Goal: Task Accomplishment & Management: Complete application form

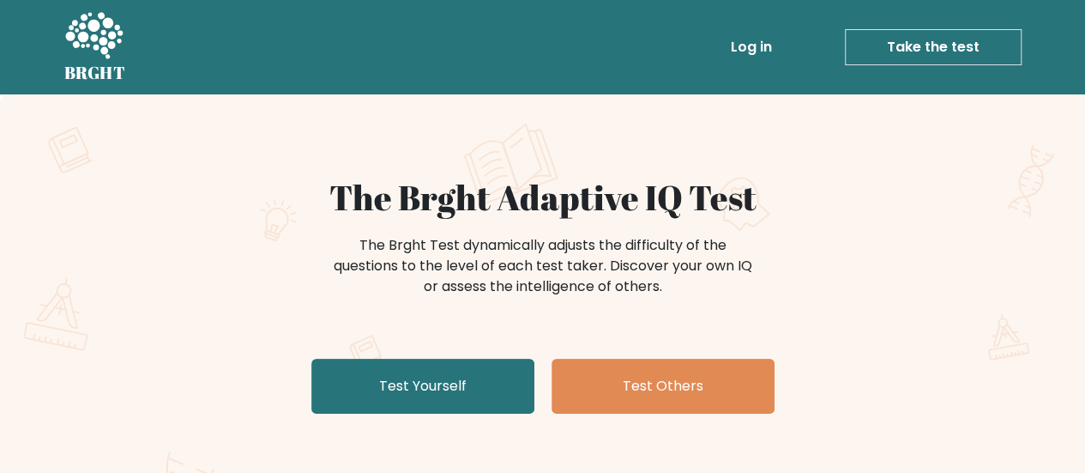
click at [763, 45] on link "Log in" at bounding box center [751, 47] width 55 height 34
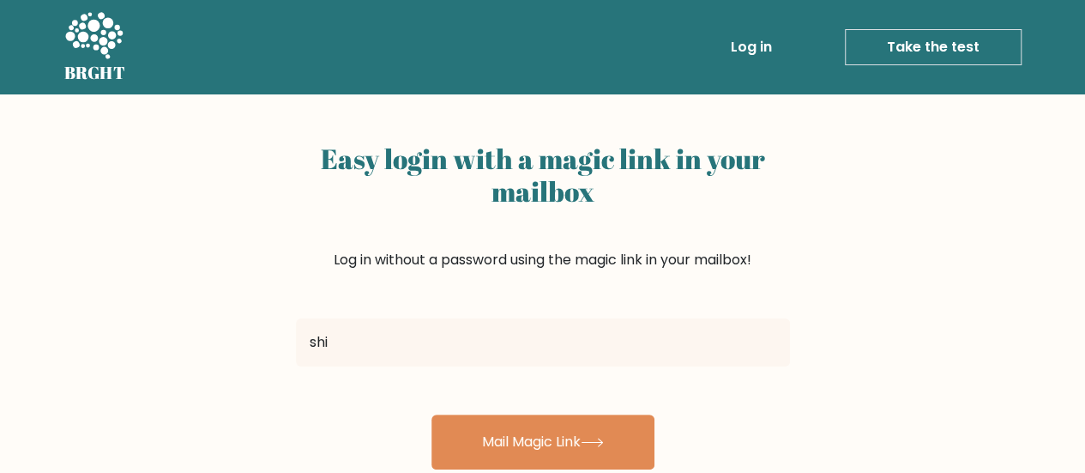
type input "[EMAIL_ADDRESS][DOMAIN_NAME]"
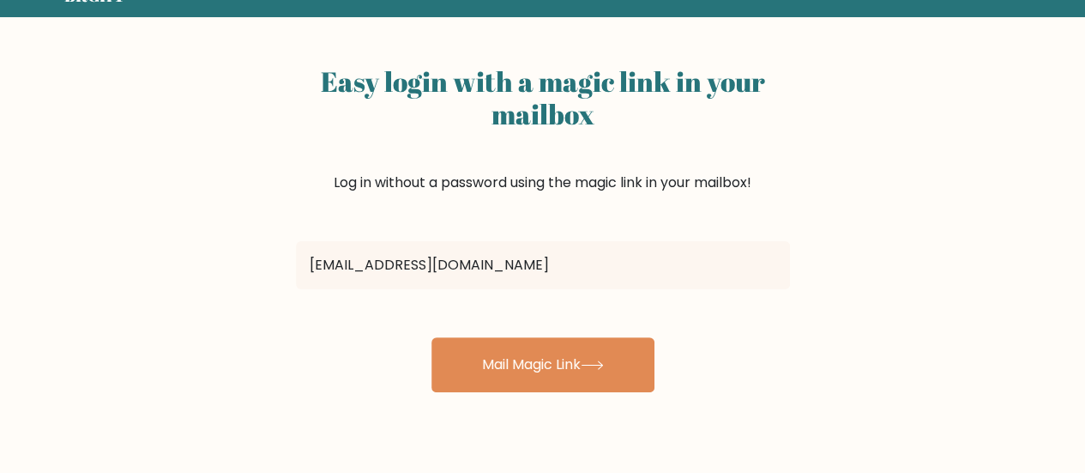
scroll to position [172, 0]
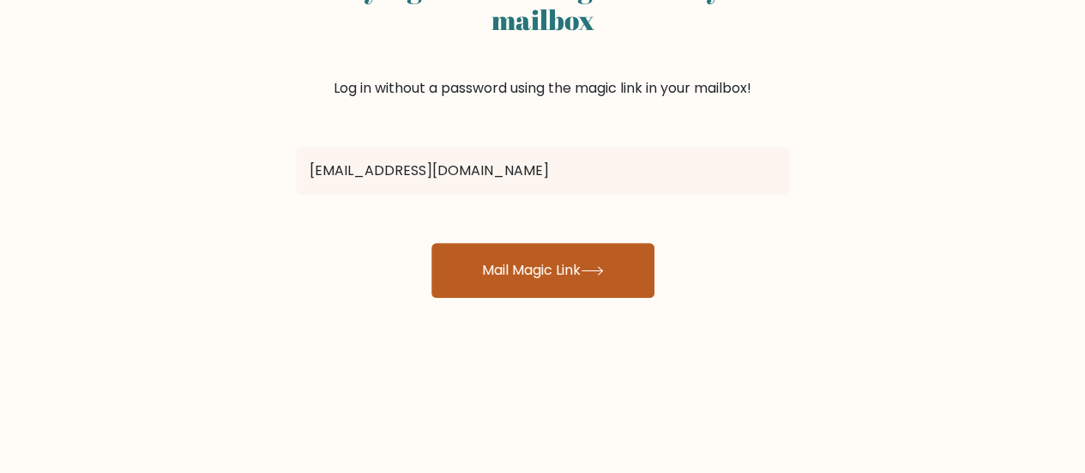
click at [612, 289] on button "Mail Magic Link" at bounding box center [542, 270] width 223 height 55
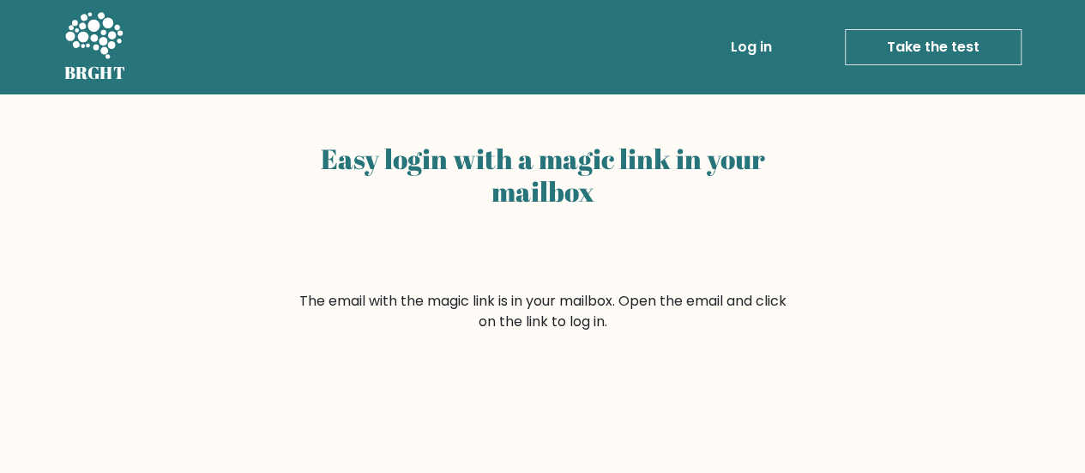
click at [895, 49] on link "Take the test" at bounding box center [933, 47] width 177 height 36
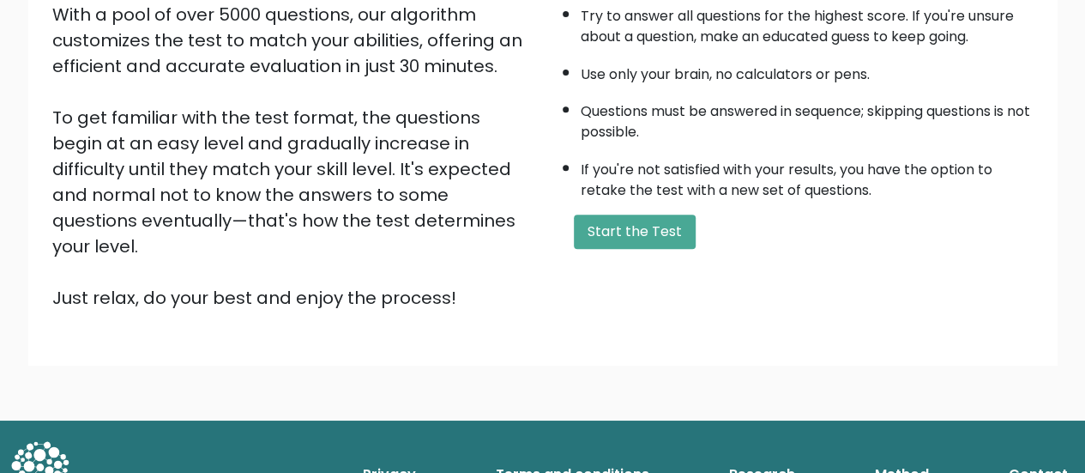
scroll to position [312, 0]
click at [671, 233] on button "Start the Test" at bounding box center [635, 231] width 122 height 34
click at [611, 241] on button "Start the Test" at bounding box center [635, 231] width 122 height 34
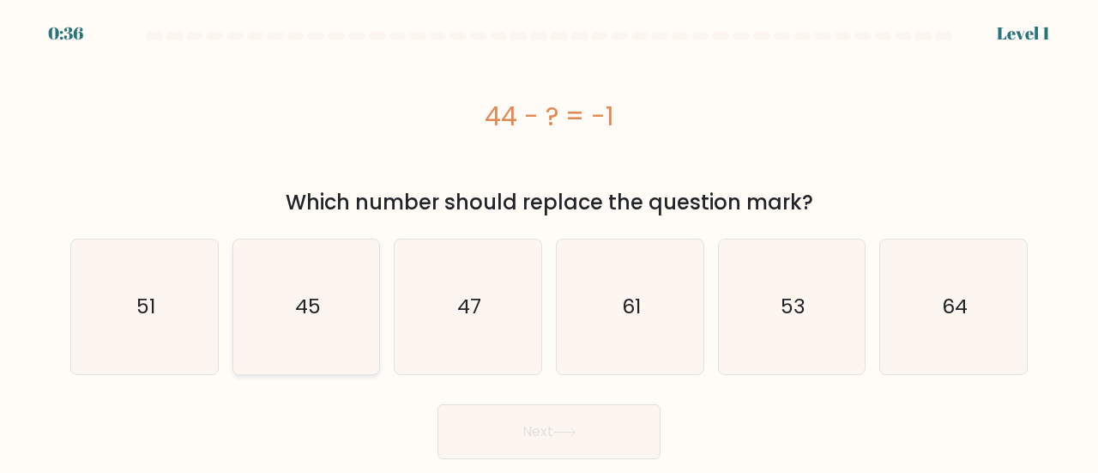
click at [330, 315] on icon "45" at bounding box center [306, 306] width 135 height 135
click at [549, 241] on input "b. 45" at bounding box center [549, 239] width 1 height 4
radio input "true"
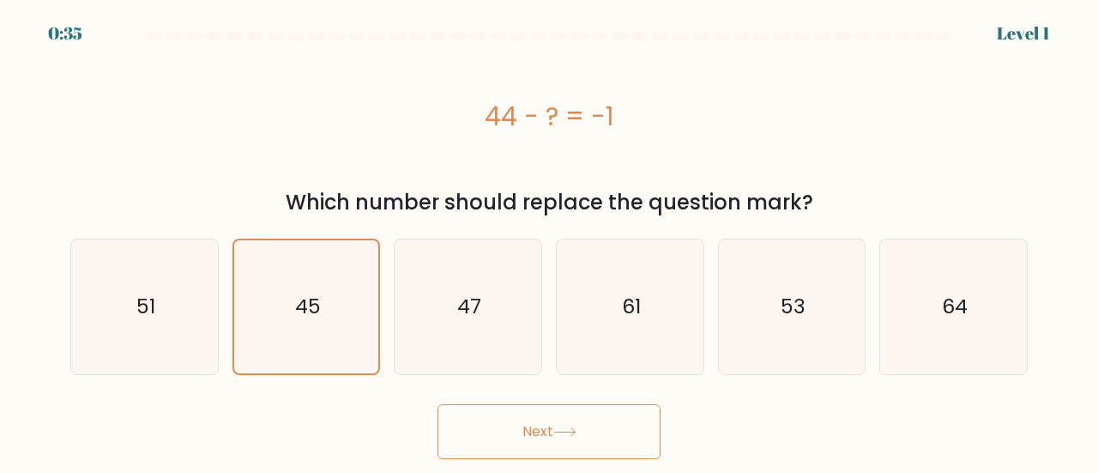
click at [563, 452] on button "Next" at bounding box center [548, 431] width 223 height 55
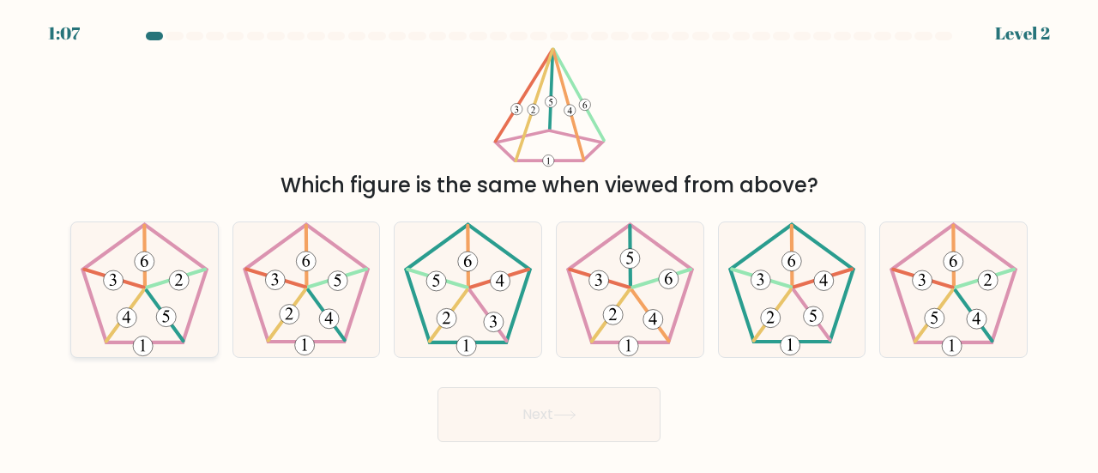
click at [178, 323] on icon at bounding box center [144, 289] width 135 height 135
click at [549, 241] on input "a." at bounding box center [549, 239] width 1 height 4
radio input "true"
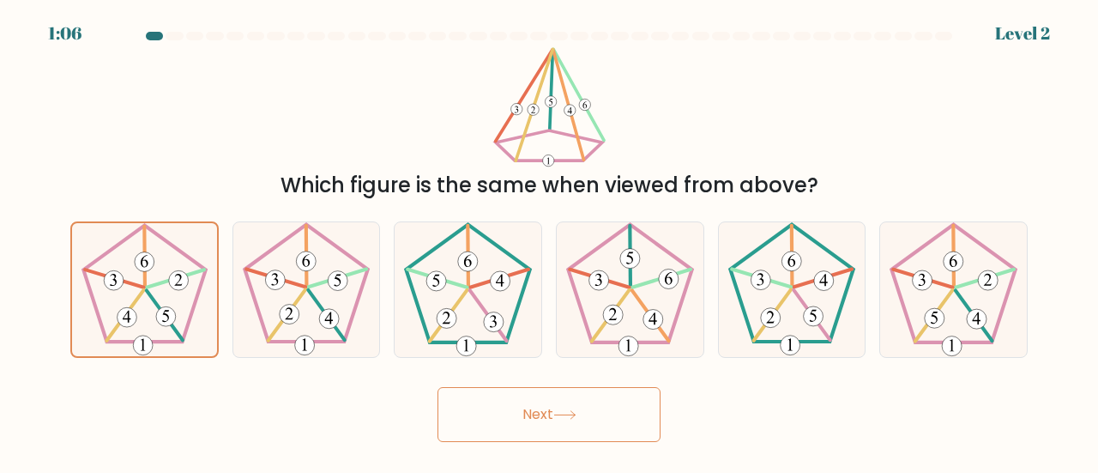
click at [595, 423] on button "Next" at bounding box center [548, 414] width 223 height 55
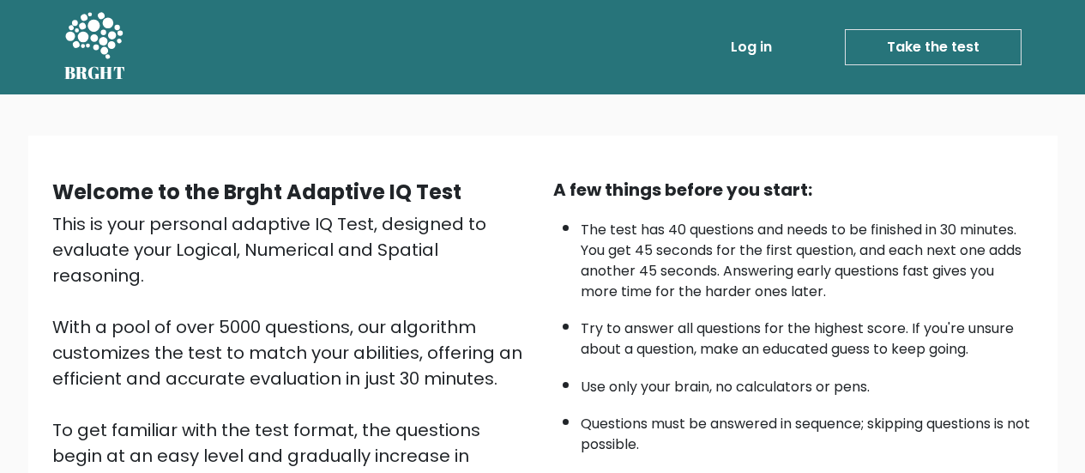
scroll to position [235, 0]
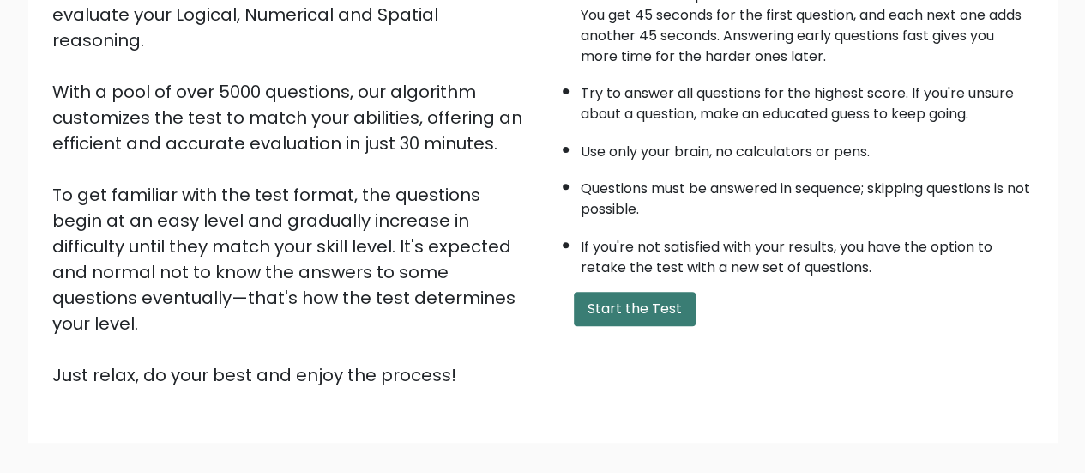
click at [596, 313] on button "Start the Test" at bounding box center [635, 309] width 122 height 34
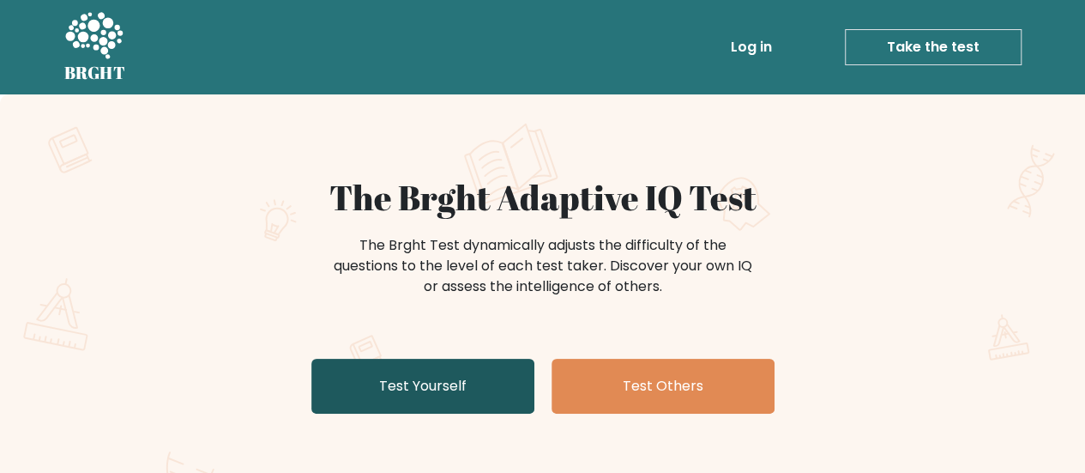
click at [467, 374] on link "Test Yourself" at bounding box center [422, 385] width 223 height 55
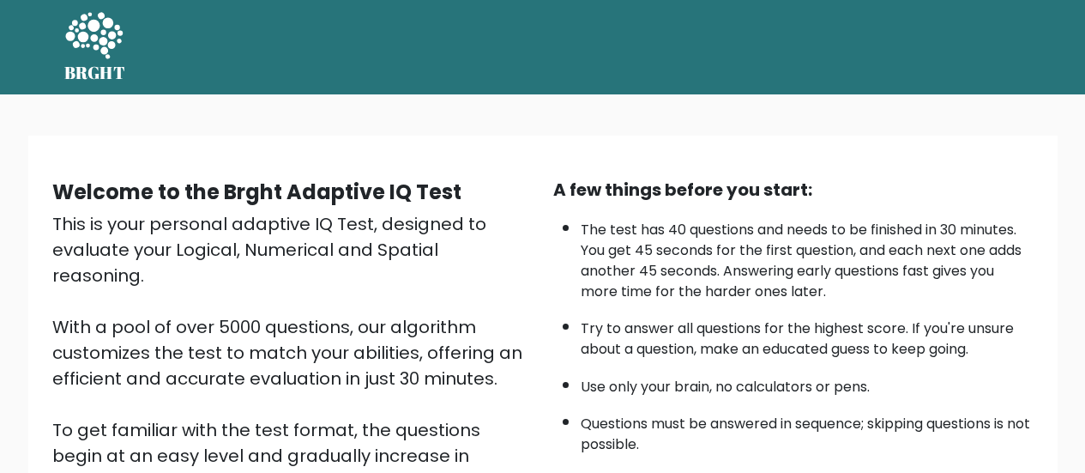
scroll to position [312, 0]
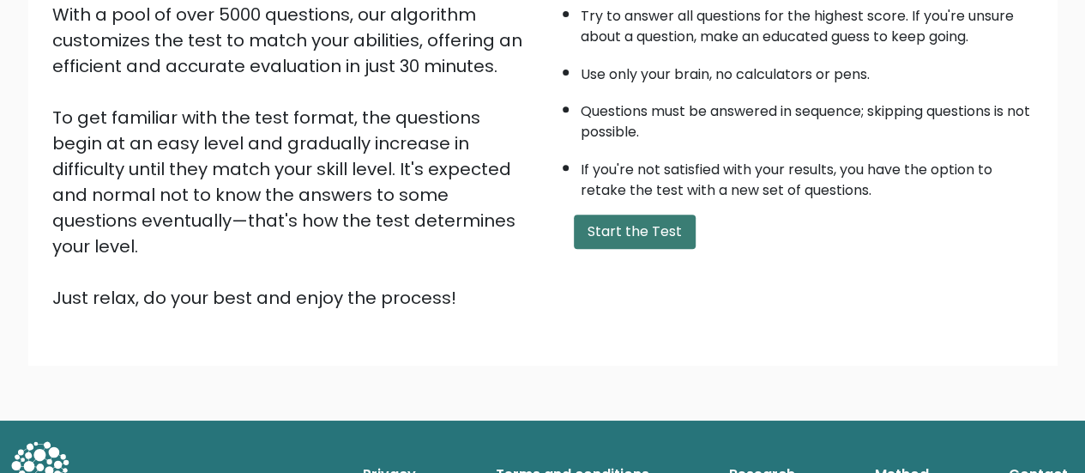
click at [650, 233] on button "Start the Test" at bounding box center [635, 231] width 122 height 34
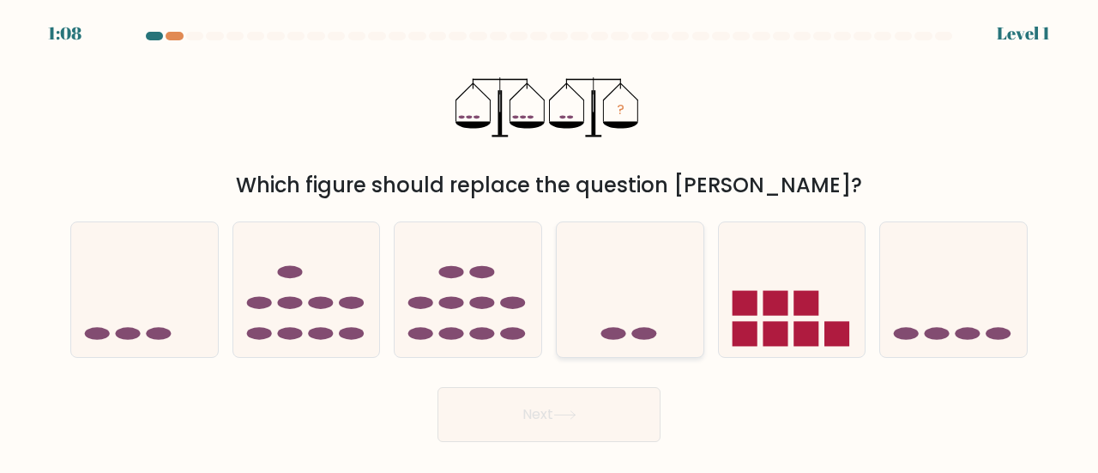
click at [616, 283] on icon at bounding box center [630, 289] width 147 height 121
click at [550, 241] on input "d." at bounding box center [549, 239] width 1 height 4
radio input "true"
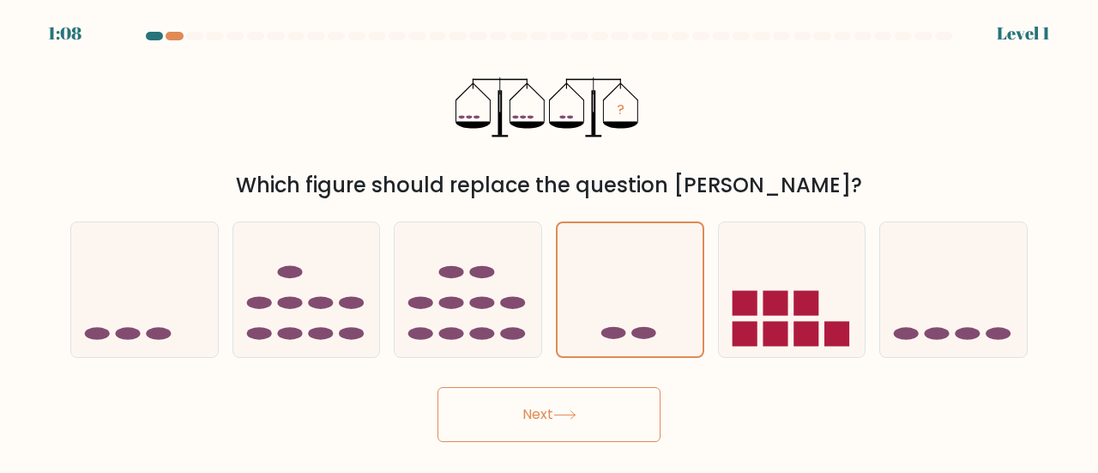
click at [600, 413] on button "Next" at bounding box center [548, 414] width 223 height 55
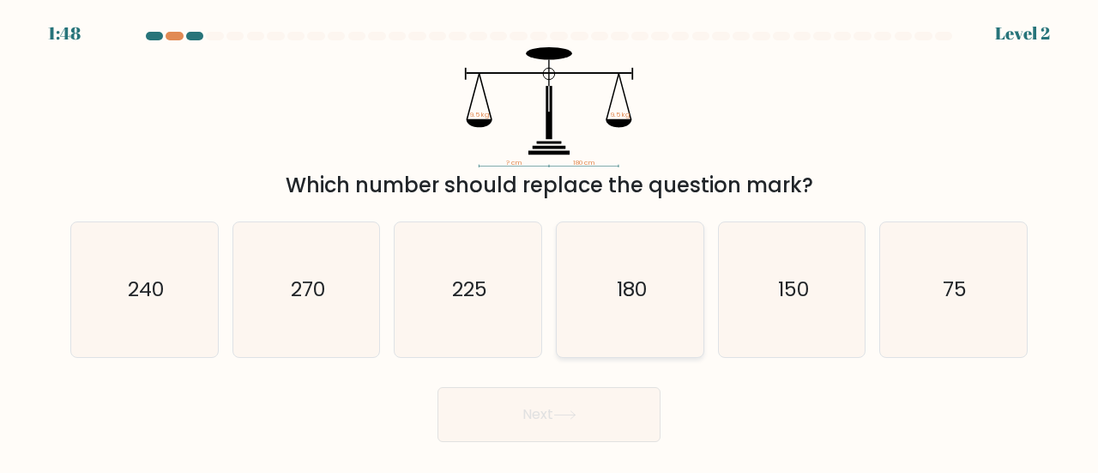
drag, startPoint x: 608, startPoint y: 296, endPoint x: 599, endPoint y: 325, distance: 30.6
click at [608, 298] on icon "180" at bounding box center [630, 289] width 135 height 135
click at [550, 241] on input "d. 180" at bounding box center [549, 239] width 1 height 4
radio input "true"
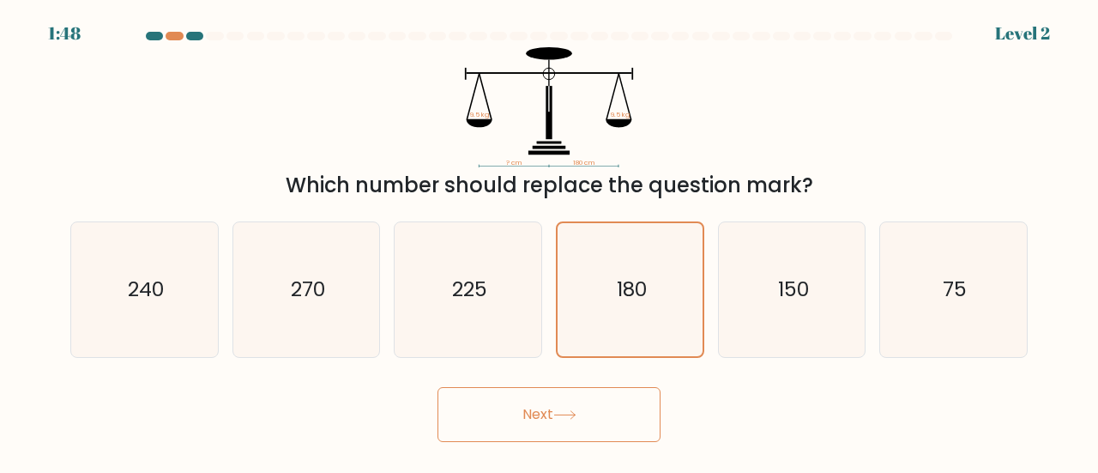
click at [560, 411] on icon at bounding box center [564, 414] width 23 height 9
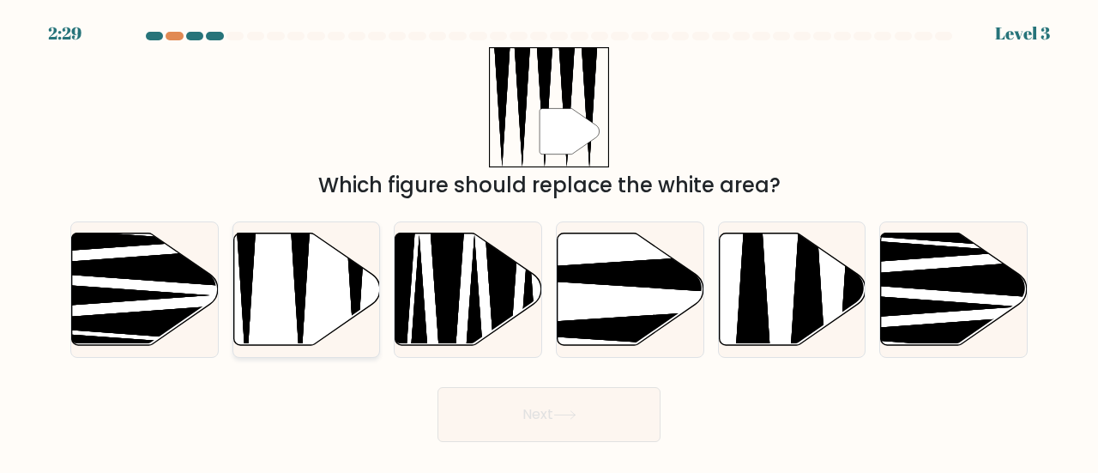
click at [294, 258] on icon at bounding box center [300, 229] width 38 height 291
click at [549, 241] on input "b." at bounding box center [549, 239] width 1 height 4
radio input "true"
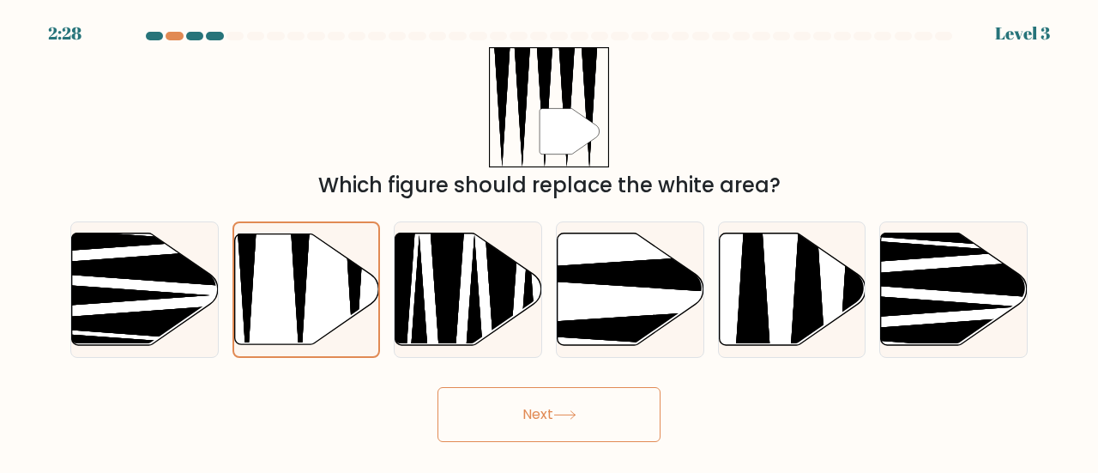
click at [530, 413] on button "Next" at bounding box center [548, 414] width 223 height 55
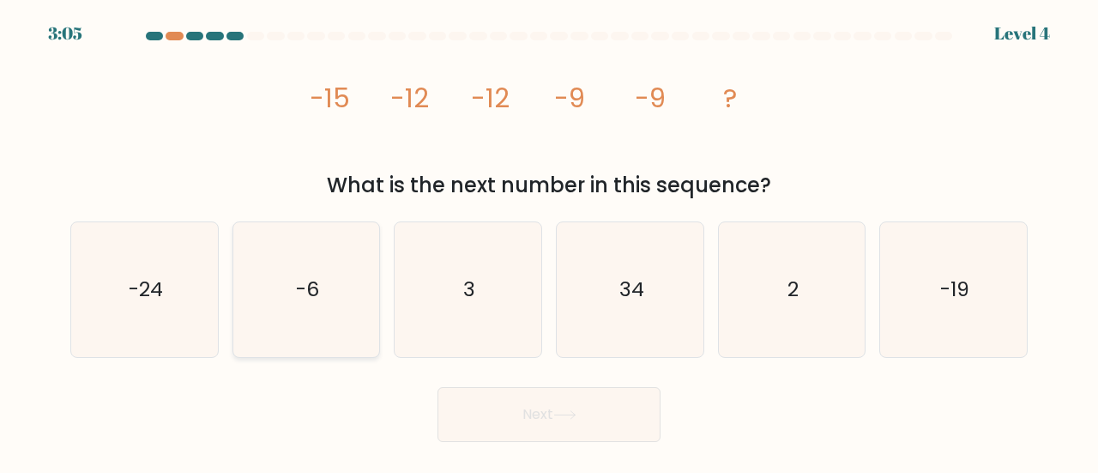
click at [324, 292] on icon "-6" at bounding box center [306, 289] width 135 height 135
click at [549, 241] on input "b. -6" at bounding box center [549, 239] width 1 height 4
radio input "true"
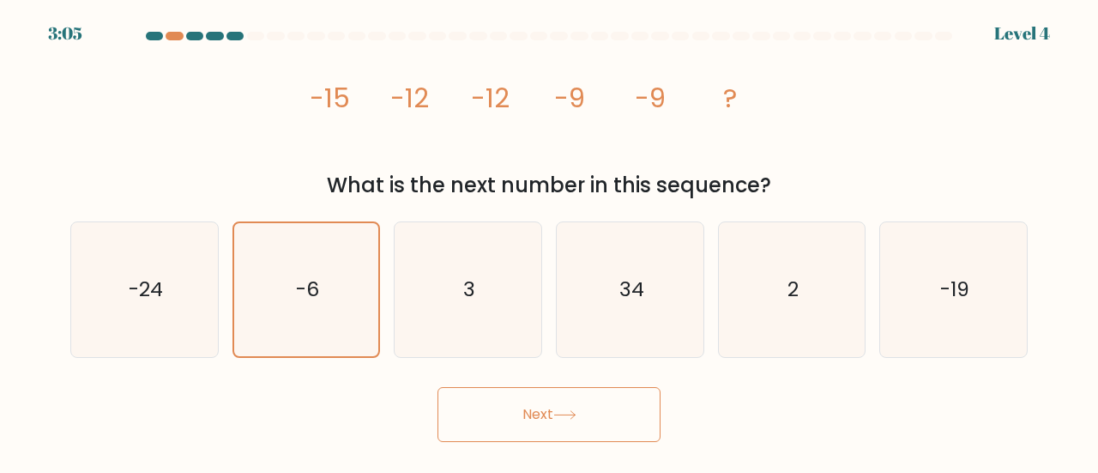
click at [476, 402] on button "Next" at bounding box center [548, 414] width 223 height 55
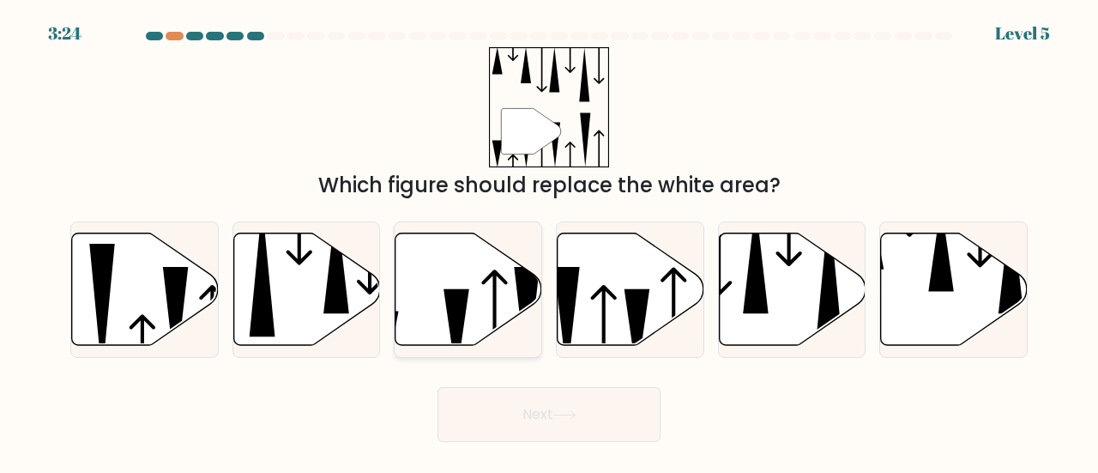
click at [467, 315] on icon at bounding box center [468, 288] width 147 height 112
click at [549, 241] on input "c." at bounding box center [549, 239] width 1 height 4
radio input "true"
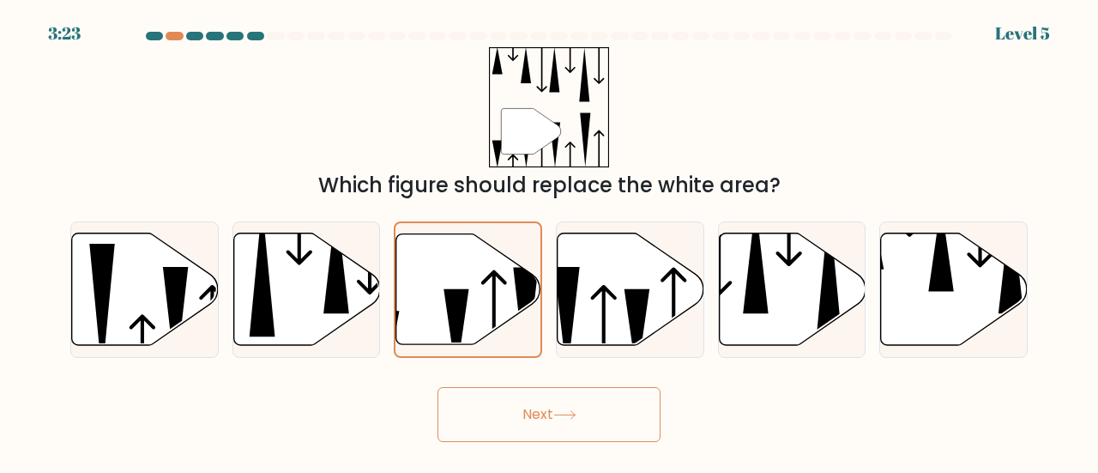
click at [533, 407] on button "Next" at bounding box center [548, 414] width 223 height 55
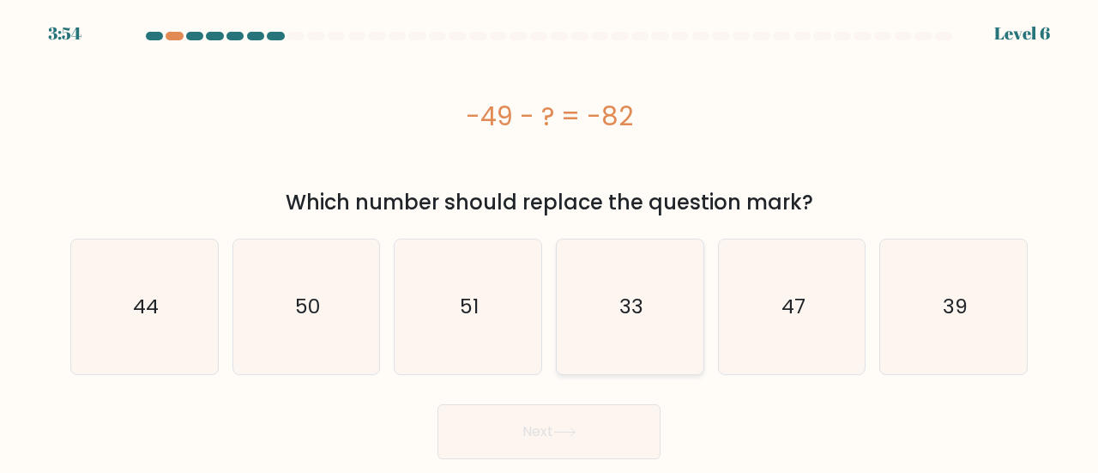
click at [643, 309] on icon "33" at bounding box center [630, 306] width 135 height 135
click at [550, 241] on input "d. 33" at bounding box center [549, 239] width 1 height 4
radio input "true"
click at [599, 442] on button "Next" at bounding box center [548, 431] width 223 height 55
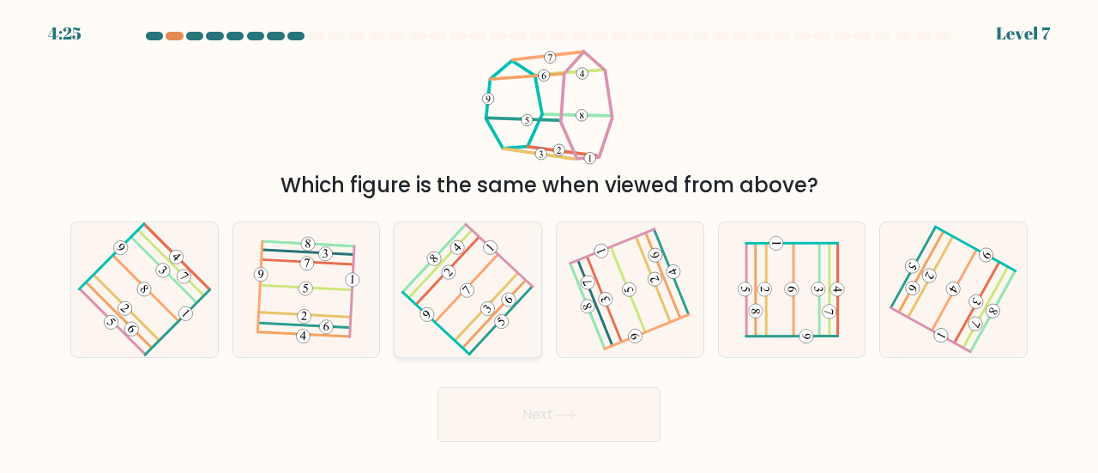
click at [476, 281] on icon at bounding box center [467, 289] width 106 height 107
click at [549, 241] on input "c." at bounding box center [549, 239] width 1 height 4
radio input "true"
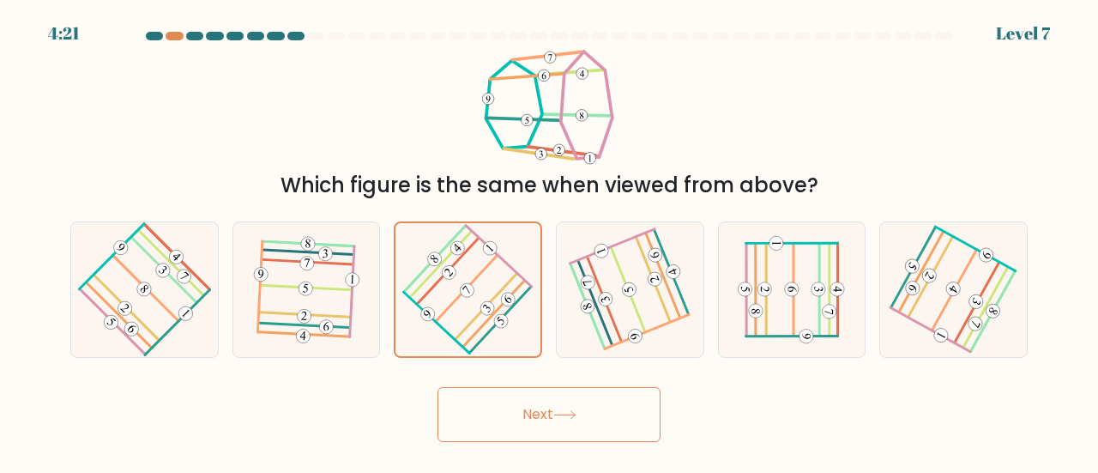
click at [595, 422] on button "Next" at bounding box center [548, 414] width 223 height 55
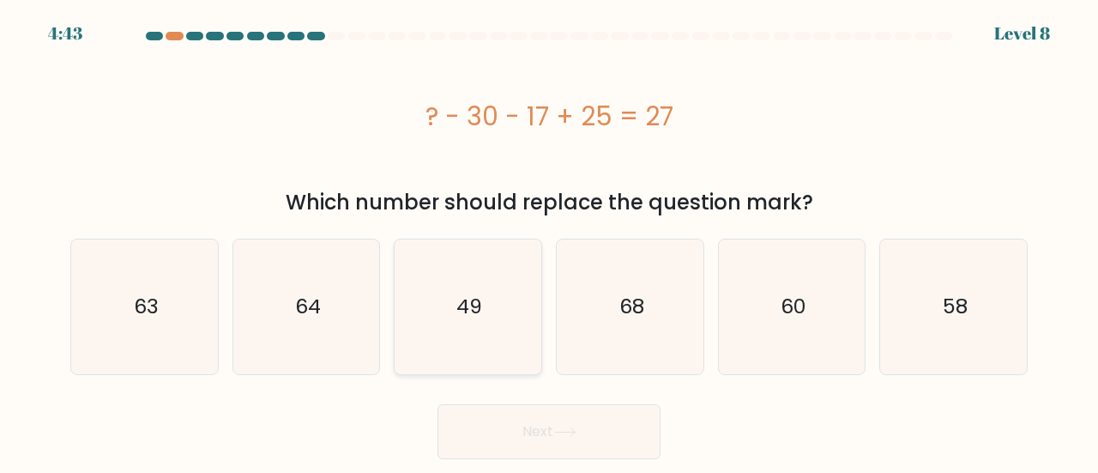
click at [517, 316] on icon "49" at bounding box center [468, 306] width 135 height 135
click at [549, 241] on input "c. 49" at bounding box center [549, 239] width 1 height 4
radio input "true"
click at [563, 425] on button "Next" at bounding box center [548, 431] width 223 height 55
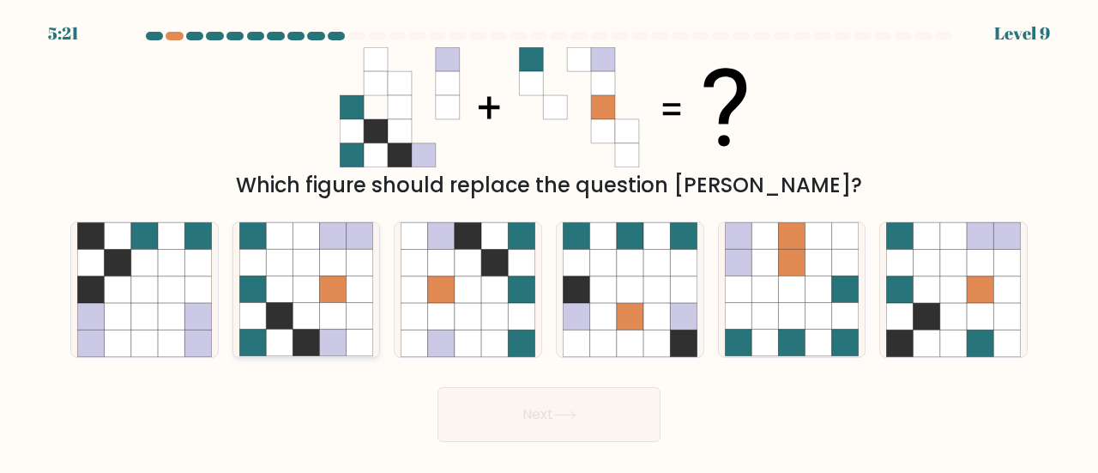
click at [312, 304] on icon at bounding box center [305, 316] width 27 height 27
click at [549, 241] on input "b." at bounding box center [549, 239] width 1 height 4
radio input "true"
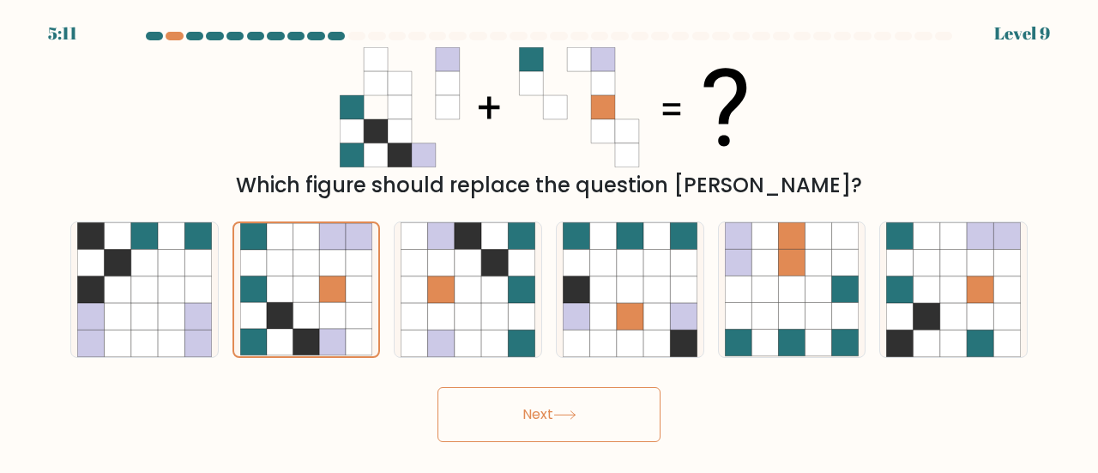
click at [576, 433] on button "Next" at bounding box center [548, 414] width 223 height 55
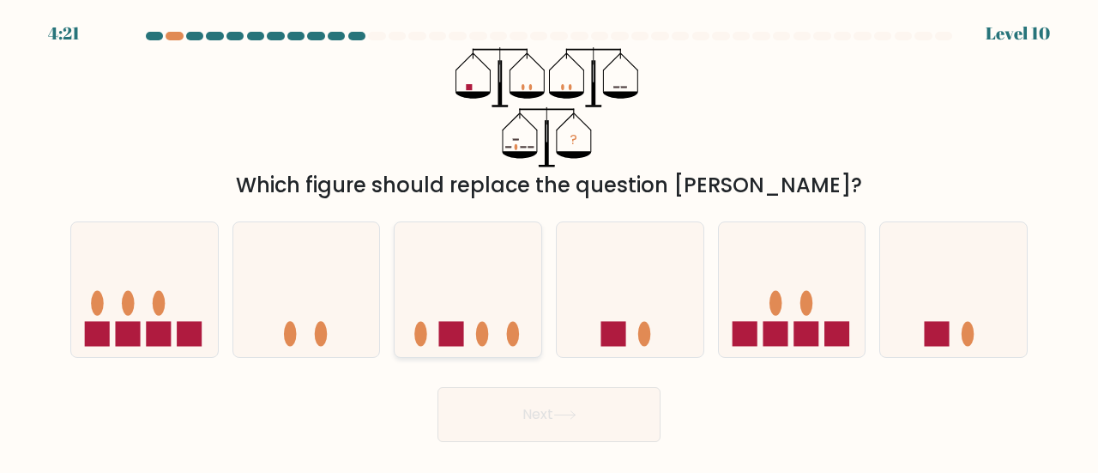
click at [508, 289] on icon at bounding box center [468, 289] width 147 height 121
click at [549, 241] on input "c." at bounding box center [549, 239] width 1 height 4
radio input "true"
click at [563, 414] on icon at bounding box center [564, 415] width 21 height 8
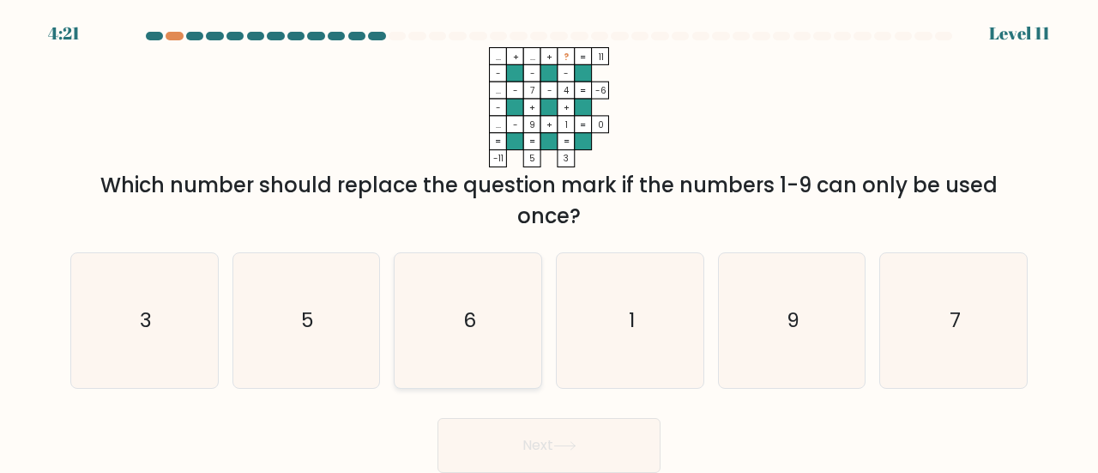
click at [455, 298] on icon "6" at bounding box center [468, 320] width 135 height 135
click at [549, 241] on input "c. 6" at bounding box center [549, 239] width 1 height 4
radio input "true"
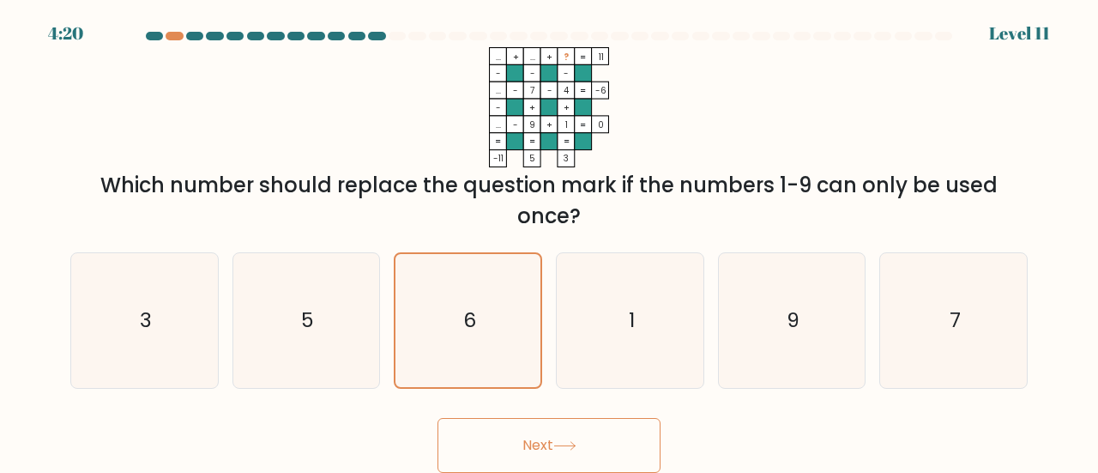
click at [578, 423] on button "Next" at bounding box center [548, 445] width 223 height 55
click at [592, 453] on button "Next" at bounding box center [548, 445] width 223 height 55
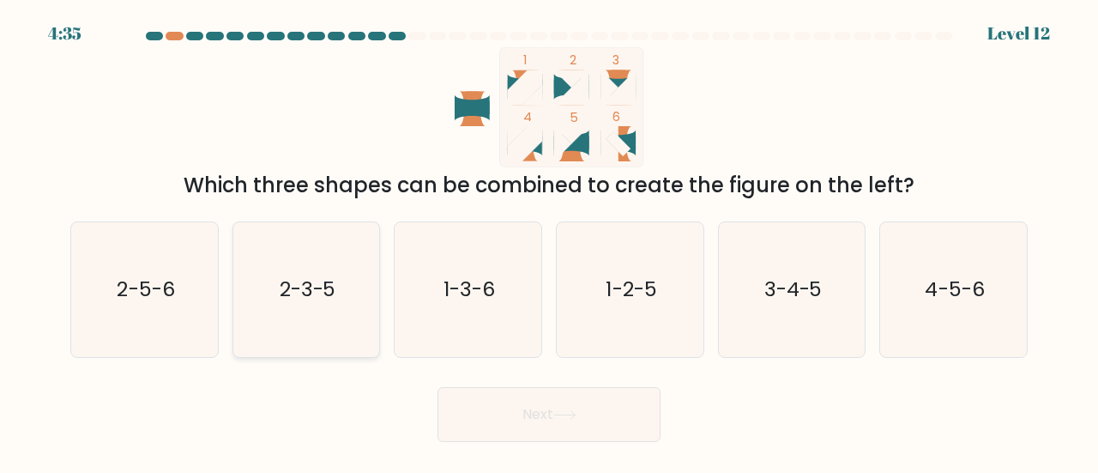
click at [338, 286] on icon "2-3-5" at bounding box center [306, 289] width 135 height 135
click at [549, 241] on input "b. 2-3-5" at bounding box center [549, 239] width 1 height 4
radio input "true"
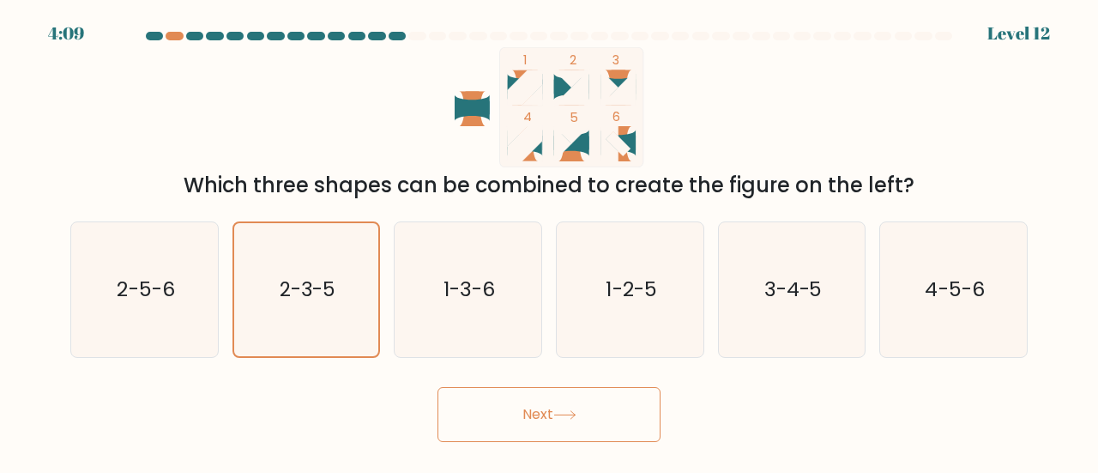
click at [559, 416] on icon at bounding box center [564, 414] width 23 height 9
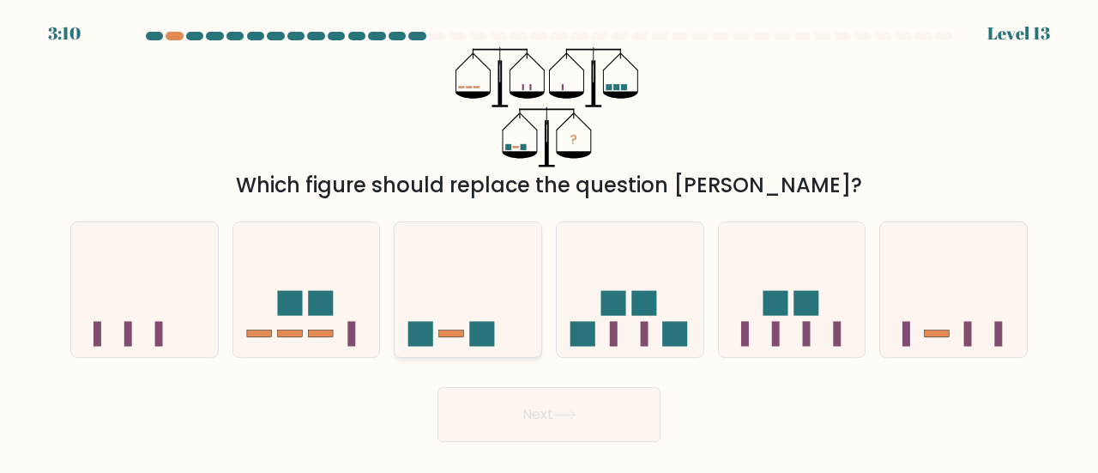
click at [511, 325] on icon at bounding box center [468, 289] width 147 height 121
click at [549, 241] on input "c." at bounding box center [549, 239] width 1 height 4
radio input "true"
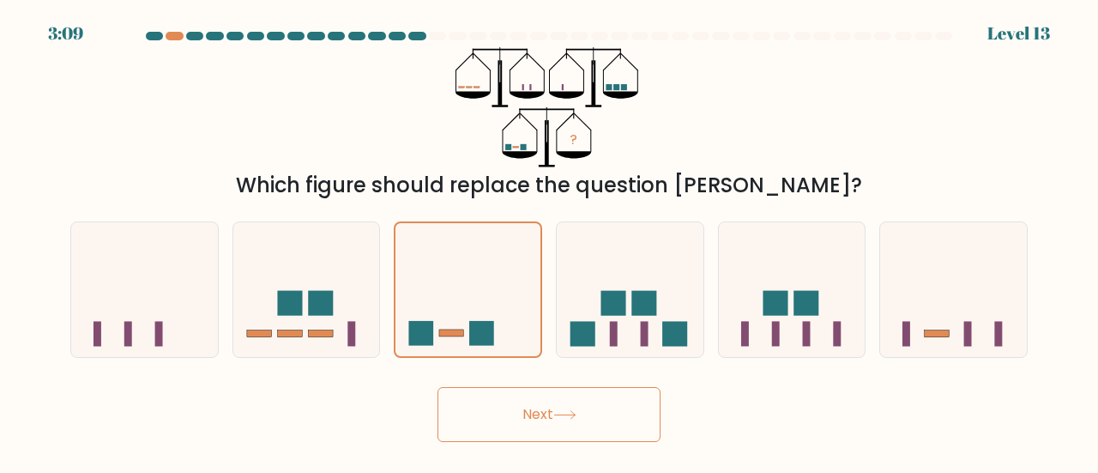
click at [607, 419] on button "Next" at bounding box center [548, 414] width 223 height 55
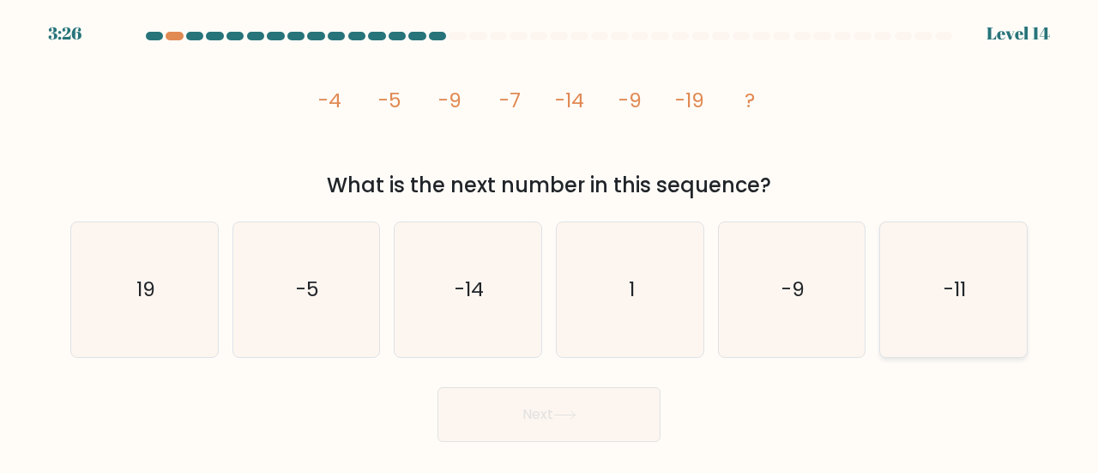
click at [967, 290] on icon "-11" at bounding box center [953, 289] width 135 height 135
click at [550, 241] on input "f. -11" at bounding box center [549, 239] width 1 height 4
radio input "true"
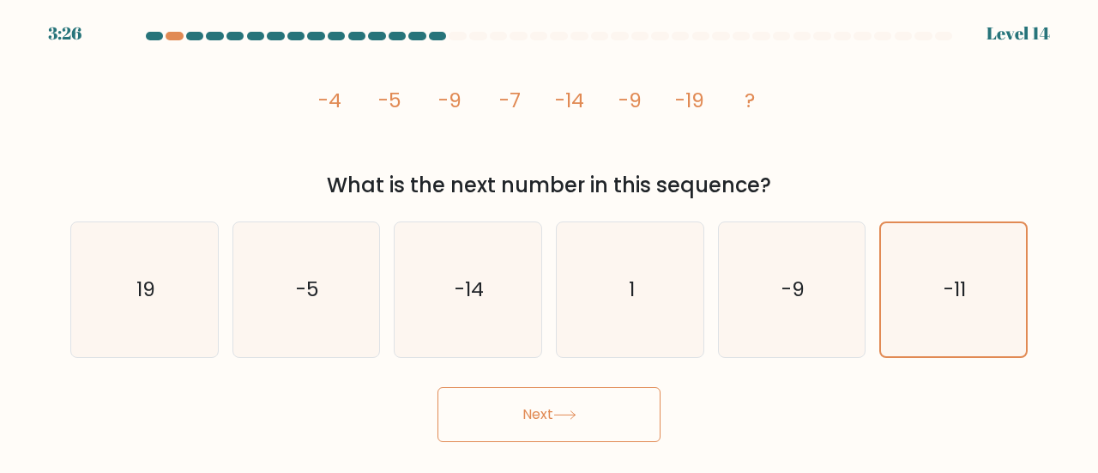
click at [590, 431] on button "Next" at bounding box center [548, 414] width 223 height 55
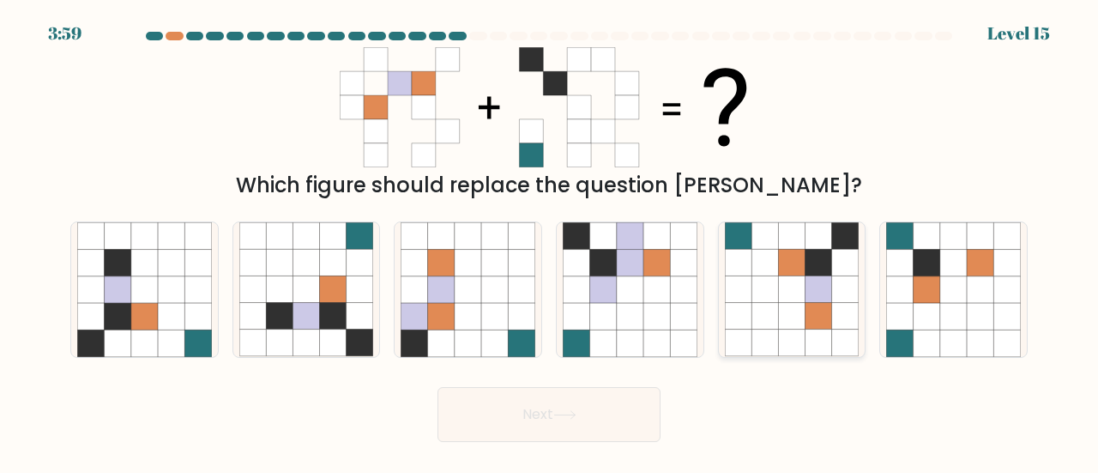
click at [787, 316] on icon at bounding box center [791, 316] width 27 height 27
click at [550, 241] on input "e." at bounding box center [549, 239] width 1 height 4
radio input "true"
click at [603, 407] on button "Next" at bounding box center [548, 414] width 223 height 55
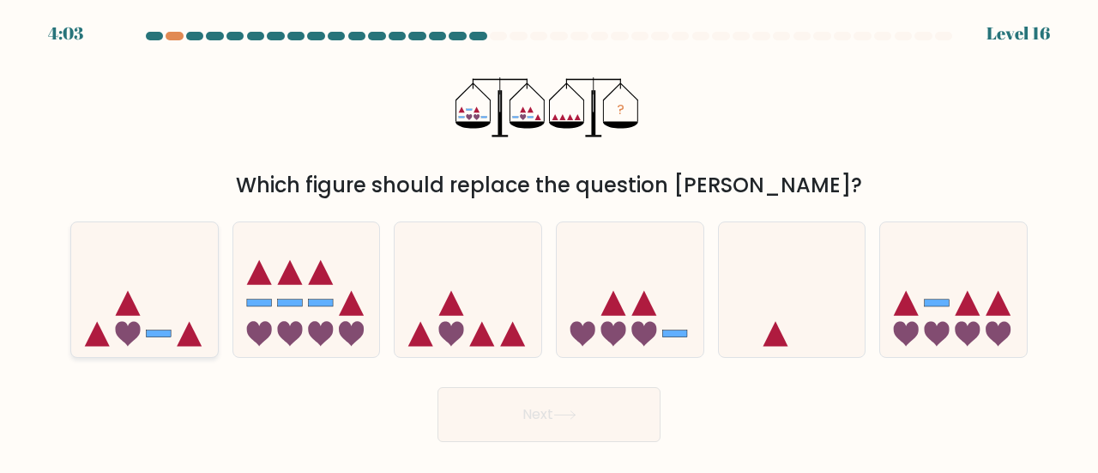
click at [89, 287] on icon at bounding box center [144, 289] width 147 height 121
click at [549, 241] on input "a." at bounding box center [549, 239] width 1 height 4
radio input "true"
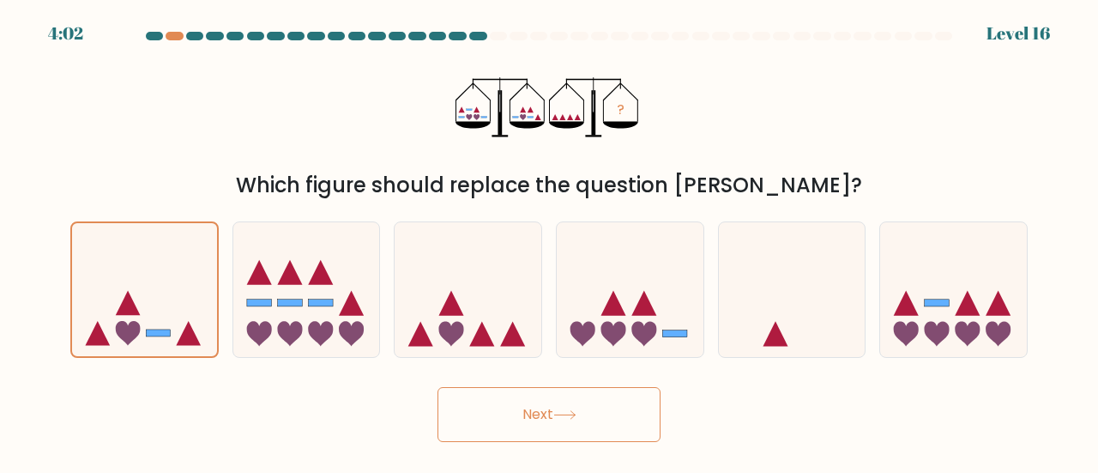
click at [530, 461] on body "4:02 Level 16" at bounding box center [549, 236] width 1098 height 473
click at [527, 423] on button "Next" at bounding box center [548, 414] width 223 height 55
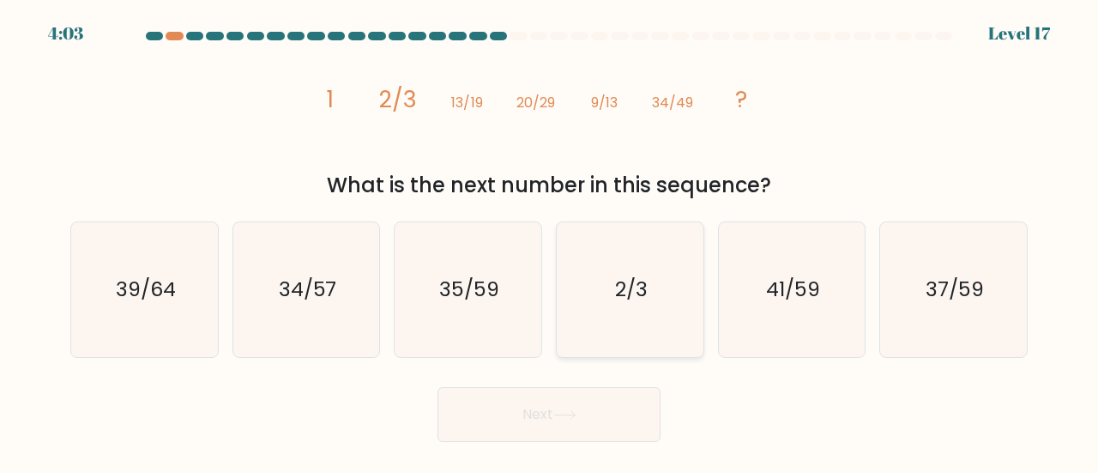
click at [635, 308] on icon "2/3" at bounding box center [630, 289] width 135 height 135
click at [550, 241] on input "d. 2/3" at bounding box center [549, 239] width 1 height 4
radio input "true"
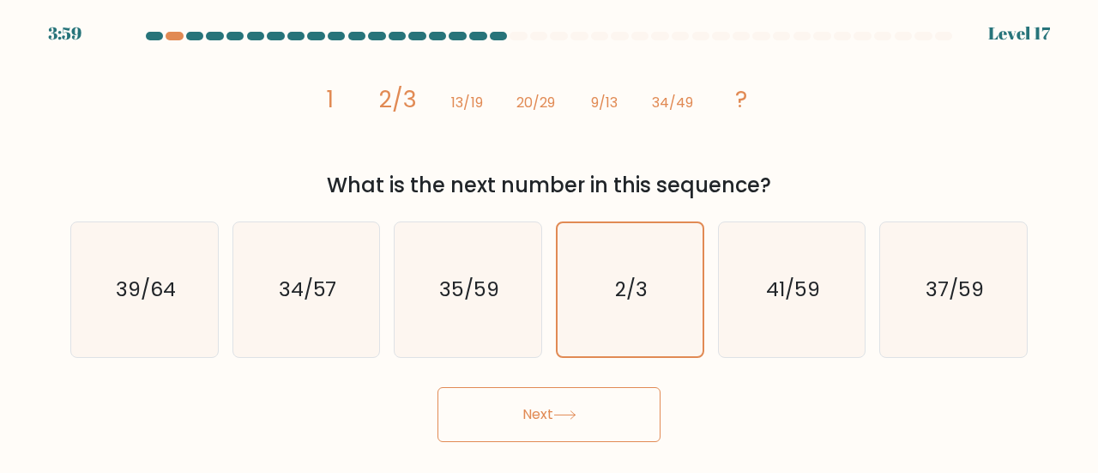
click at [604, 414] on button "Next" at bounding box center [548, 414] width 223 height 55
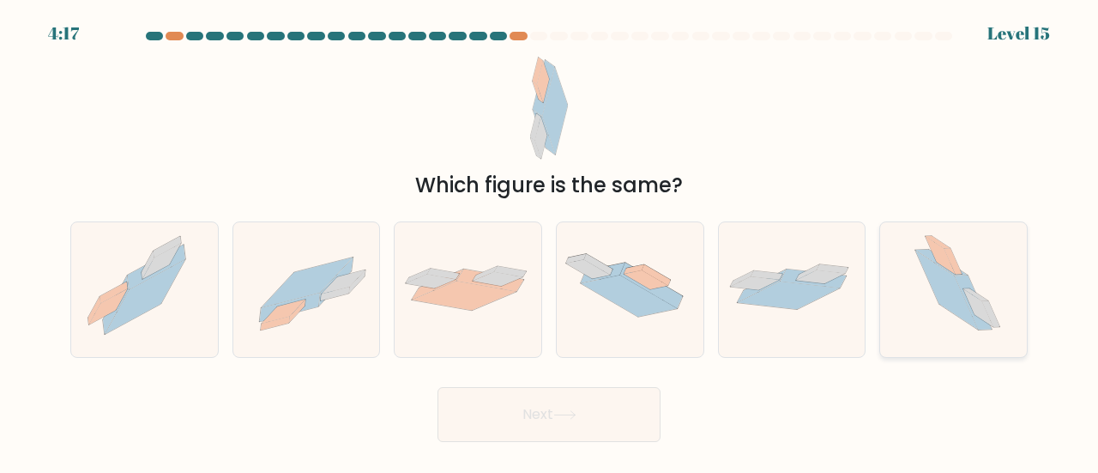
click at [983, 313] on icon at bounding box center [978, 308] width 30 height 38
click at [550, 241] on input "f." at bounding box center [549, 239] width 1 height 4
radio input "true"
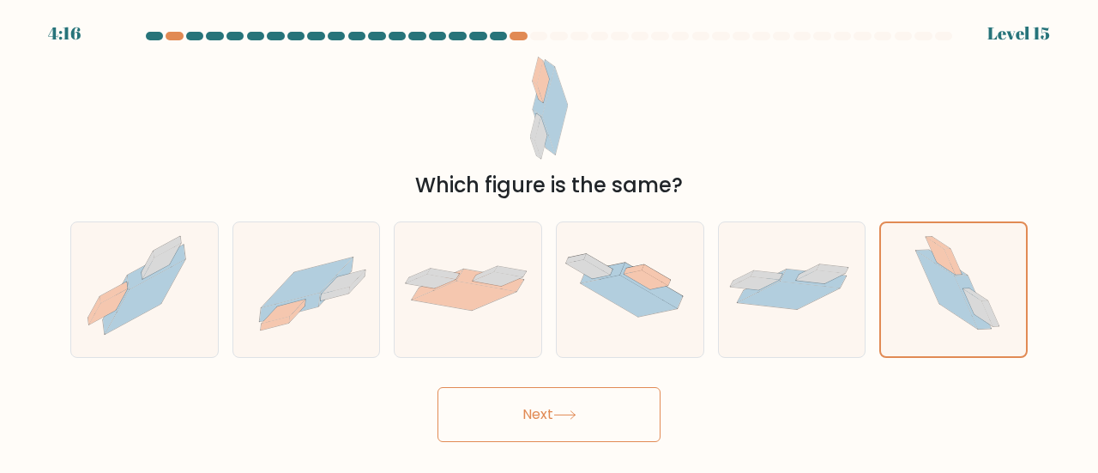
click at [552, 416] on button "Next" at bounding box center [548, 414] width 223 height 55
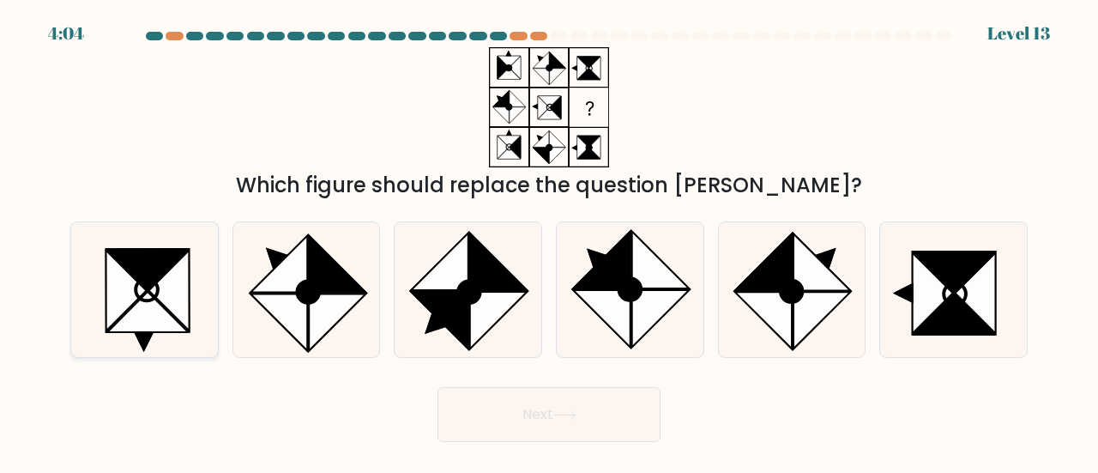
click at [146, 301] on icon at bounding box center [147, 290] width 22 height 22
click at [549, 241] on input "a." at bounding box center [549, 239] width 1 height 4
radio input "true"
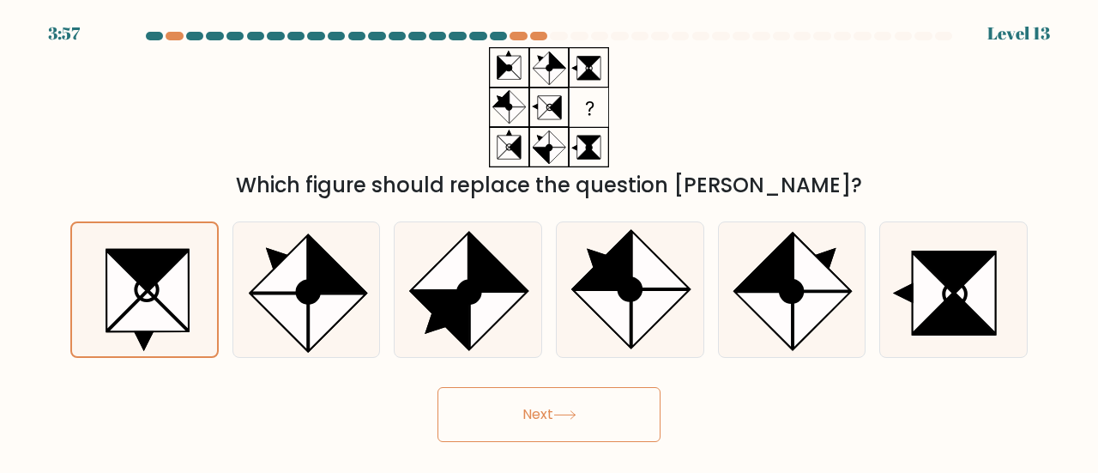
click at [616, 407] on button "Next" at bounding box center [548, 414] width 223 height 55
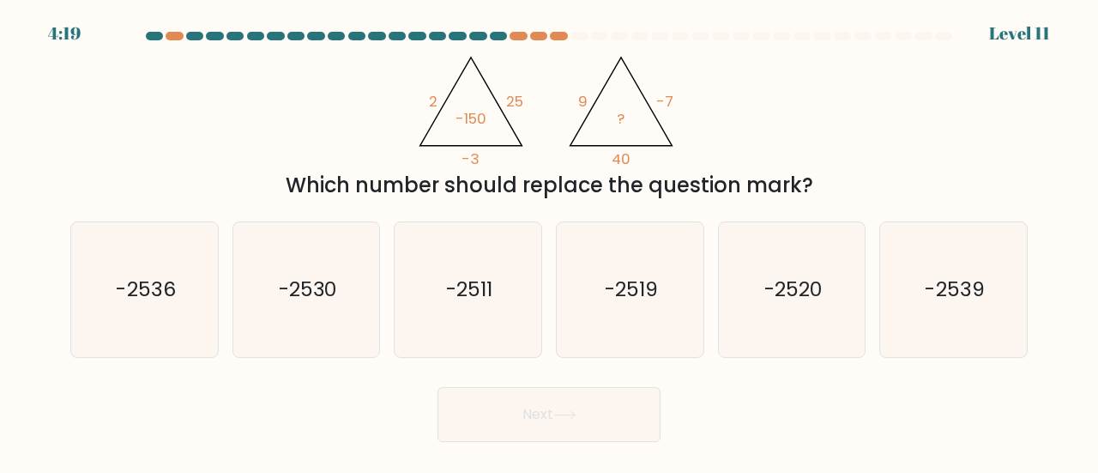
click at [797, 52] on div "@import url('https://fonts.googleapis.com/css?family=Abril+Fatface:400,100,100i…" at bounding box center [549, 124] width 978 height 154
click at [787, 304] on icon "-2520" at bounding box center [792, 289] width 135 height 135
click at [550, 241] on input "e. -2520" at bounding box center [549, 239] width 1 height 4
radio input "true"
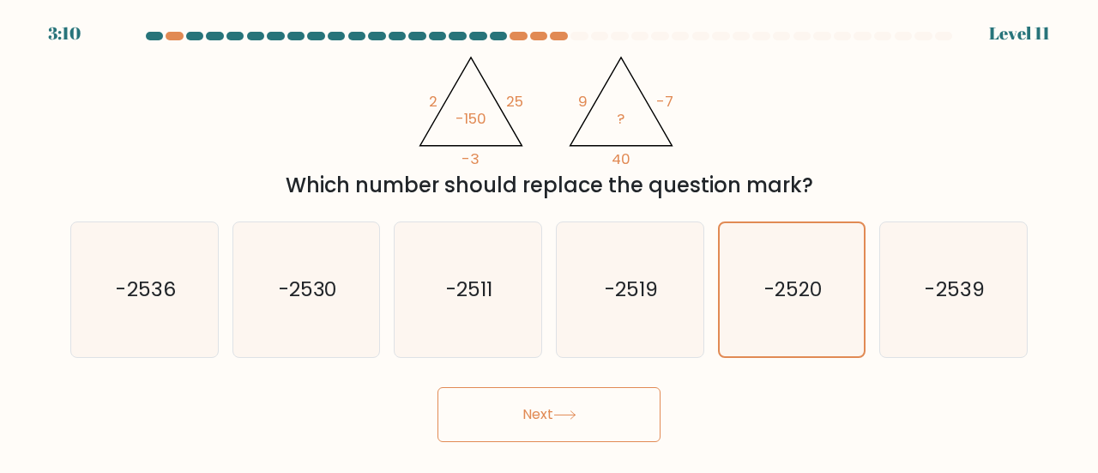
click at [620, 418] on button "Next" at bounding box center [548, 414] width 223 height 55
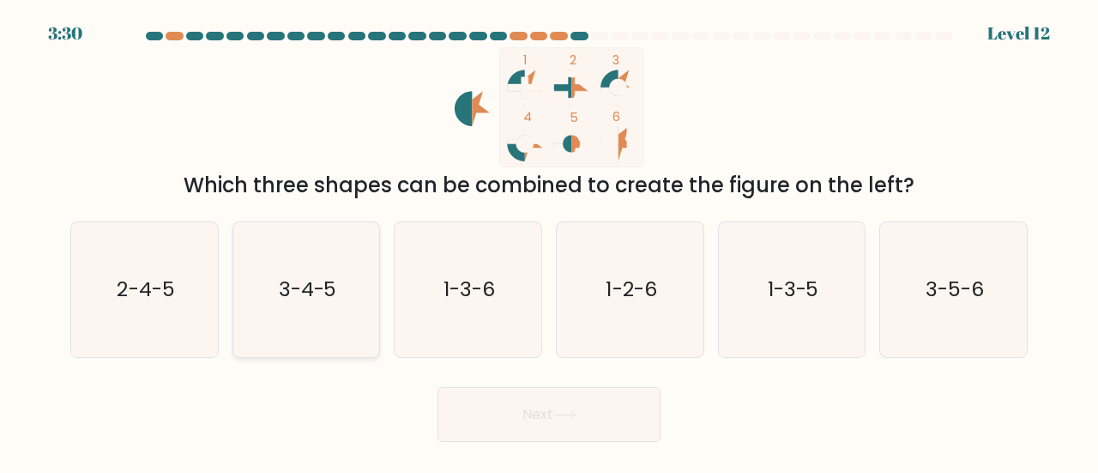
click at [268, 313] on icon "3-4-5" at bounding box center [306, 289] width 135 height 135
click at [549, 241] on input "b. 3-4-5" at bounding box center [549, 239] width 1 height 4
radio input "true"
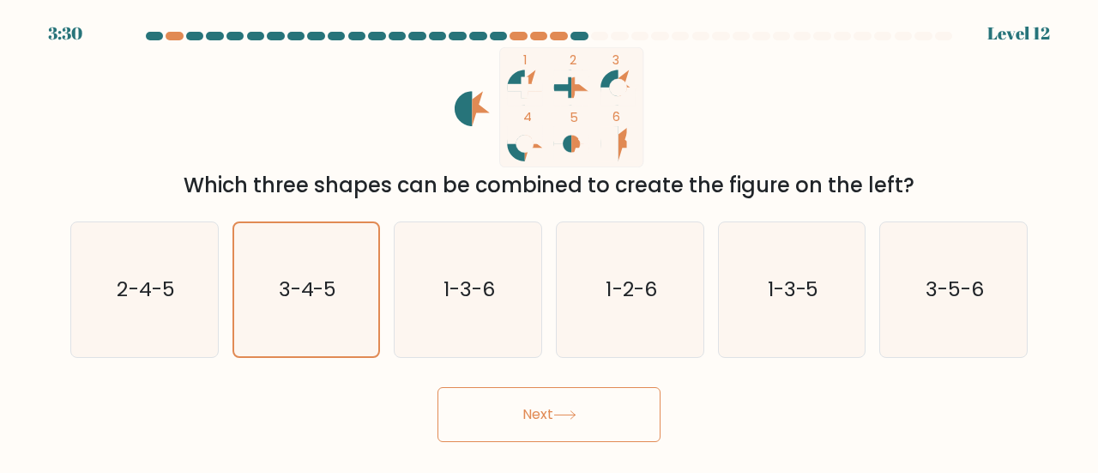
click at [535, 390] on button "Next" at bounding box center [548, 414] width 223 height 55
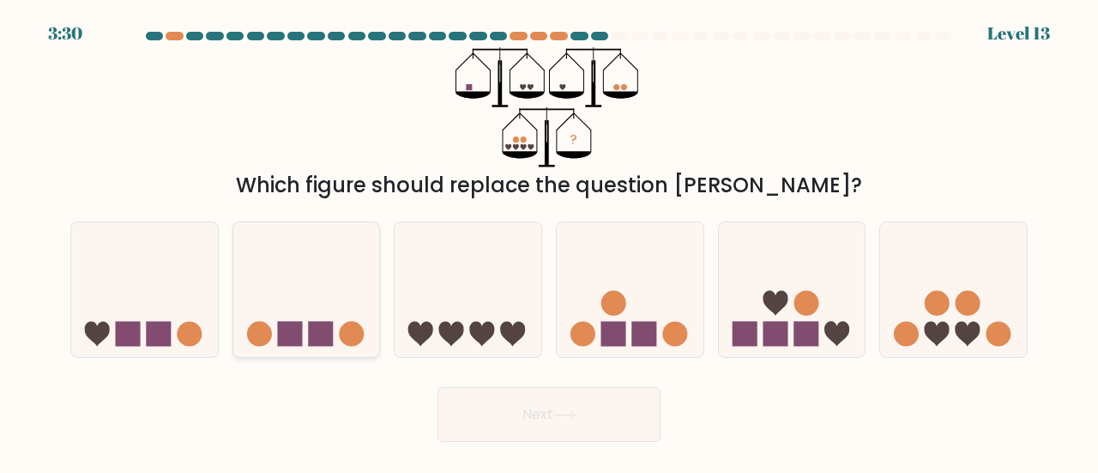
click at [245, 289] on icon at bounding box center [306, 289] width 147 height 121
click at [549, 241] on input "b." at bounding box center [549, 239] width 1 height 4
radio input "true"
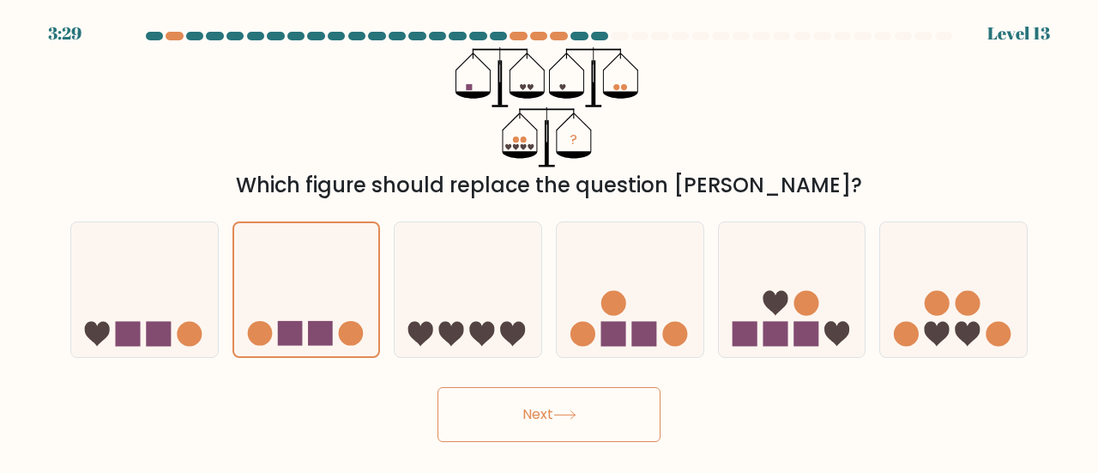
click at [555, 428] on button "Next" at bounding box center [548, 414] width 223 height 55
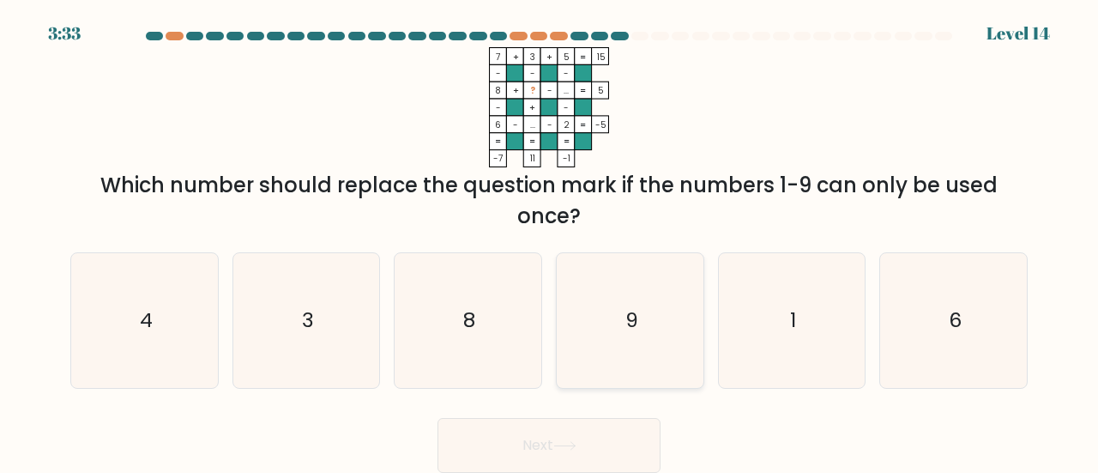
click at [636, 308] on text "9" at bounding box center [630, 319] width 13 height 28
click at [550, 241] on input "d. 9" at bounding box center [549, 239] width 1 height 4
radio input "true"
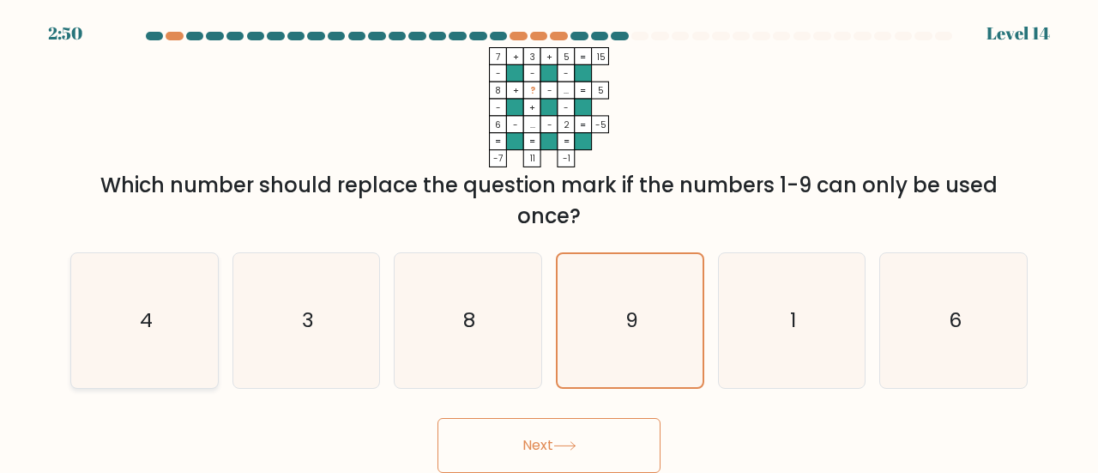
click at [196, 309] on icon "4" at bounding box center [144, 320] width 135 height 135
click at [549, 241] on input "a. 4" at bounding box center [549, 239] width 1 height 4
radio input "true"
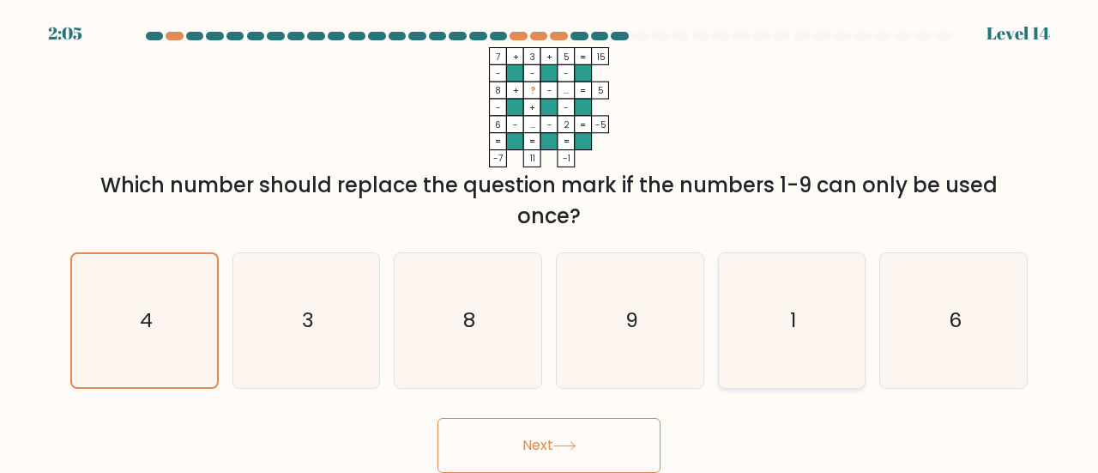
click at [799, 312] on icon "1" at bounding box center [792, 320] width 135 height 135
click at [550, 241] on input "e. 1" at bounding box center [549, 239] width 1 height 4
radio input "true"
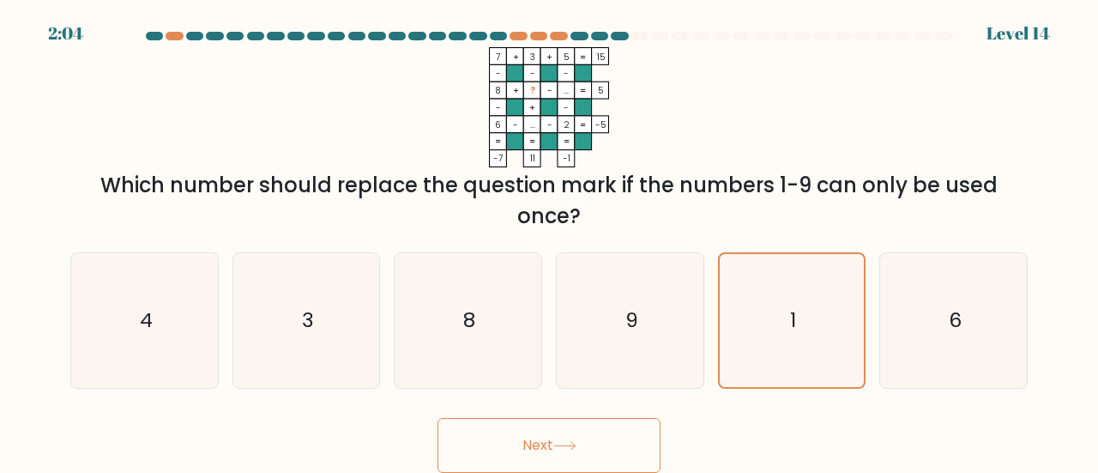
click at [647, 414] on div "Next" at bounding box center [549, 440] width 978 height 63
click at [623, 427] on button "Next" at bounding box center [548, 445] width 223 height 55
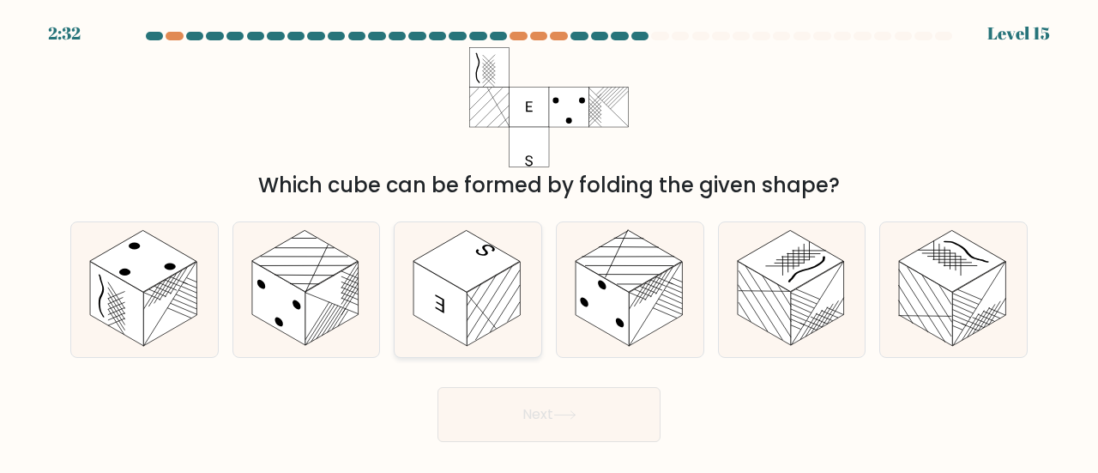
click at [463, 287] on rect at bounding box center [466, 262] width 106 height 62
click at [549, 241] on input "c." at bounding box center [549, 239] width 1 height 4
radio input "true"
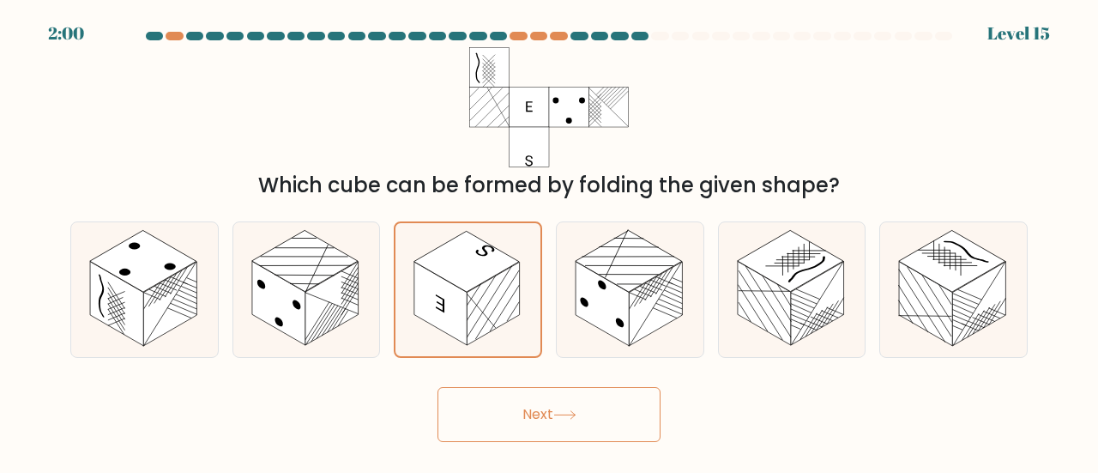
click at [558, 415] on icon at bounding box center [564, 414] width 23 height 9
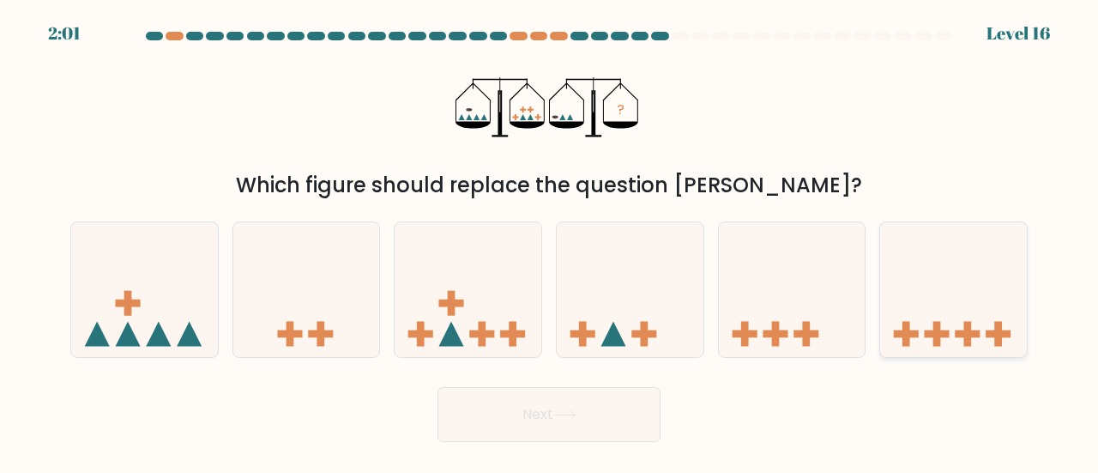
click at [947, 334] on rect at bounding box center [937, 334] width 25 height 8
click at [550, 241] on input "f." at bounding box center [549, 239] width 1 height 4
radio input "true"
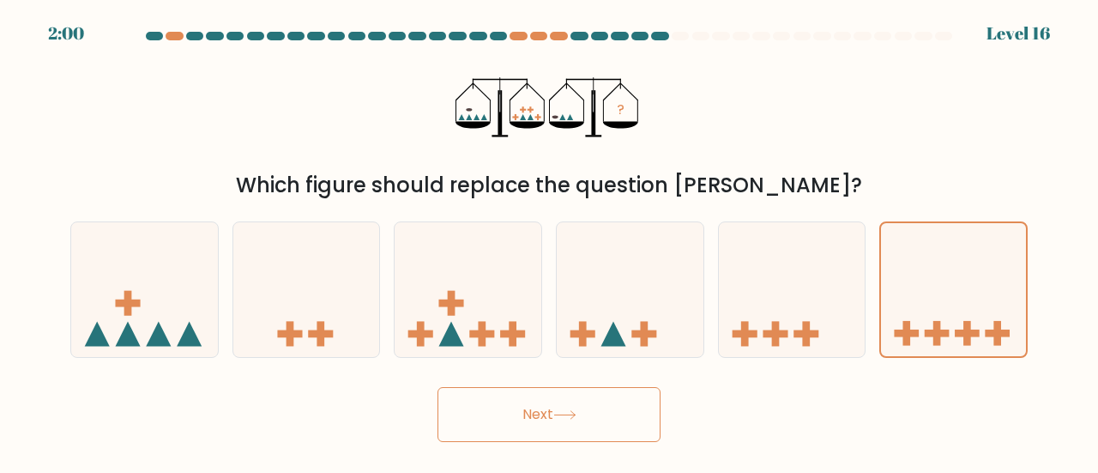
click at [603, 421] on button "Next" at bounding box center [548, 414] width 223 height 55
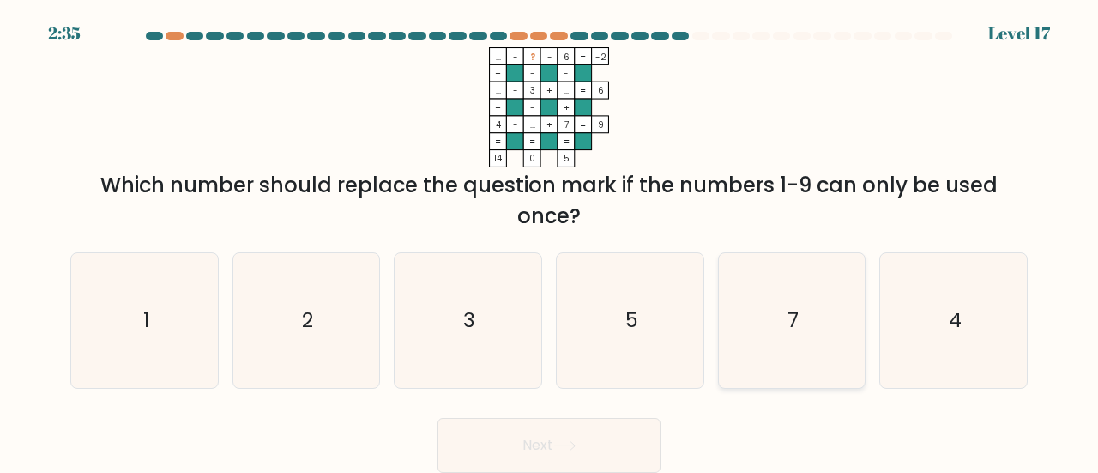
click at [811, 336] on icon "7" at bounding box center [792, 320] width 135 height 135
click at [550, 241] on input "e. 7" at bounding box center [549, 239] width 1 height 4
radio input "true"
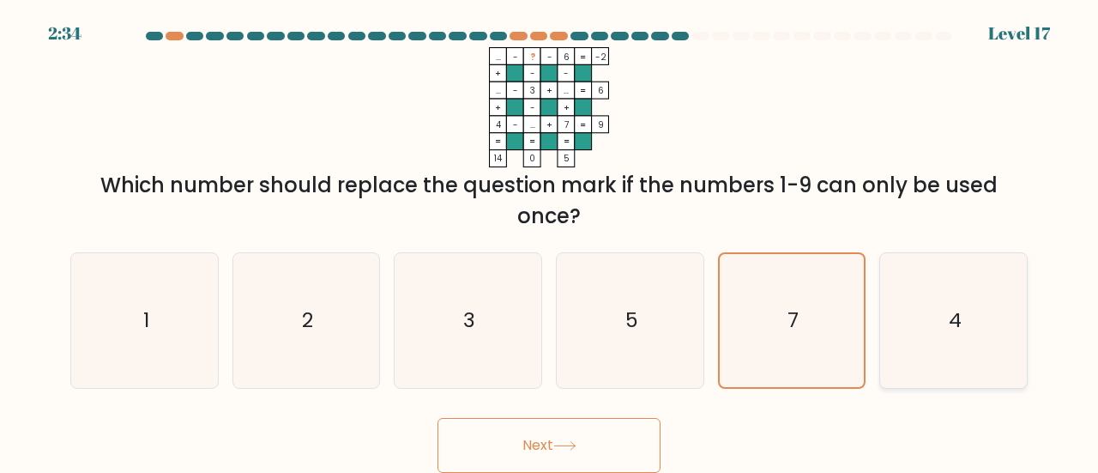
click at [939, 334] on icon "4" at bounding box center [953, 320] width 135 height 135
click at [550, 241] on input "f. 4" at bounding box center [549, 239] width 1 height 4
radio input "true"
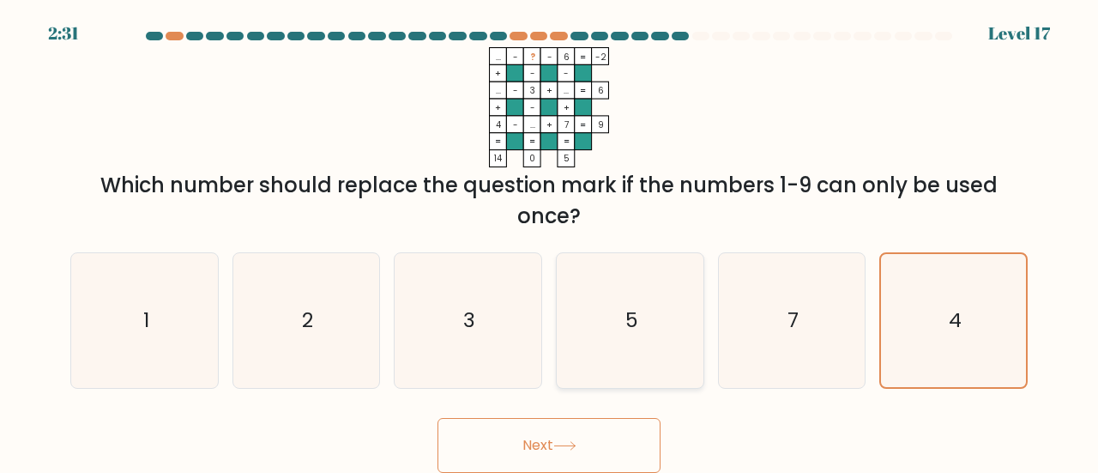
click at [620, 327] on icon "5" at bounding box center [630, 320] width 135 height 135
click at [550, 241] on input "d. 5" at bounding box center [549, 239] width 1 height 4
radio input "true"
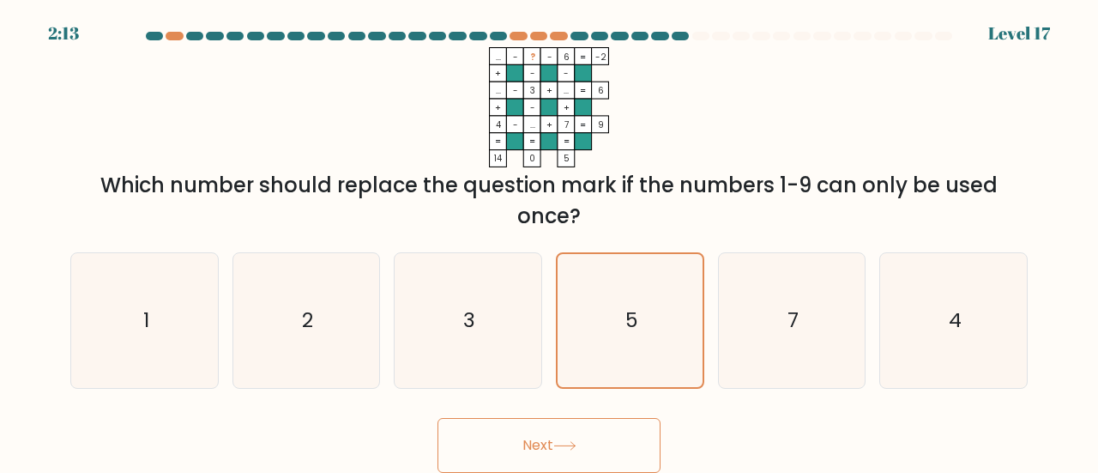
click at [587, 448] on button "Next" at bounding box center [548, 445] width 223 height 55
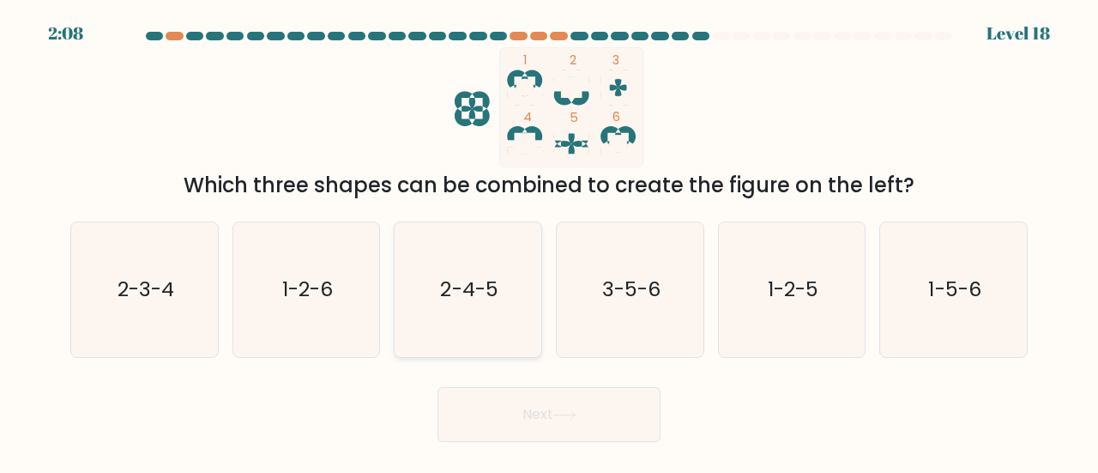
click at [465, 283] on text "2-4-5" at bounding box center [469, 288] width 57 height 28
click at [549, 241] on input "c. 2-4-5" at bounding box center [549, 239] width 1 height 4
radio input "true"
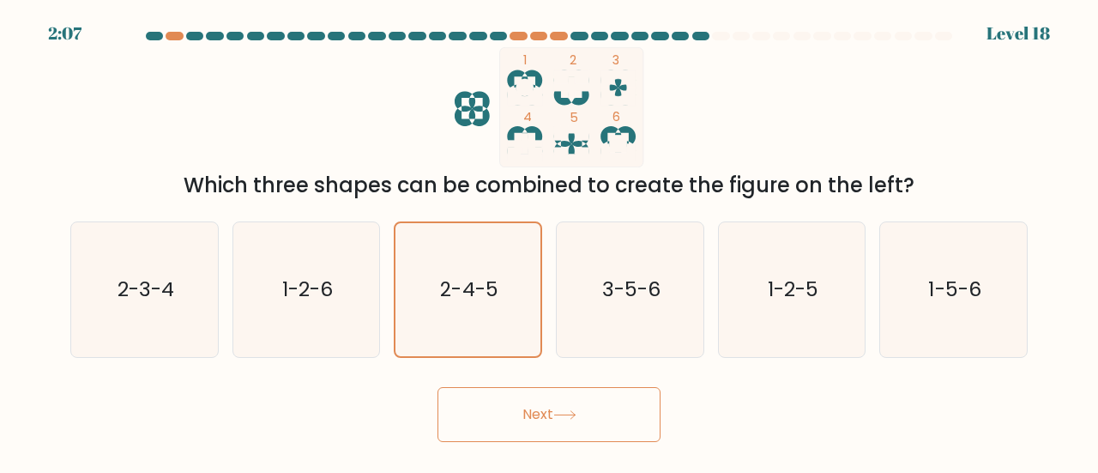
click at [611, 407] on button "Next" at bounding box center [548, 414] width 223 height 55
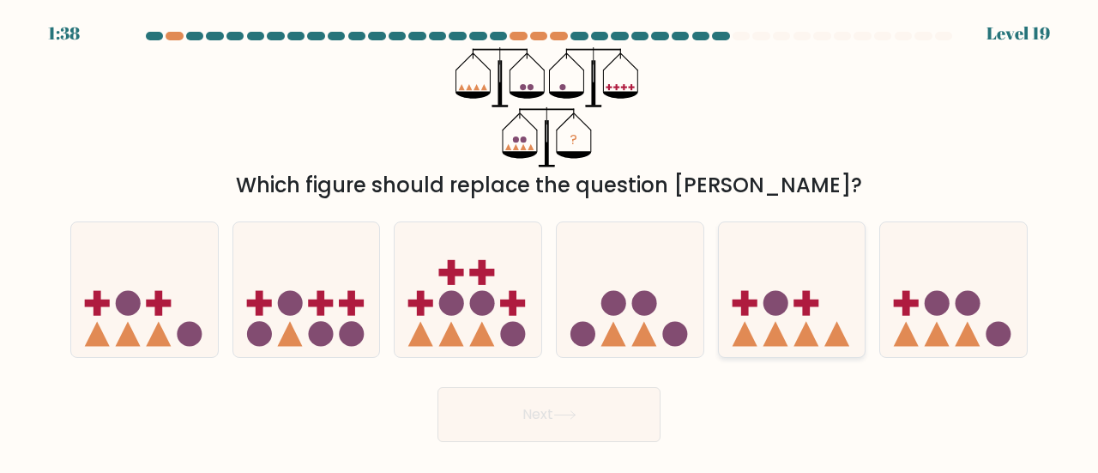
click at [805, 292] on rect at bounding box center [806, 303] width 8 height 25
click at [550, 241] on input "e." at bounding box center [549, 239] width 1 height 4
radio input "true"
click at [611, 403] on button "Next" at bounding box center [548, 414] width 223 height 55
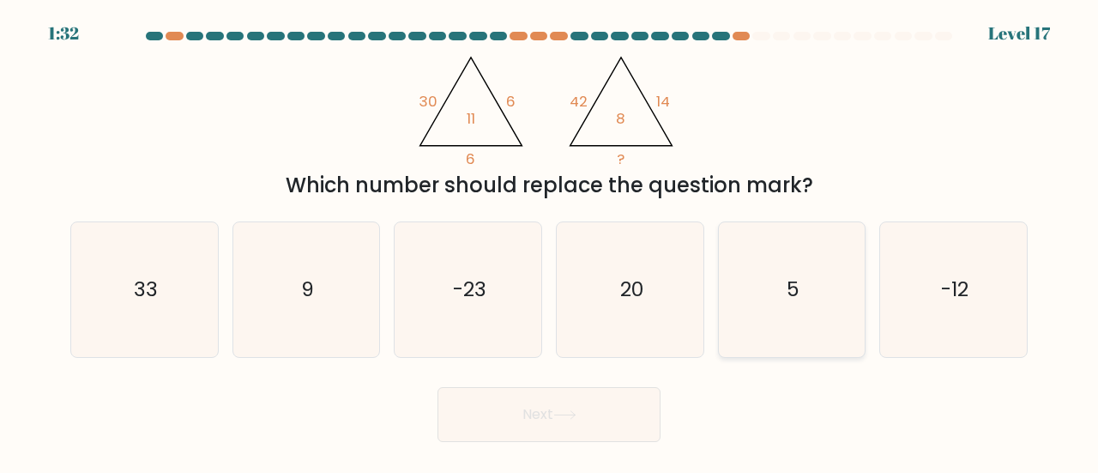
click at [794, 282] on text "5" at bounding box center [792, 288] width 13 height 28
click at [550, 241] on input "e. 5" at bounding box center [549, 239] width 1 height 4
radio input "true"
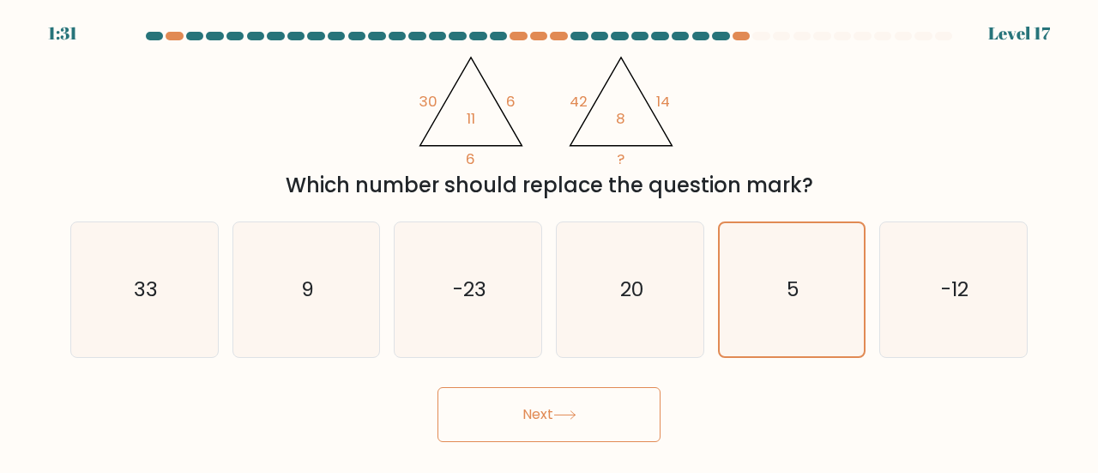
click at [611, 416] on button "Next" at bounding box center [548, 414] width 223 height 55
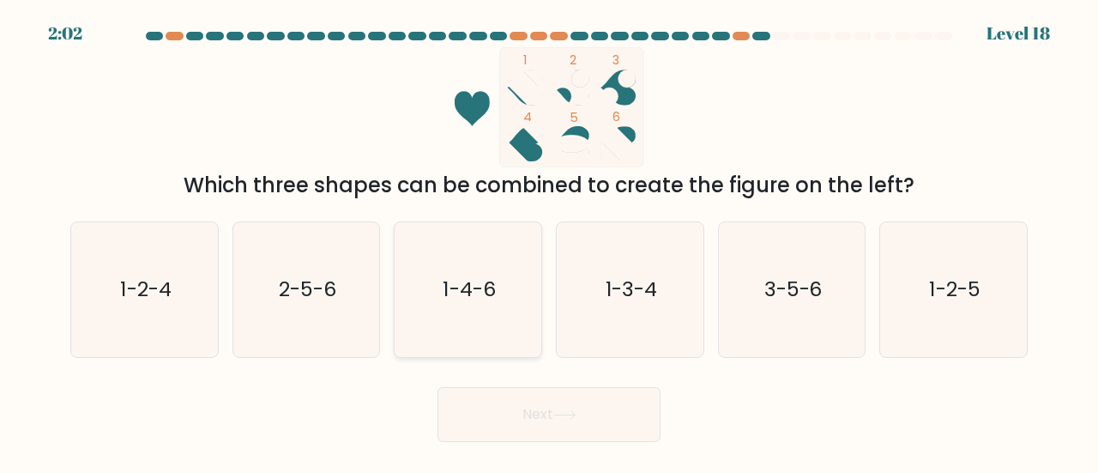
click at [455, 304] on icon "1-4-6" at bounding box center [468, 289] width 135 height 135
click at [549, 241] on input "c. 1-4-6" at bounding box center [549, 239] width 1 height 4
radio input "true"
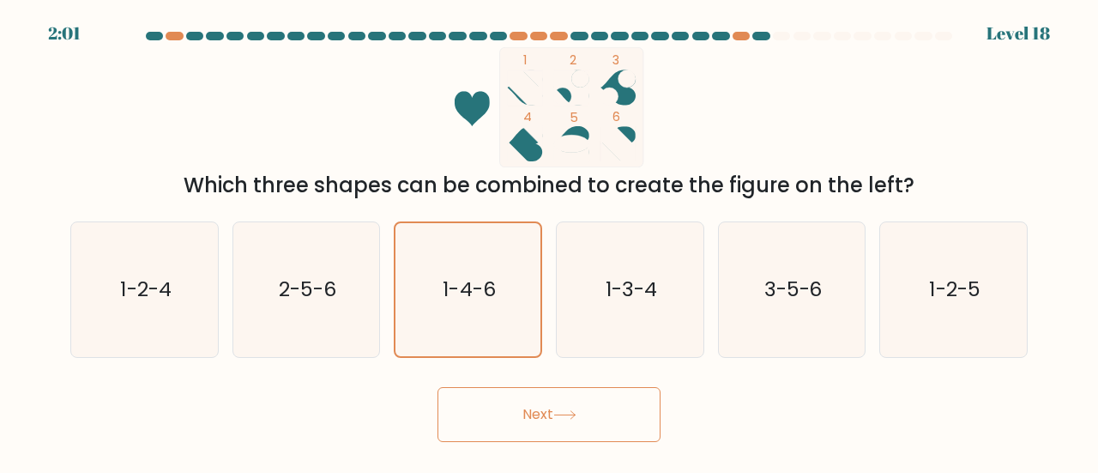
click at [592, 411] on button "Next" at bounding box center [548, 414] width 223 height 55
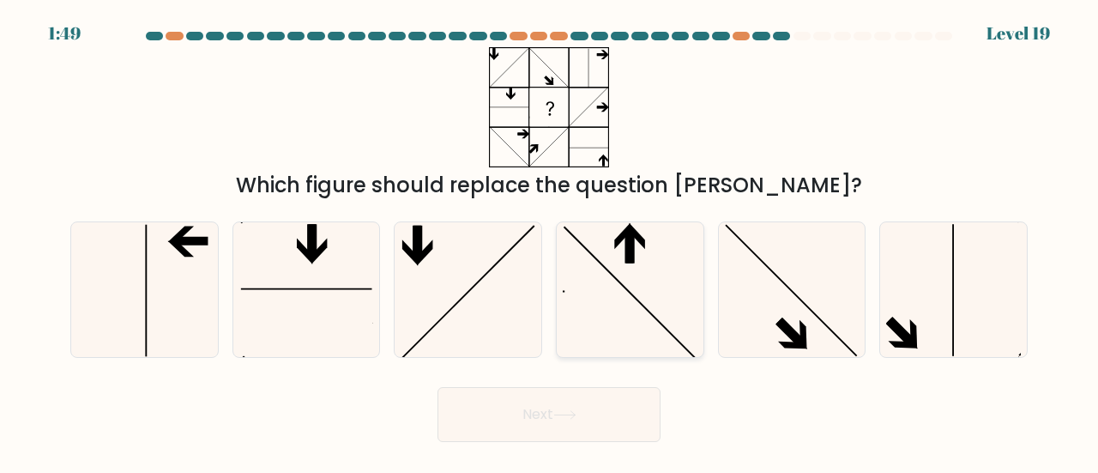
click at [640, 275] on icon at bounding box center [630, 289] width 135 height 135
click at [550, 241] on input "d." at bounding box center [549, 239] width 1 height 4
radio input "true"
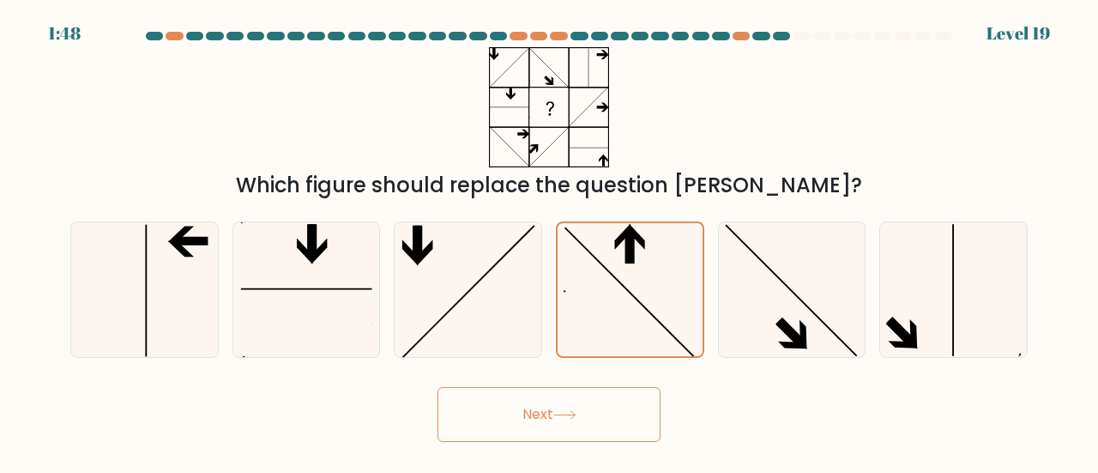
click at [602, 440] on button "Next" at bounding box center [548, 414] width 223 height 55
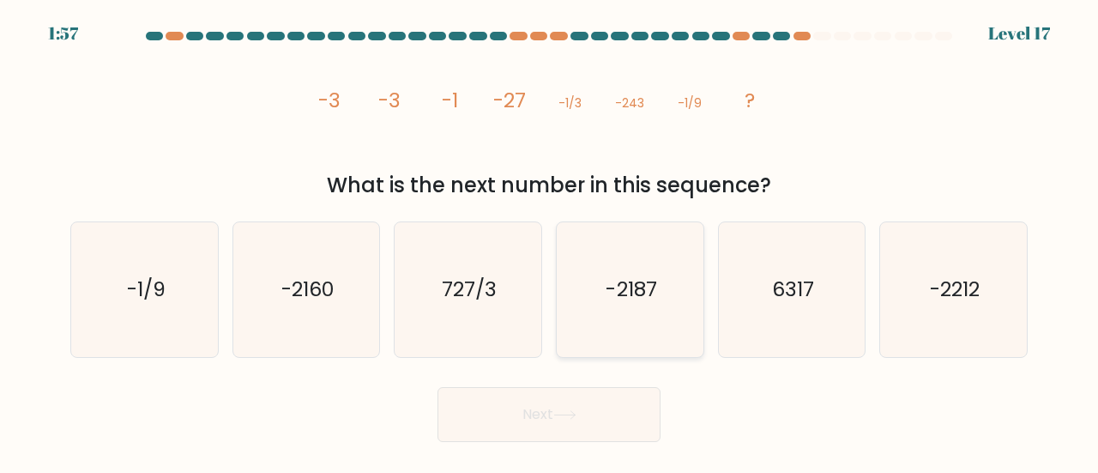
click at [668, 258] on icon "-2187" at bounding box center [630, 289] width 135 height 135
click at [550, 241] on input "d. -2187" at bounding box center [549, 239] width 1 height 4
radio input "true"
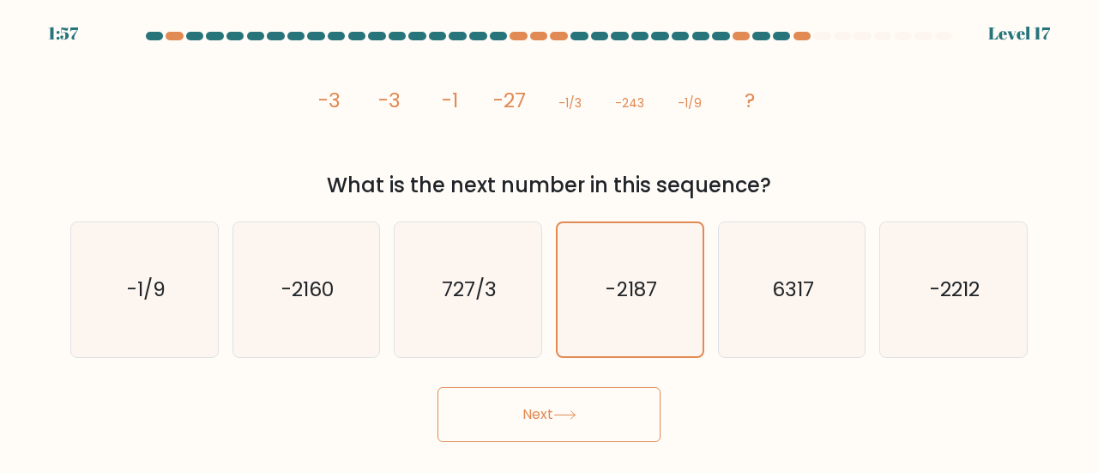
click at [605, 395] on button "Next" at bounding box center [548, 414] width 223 height 55
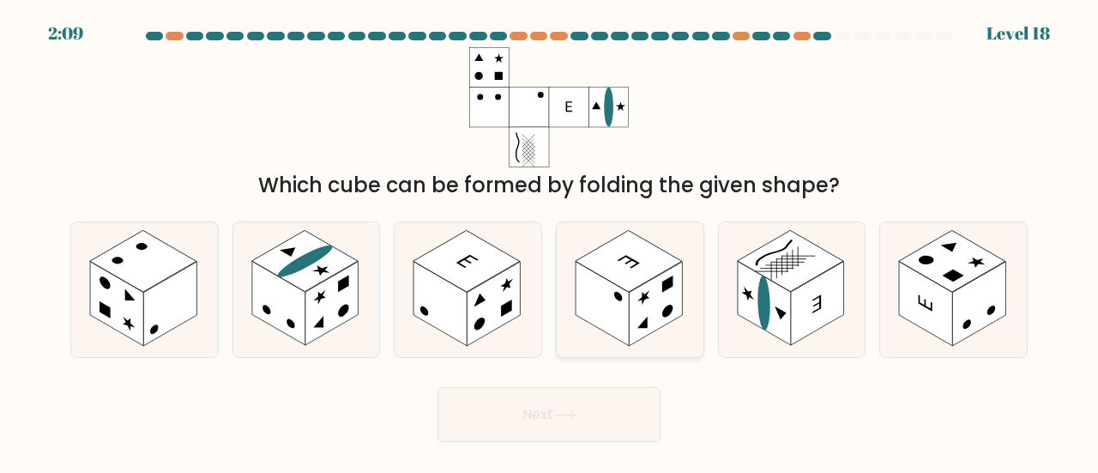
click at [645, 286] on rect at bounding box center [655, 304] width 53 height 84
click at [550, 241] on input "d." at bounding box center [549, 239] width 1 height 4
radio input "true"
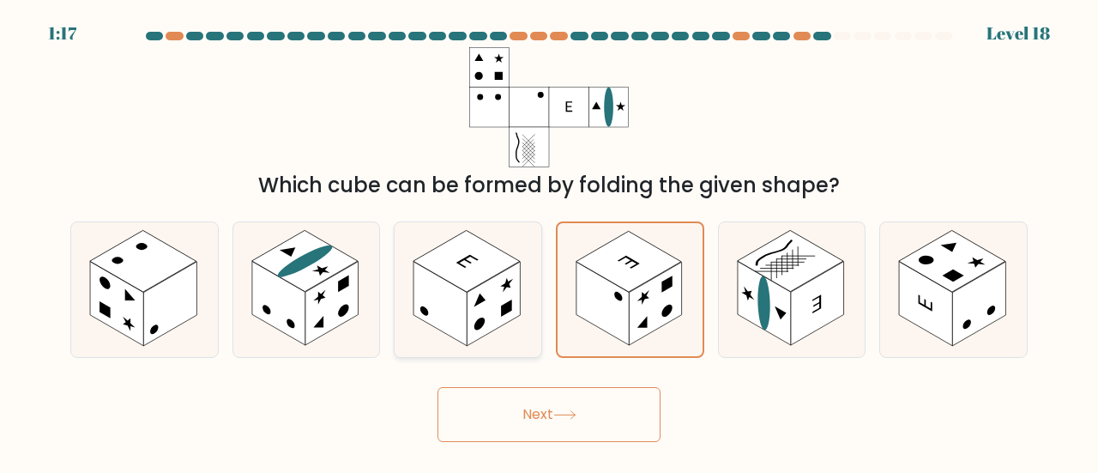
click at [492, 262] on rect at bounding box center [466, 262] width 106 height 62
click at [549, 241] on input "c." at bounding box center [549, 239] width 1 height 4
radio input "true"
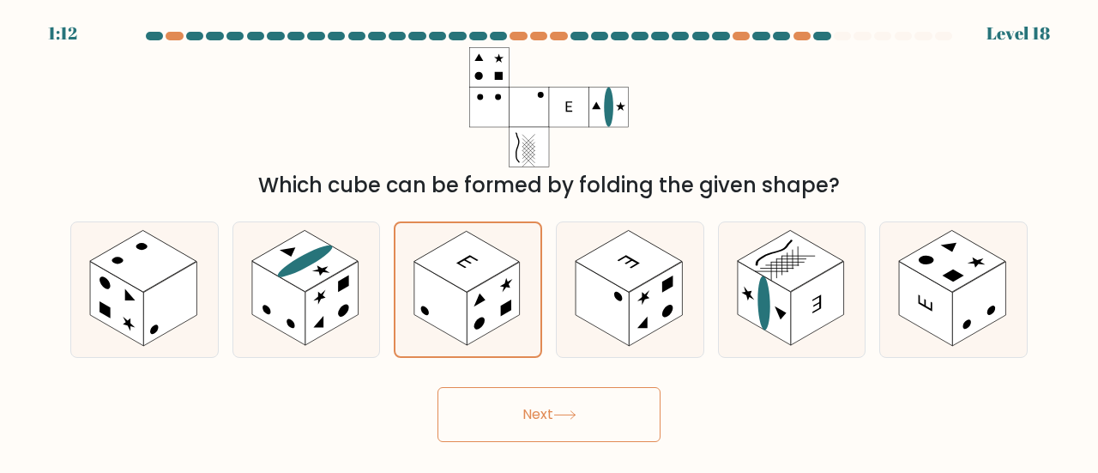
click at [614, 423] on button "Next" at bounding box center [548, 414] width 223 height 55
click at [659, 275] on rect at bounding box center [655, 304] width 53 height 84
click at [550, 241] on input "d." at bounding box center [549, 239] width 1 height 4
radio input "true"
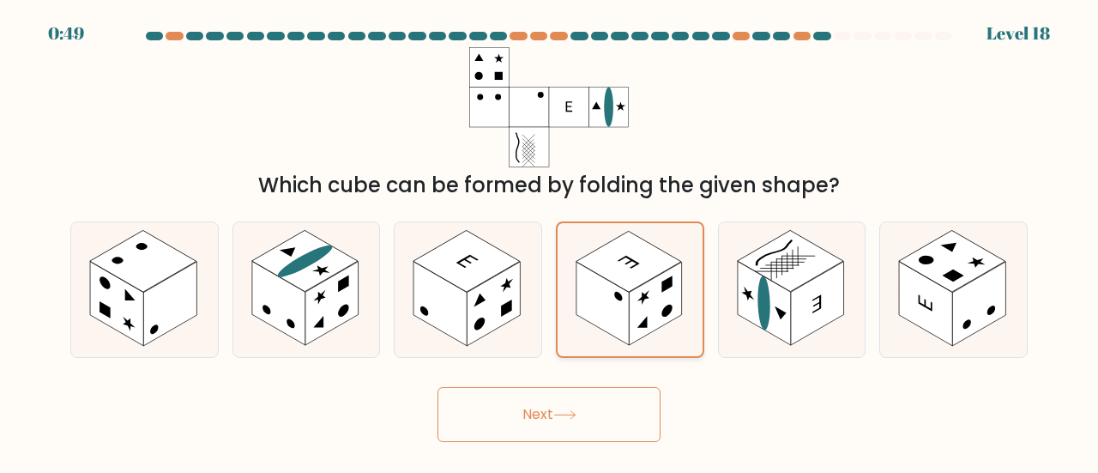
click at [622, 300] on rect at bounding box center [602, 303] width 52 height 83
click at [550, 241] on input "d." at bounding box center [549, 239] width 1 height 4
click at [602, 411] on button "Next" at bounding box center [548, 414] width 223 height 55
click at [586, 414] on button "Next" at bounding box center [548, 414] width 223 height 55
click at [585, 414] on button "Next" at bounding box center [548, 414] width 223 height 55
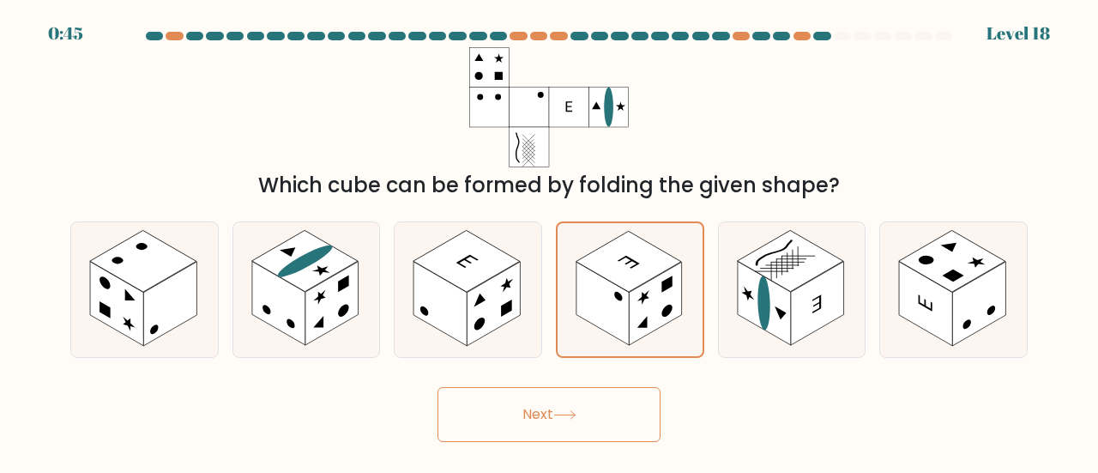
click at [585, 414] on button "Next" at bounding box center [548, 414] width 223 height 55
click at [593, 421] on button "Next" at bounding box center [548, 414] width 223 height 55
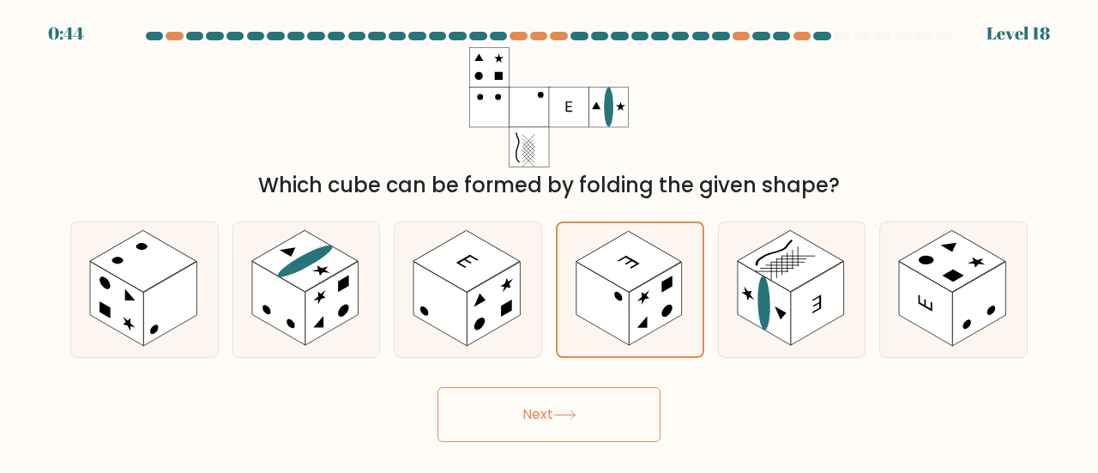
click at [593, 421] on button "Next" at bounding box center [548, 414] width 223 height 55
drag, startPoint x: 591, startPoint y: 420, endPoint x: 599, endPoint y: 423, distance: 9.0
click at [599, 423] on button "Next" at bounding box center [548, 414] width 223 height 55
click at [597, 421] on button "Next" at bounding box center [548, 414] width 223 height 55
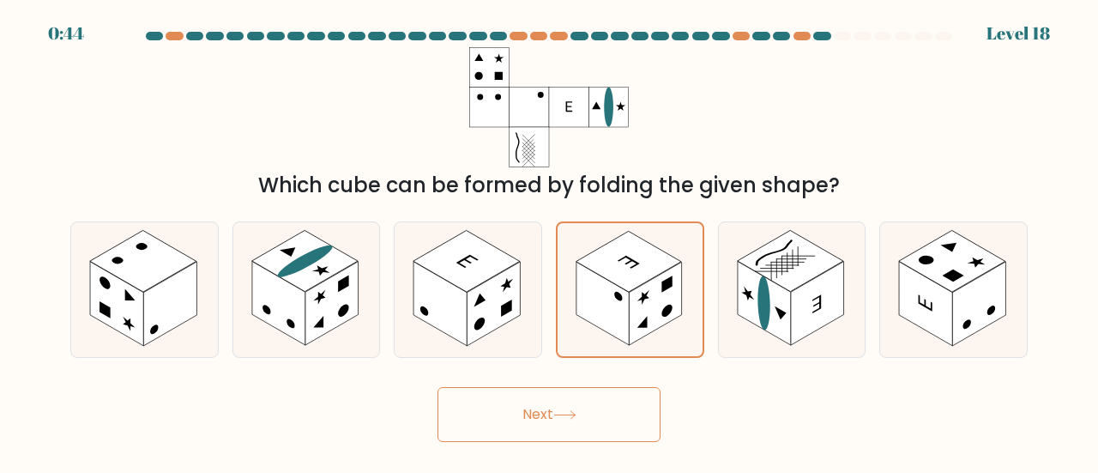
click at [593, 419] on button "Next" at bounding box center [548, 414] width 223 height 55
click at [588, 416] on button "Next" at bounding box center [548, 414] width 223 height 55
click at [599, 395] on button "Next" at bounding box center [548, 414] width 223 height 55
click at [600, 390] on button "Next" at bounding box center [548, 414] width 223 height 55
click at [593, 389] on button "Next" at bounding box center [548, 414] width 223 height 55
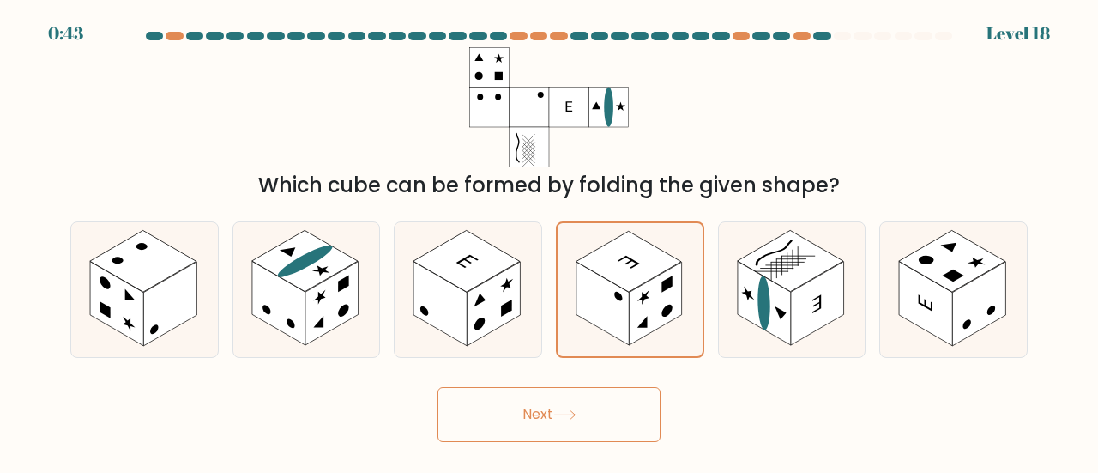
click at [590, 388] on button "Next" at bounding box center [548, 414] width 223 height 55
click at [601, 375] on form at bounding box center [549, 237] width 1098 height 410
click at [597, 373] on form at bounding box center [549, 237] width 1098 height 410
click at [595, 373] on form at bounding box center [549, 237] width 1098 height 410
click at [593, 364] on form at bounding box center [549, 237] width 1098 height 410
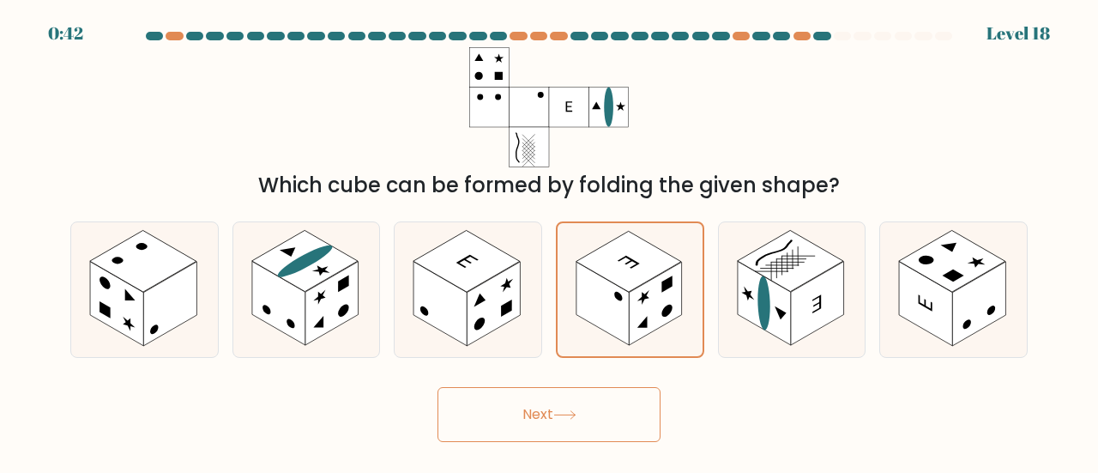
click at [588, 361] on form at bounding box center [549, 237] width 1098 height 410
click at [587, 361] on form at bounding box center [549, 237] width 1098 height 410
click at [527, 405] on button "Next" at bounding box center [548, 414] width 223 height 55
click at [524, 406] on button "Next" at bounding box center [548, 414] width 223 height 55
click at [522, 401] on button "Next" at bounding box center [548, 414] width 223 height 55
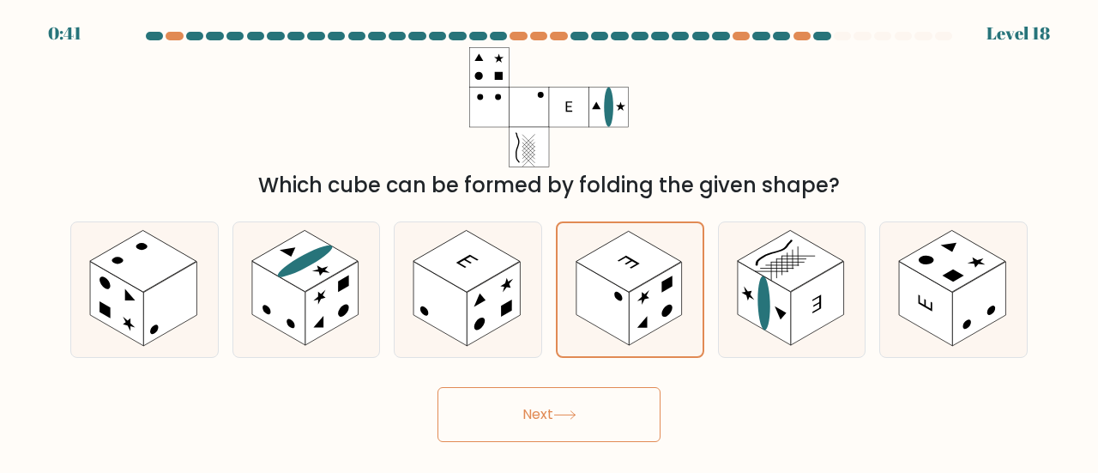
click at [522, 401] on button "Next" at bounding box center [548, 414] width 223 height 55
click at [520, 399] on button "Next" at bounding box center [548, 414] width 223 height 55
click at [518, 397] on button "Next" at bounding box center [548, 414] width 223 height 55
click at [520, 397] on button "Next" at bounding box center [548, 414] width 223 height 55
click at [520, 396] on button "Next" at bounding box center [548, 414] width 223 height 55
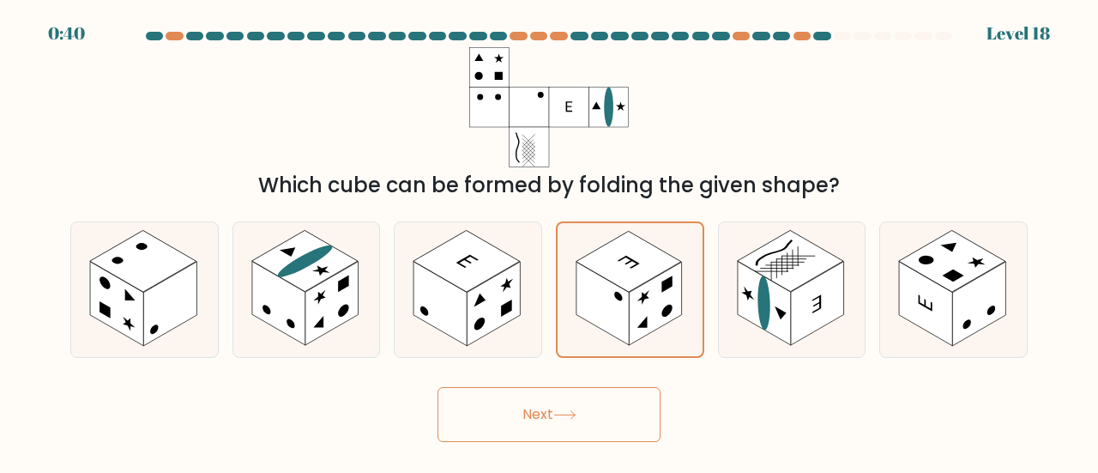
click at [518, 397] on button "Next" at bounding box center [548, 414] width 223 height 55
click at [516, 413] on button "Next" at bounding box center [548, 414] width 223 height 55
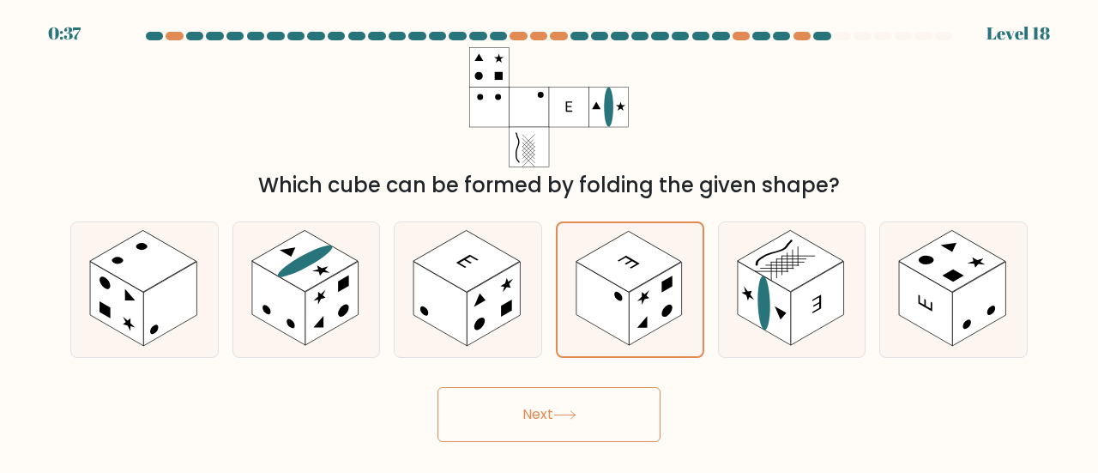
click at [516, 413] on button "Next" at bounding box center [548, 414] width 223 height 55
click at [515, 413] on button "Next" at bounding box center [548, 414] width 223 height 55
click at [513, 411] on button "Next" at bounding box center [548, 414] width 223 height 55
click at [507, 404] on button "Next" at bounding box center [548, 414] width 223 height 55
drag, startPoint x: 485, startPoint y: 382, endPoint x: 479, endPoint y: 371, distance: 12.7
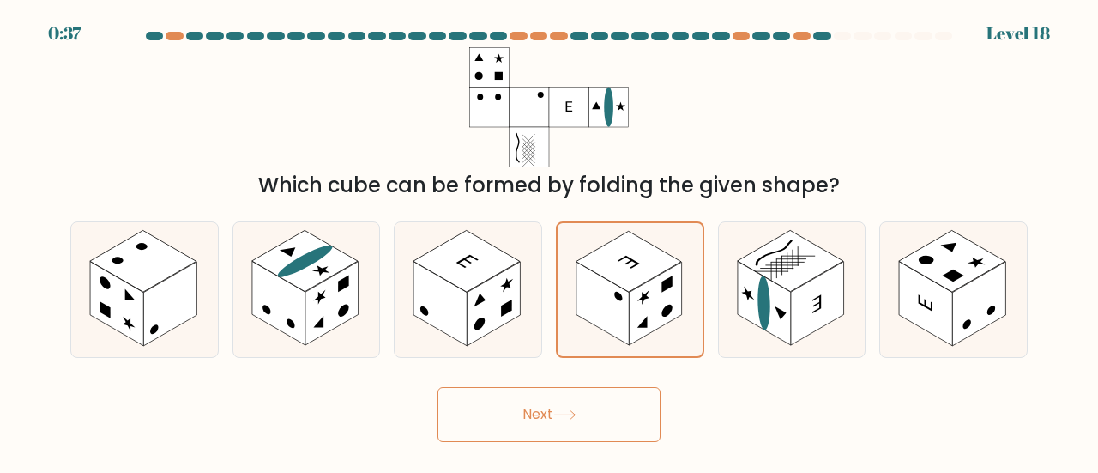
click at [485, 381] on div "Next" at bounding box center [549, 409] width 978 height 63
click at [479, 371] on form at bounding box center [549, 237] width 1098 height 410
click at [475, 362] on form at bounding box center [549, 237] width 1098 height 410
click at [473, 358] on form at bounding box center [549, 237] width 1098 height 410
click at [561, 422] on button "Next" at bounding box center [548, 414] width 223 height 55
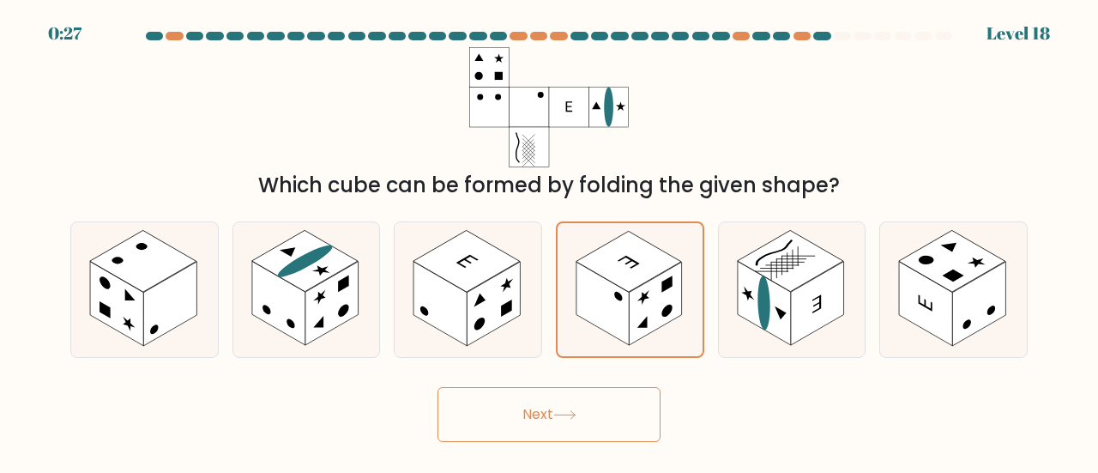
click at [560, 422] on button "Next" at bounding box center [548, 414] width 223 height 55
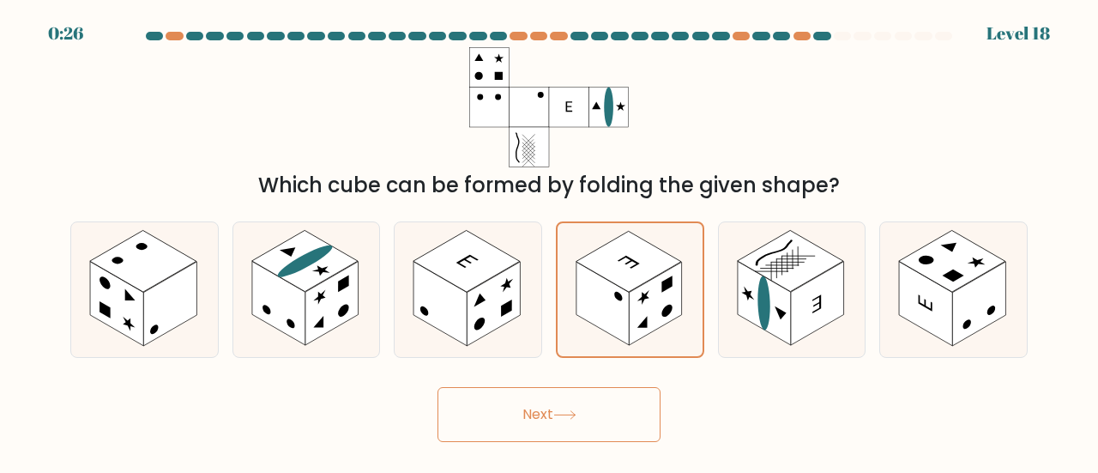
click at [559, 422] on button "Next" at bounding box center [548, 414] width 223 height 55
click at [556, 419] on button "Next" at bounding box center [548, 414] width 223 height 55
click at [552, 417] on button "Next" at bounding box center [548, 414] width 223 height 55
click at [545, 409] on button "Next" at bounding box center [548, 414] width 223 height 55
click at [542, 407] on button "Next" at bounding box center [548, 414] width 223 height 55
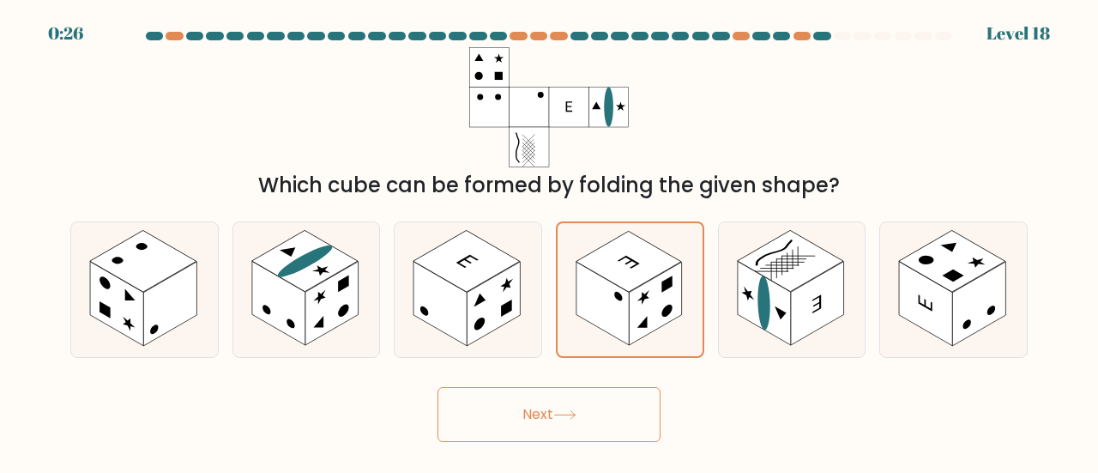
click at [540, 405] on button "Next" at bounding box center [548, 414] width 223 height 55
click at [538, 402] on button "Next" at bounding box center [548, 414] width 223 height 55
click at [535, 401] on button "Next" at bounding box center [548, 414] width 223 height 55
click at [535, 402] on button "Next" at bounding box center [548, 414] width 223 height 55
click at [559, 418] on icon at bounding box center [564, 414] width 23 height 9
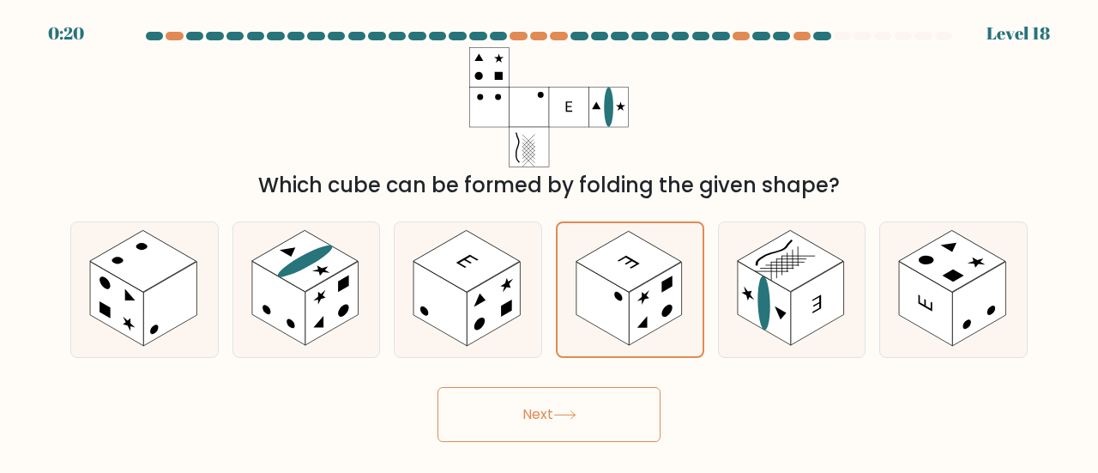
click at [559, 418] on icon at bounding box center [564, 414] width 23 height 9
drag, startPoint x: 559, startPoint y: 418, endPoint x: 569, endPoint y: 415, distance: 9.8
click at [559, 419] on icon at bounding box center [564, 414] width 23 height 9
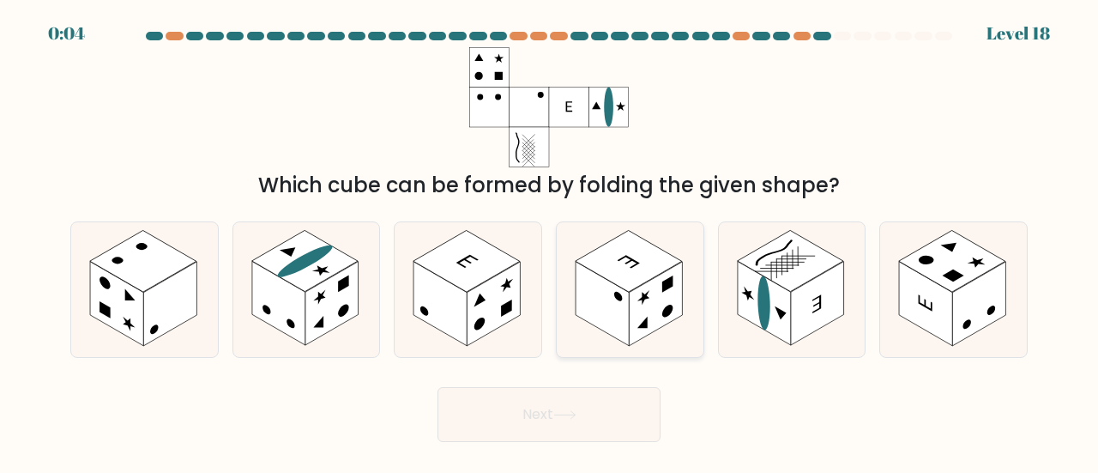
click at [575, 297] on rect at bounding box center [601, 304] width 53 height 84
click at [550, 241] on input "d." at bounding box center [549, 239] width 1 height 4
radio input "true"
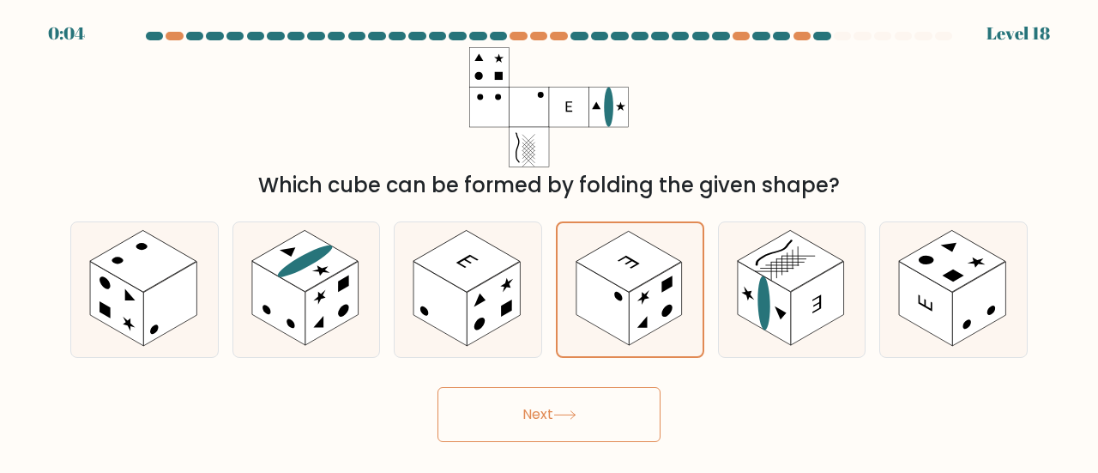
click at [617, 409] on button "Next" at bounding box center [548, 414] width 223 height 55
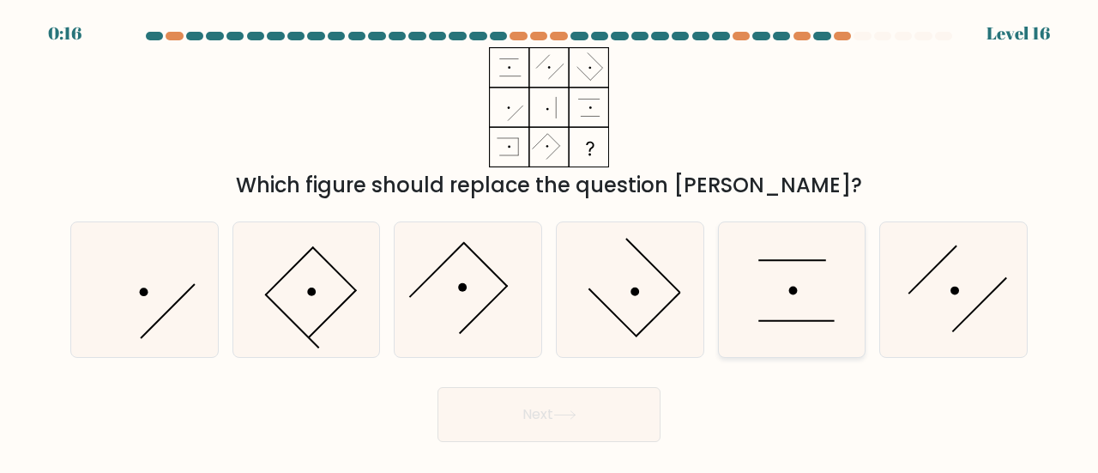
click at [835, 297] on icon at bounding box center [792, 289] width 135 height 135
click at [550, 241] on input "e." at bounding box center [549, 239] width 1 height 4
radio input "true"
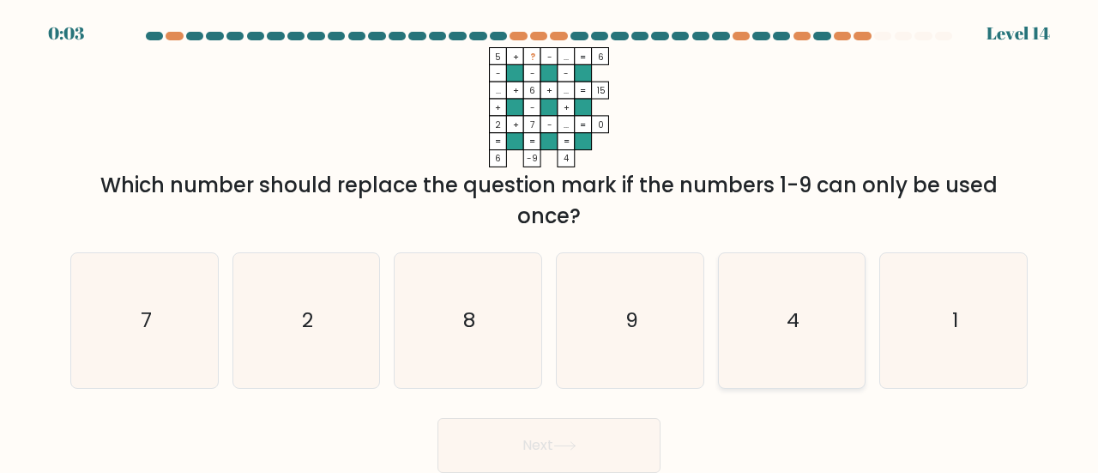
click at [798, 330] on text "4" at bounding box center [792, 319] width 13 height 28
click at [550, 241] on input "e. 4" at bounding box center [549, 239] width 1 height 4
radio input "true"
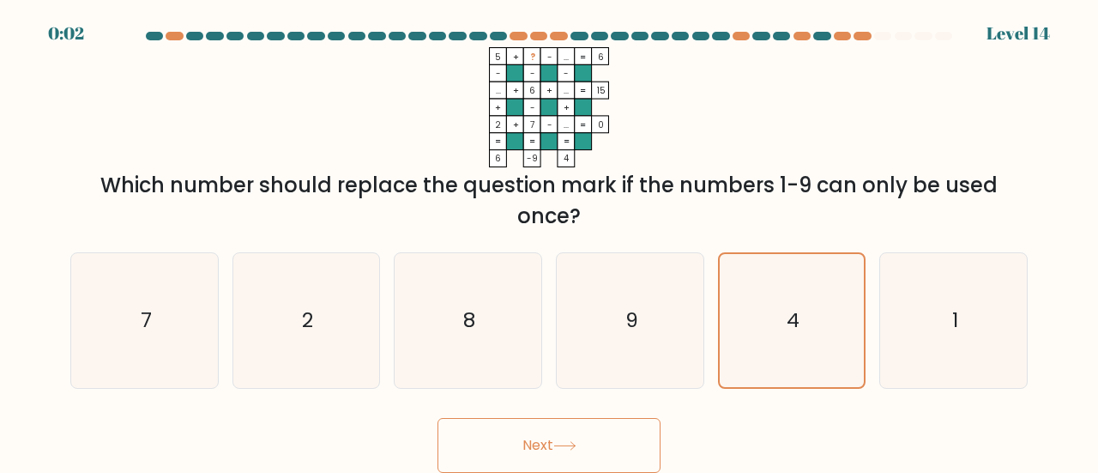
click at [556, 443] on button "Next" at bounding box center [548, 445] width 223 height 55
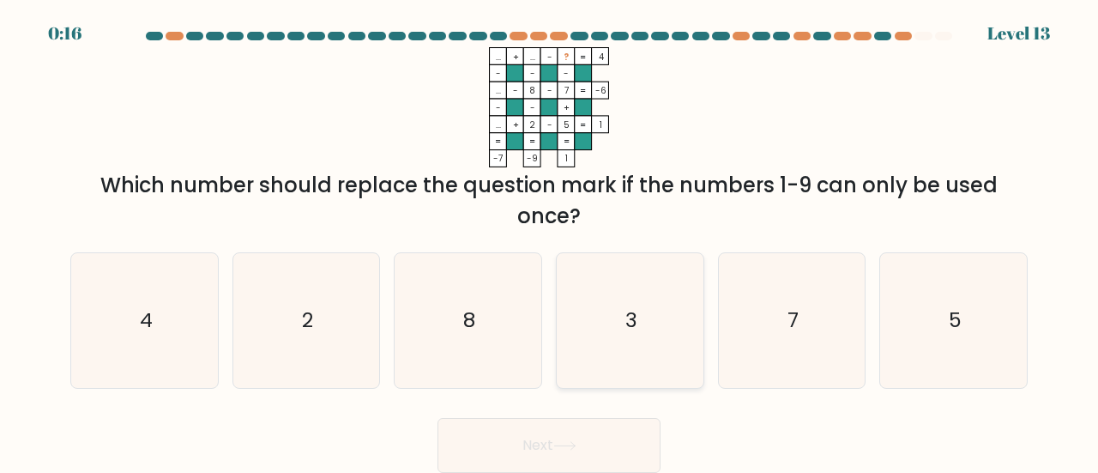
click at [641, 346] on icon "3" at bounding box center [630, 320] width 135 height 135
click at [550, 241] on input "d. 3" at bounding box center [549, 239] width 1 height 4
radio input "true"
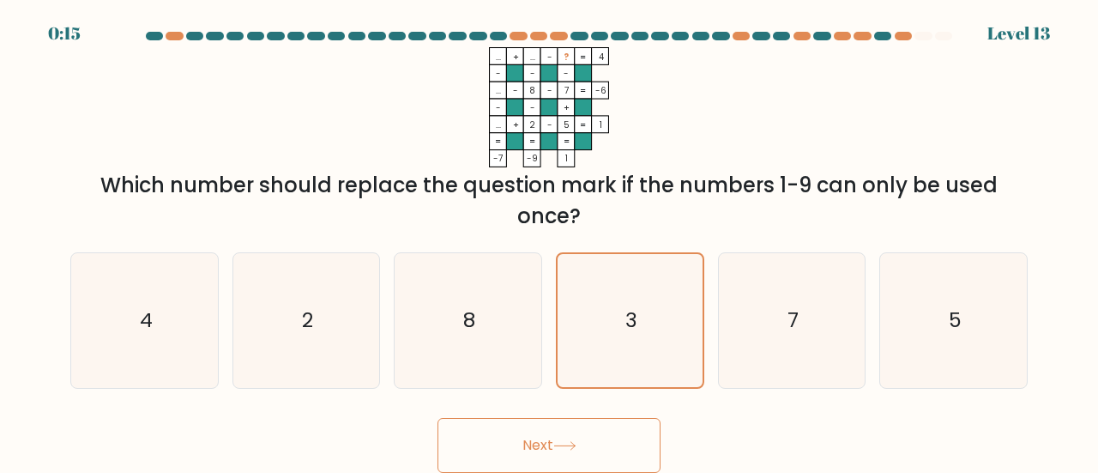
click at [611, 426] on button "Next" at bounding box center [548, 445] width 223 height 55
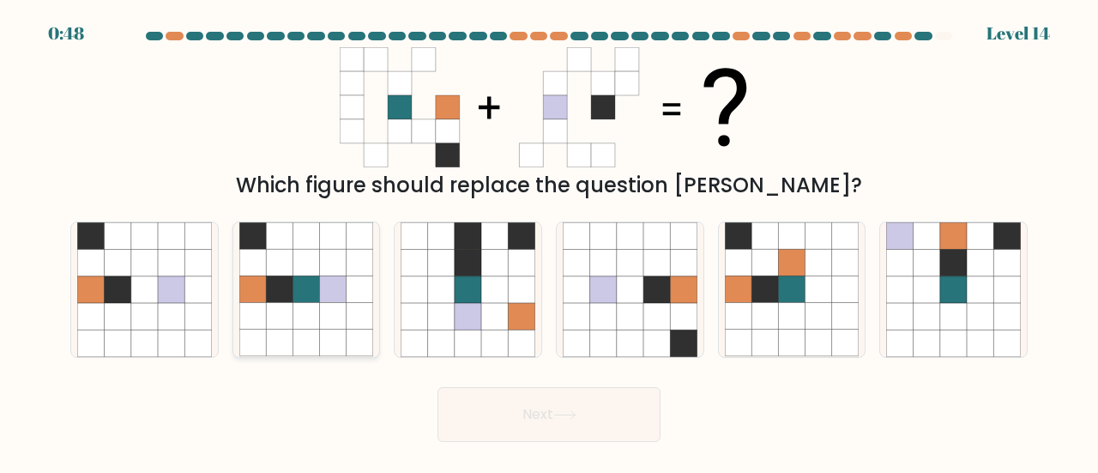
click at [317, 298] on icon at bounding box center [305, 289] width 27 height 27
click at [549, 241] on input "b." at bounding box center [549, 239] width 1 height 4
radio input "true"
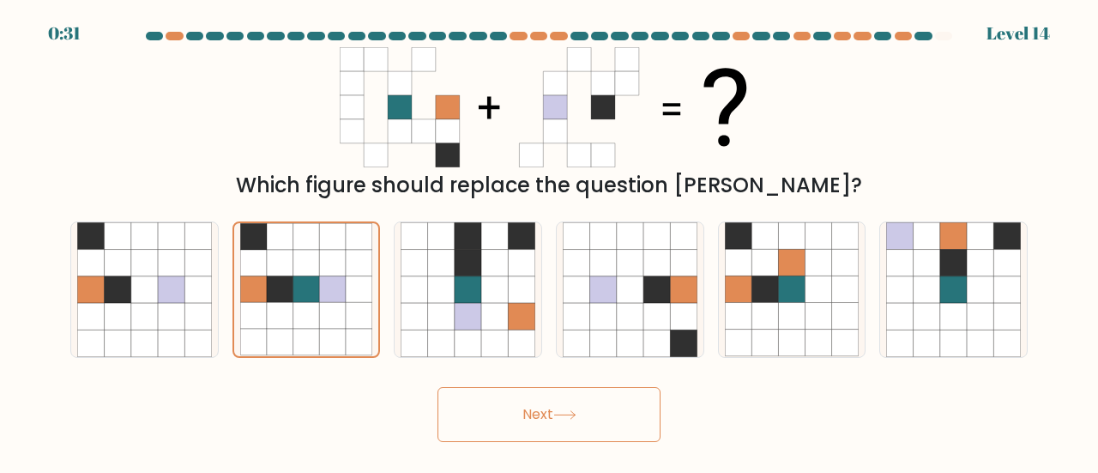
click at [595, 434] on button "Next" at bounding box center [548, 414] width 223 height 55
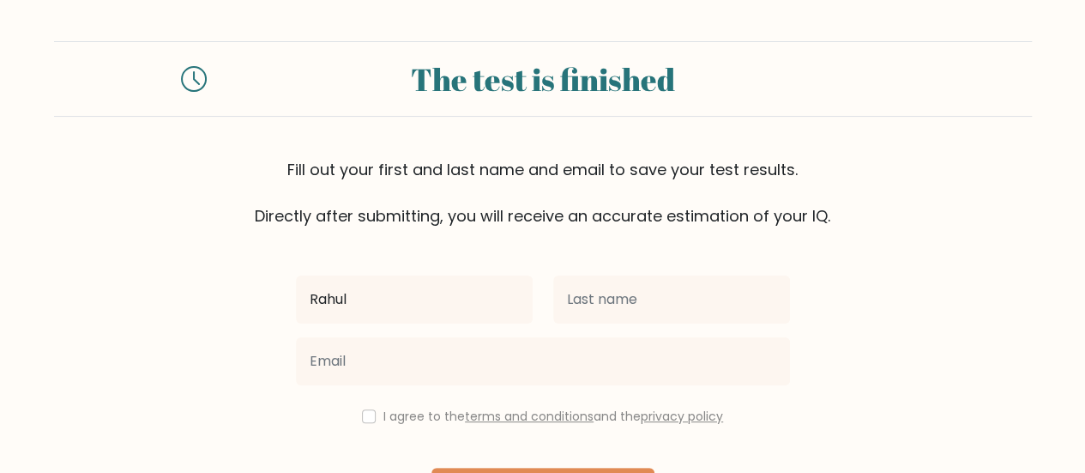
type input "Rahul"
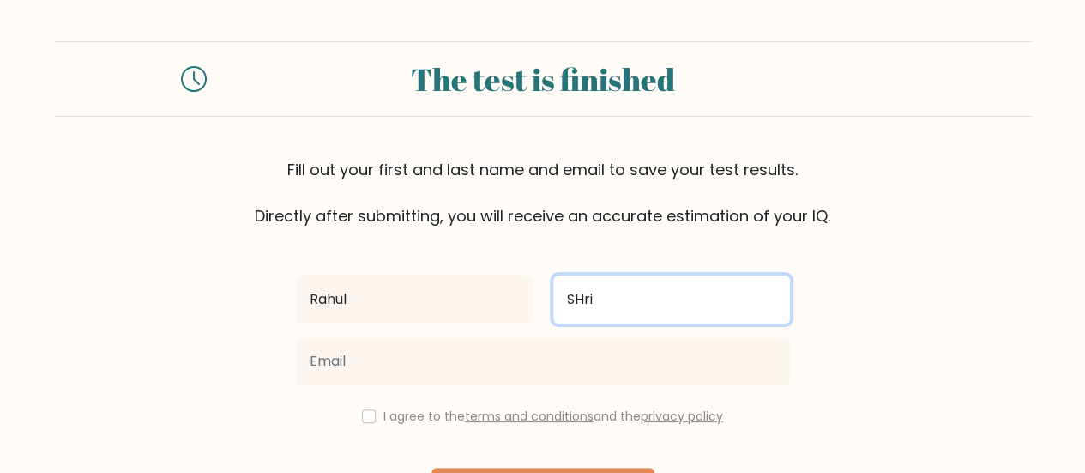
click at [602, 310] on input "SHri" at bounding box center [671, 299] width 237 height 48
type input "Shrivastava"
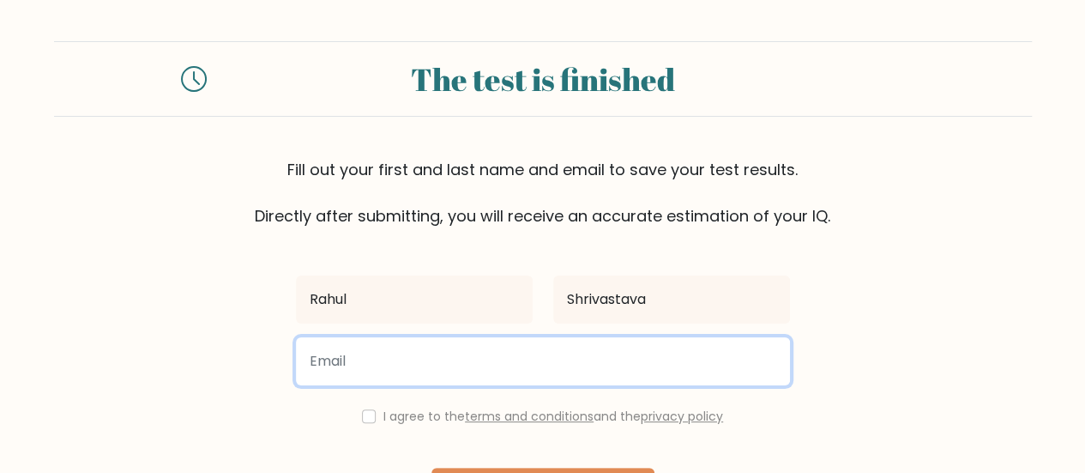
click at [534, 352] on input "email" at bounding box center [543, 361] width 494 height 48
type input "[EMAIL_ADDRESS][DOMAIN_NAME]"
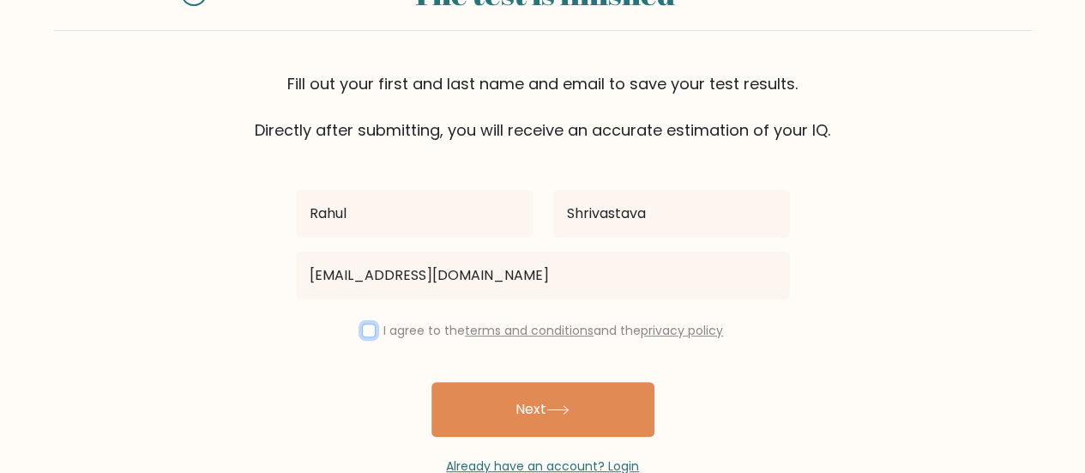
click at [367, 331] on input "checkbox" at bounding box center [369, 330] width 14 height 14
checkbox input "true"
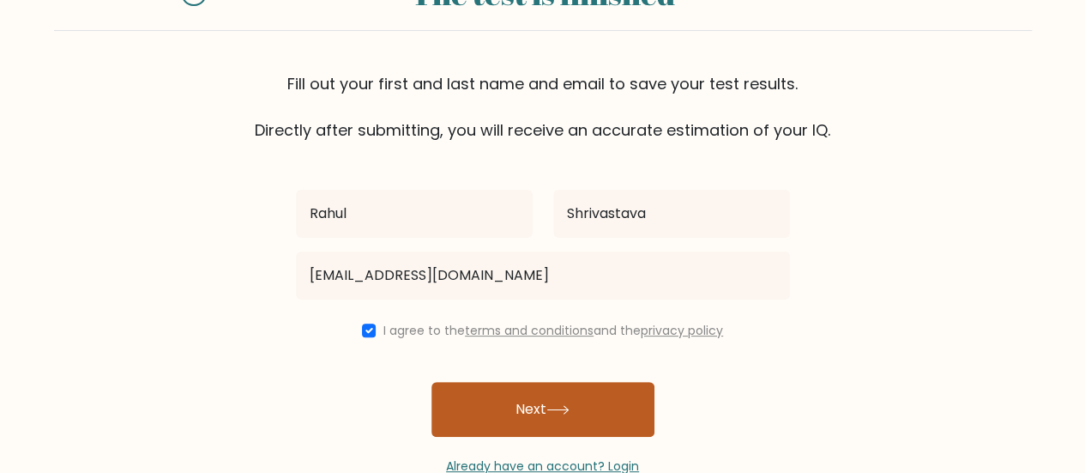
click at [496, 414] on button "Next" at bounding box center [542, 409] width 223 height 55
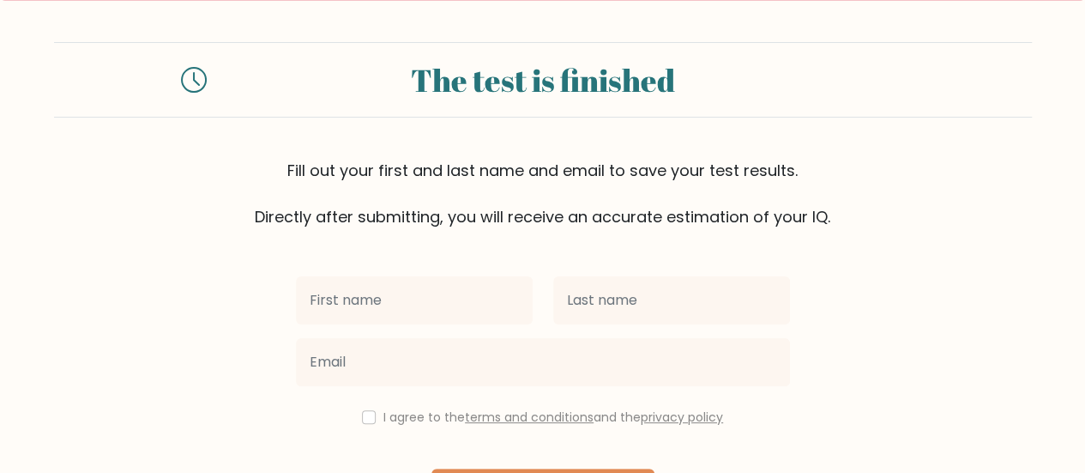
scroll to position [86, 0]
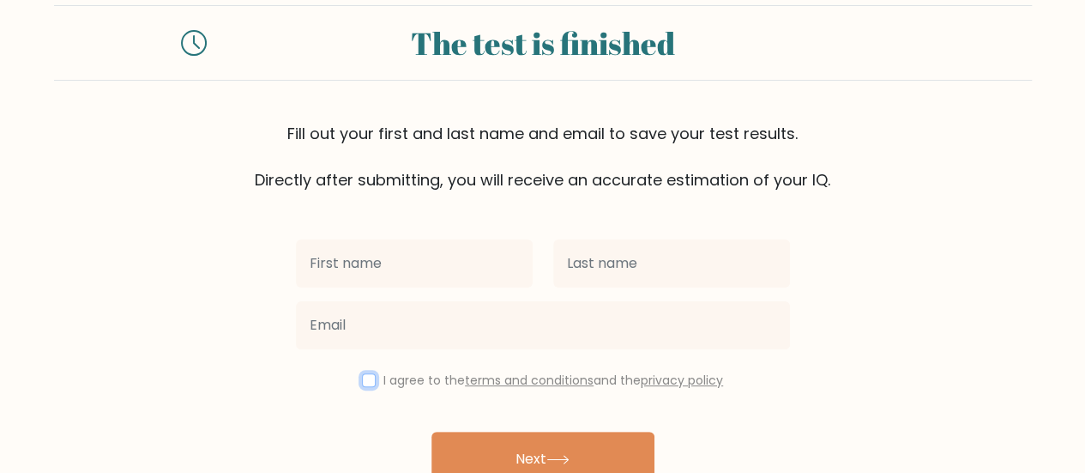
click at [363, 381] on input "checkbox" at bounding box center [369, 380] width 14 height 14
checkbox input "true"
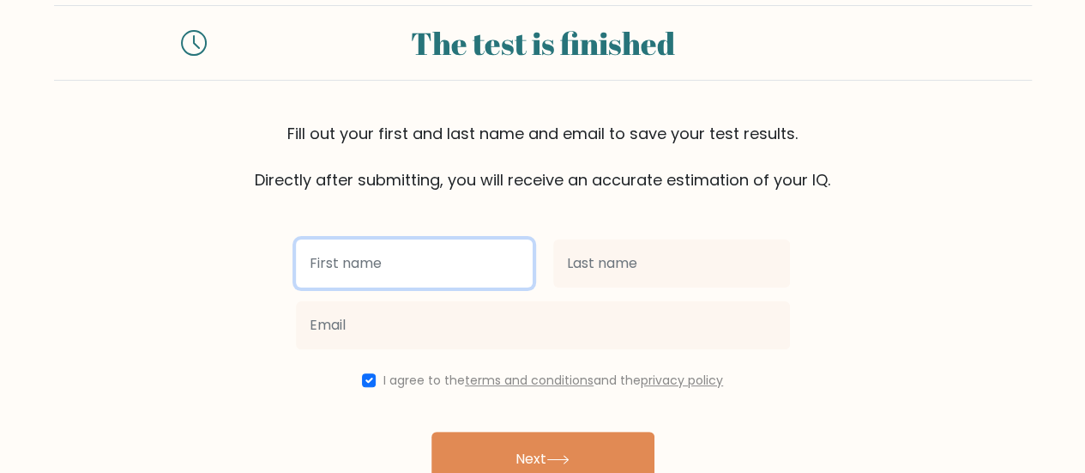
click at [365, 275] on input "text" at bounding box center [414, 263] width 237 height 48
type input "Shiv"
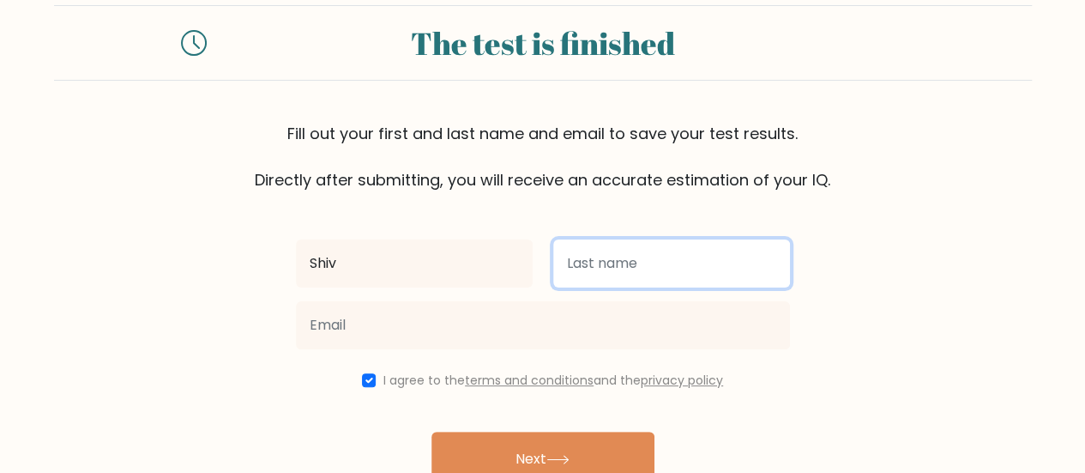
click at [626, 269] on input "text" at bounding box center [671, 263] width 237 height 48
type input "Shrivastava"
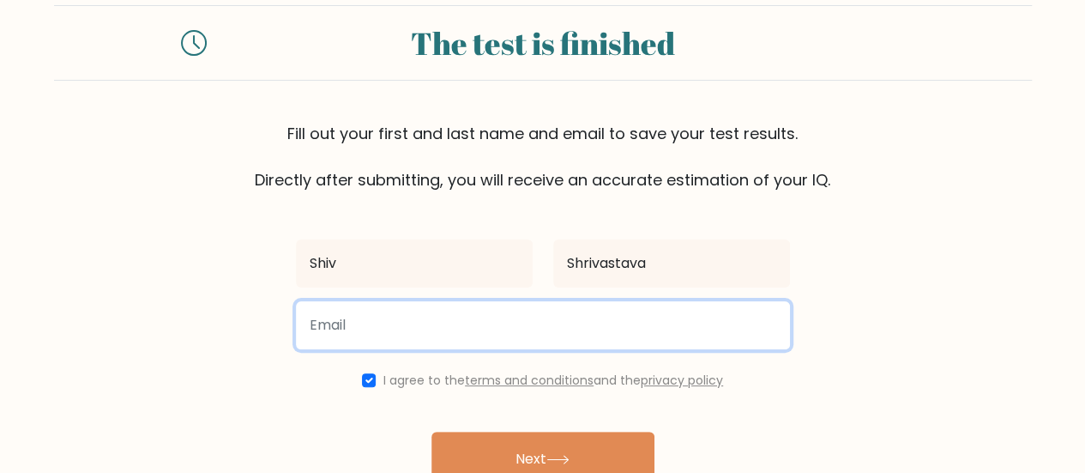
click at [578, 316] on input "email" at bounding box center [543, 325] width 494 height 48
click at [532, 323] on input "[EMAIL_ADDRESS][DOMAIN_NAME]" at bounding box center [543, 325] width 494 height 48
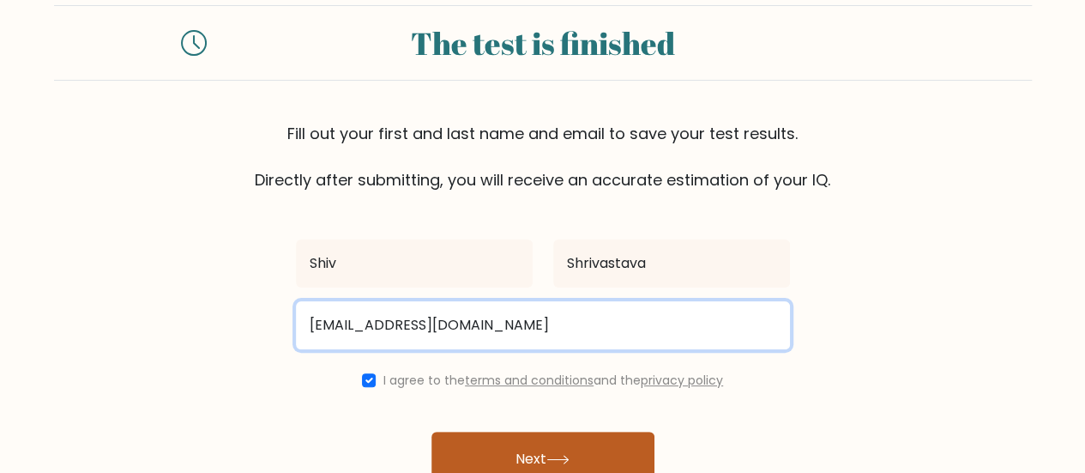
type input "[EMAIL_ADDRESS][DOMAIN_NAME]"
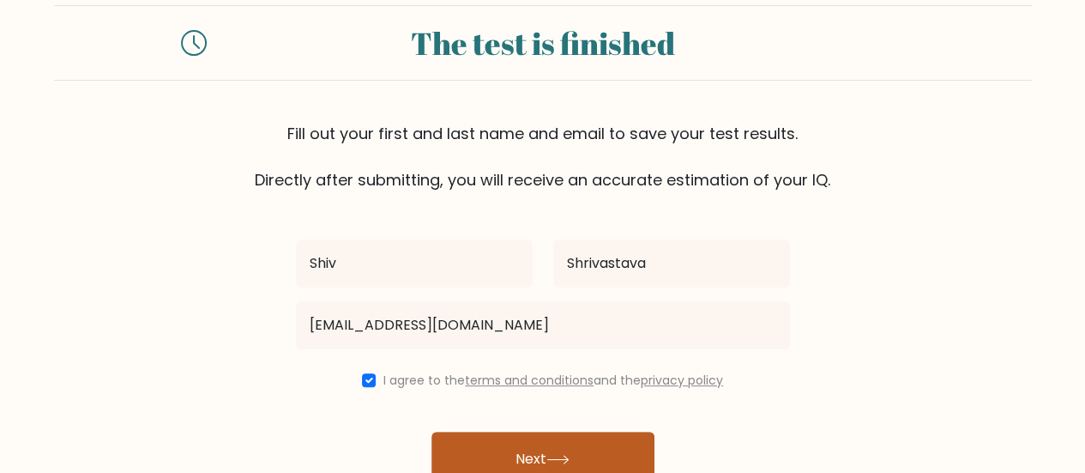
click at [568, 451] on button "Next" at bounding box center [542, 458] width 223 height 55
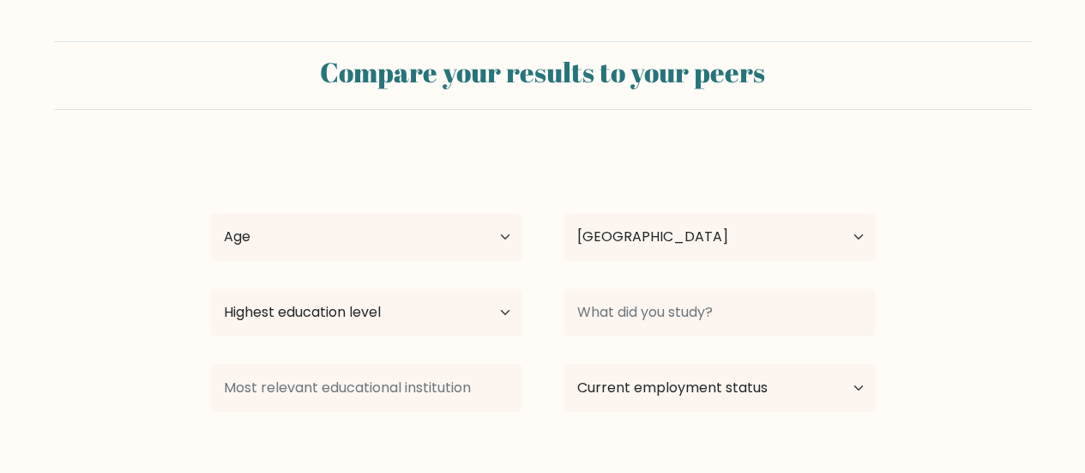
select select "IN"
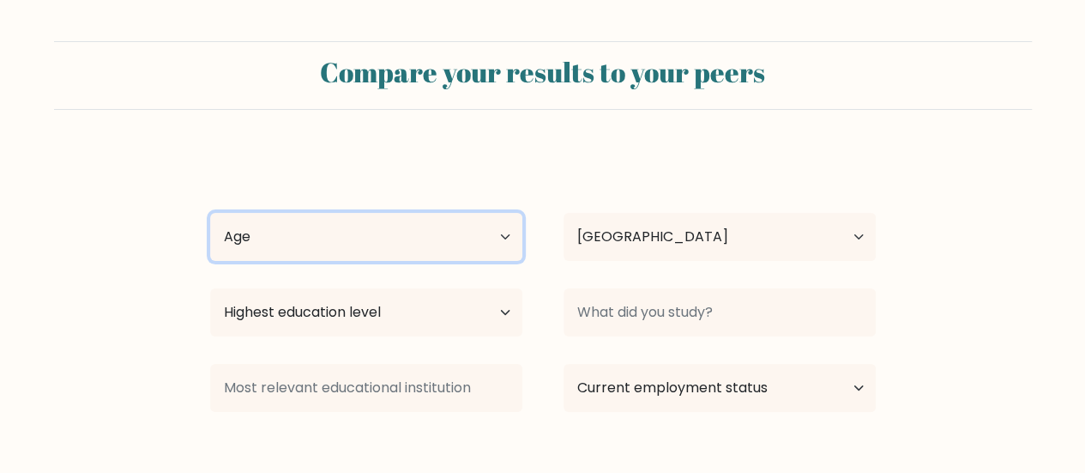
click at [460, 217] on select "Age Under 18 years old 18-24 years old 25-34 years old 35-44 years old 45-54 ye…" at bounding box center [366, 237] width 312 height 48
select select "25_34"
click at [210, 213] on select "Age Under 18 years old 18-24 years old 25-34 years old 35-44 years old 45-54 ye…" at bounding box center [366, 237] width 312 height 48
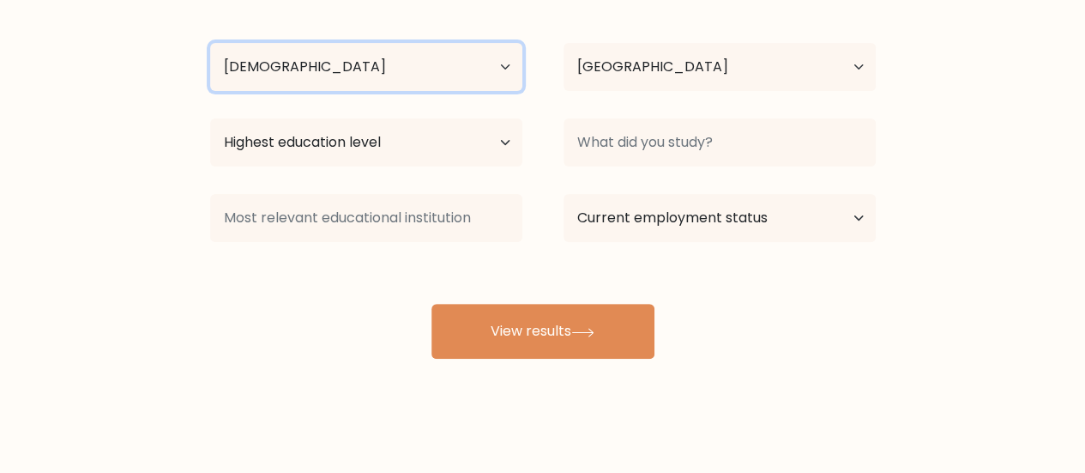
scroll to position [172, 0]
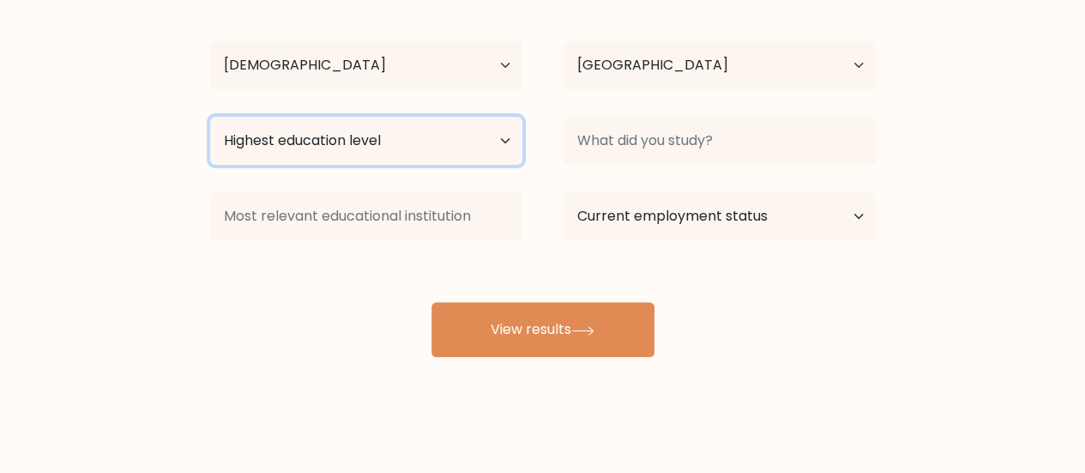
click at [473, 138] on select "Highest education level No schooling Primary Lower Secondary Upper Secondary Oc…" at bounding box center [366, 141] width 312 height 48
select select "masters_degree"
click at [210, 117] on select "Highest education level No schooling Primary Lower Secondary Upper Secondary Oc…" at bounding box center [366, 141] width 312 height 48
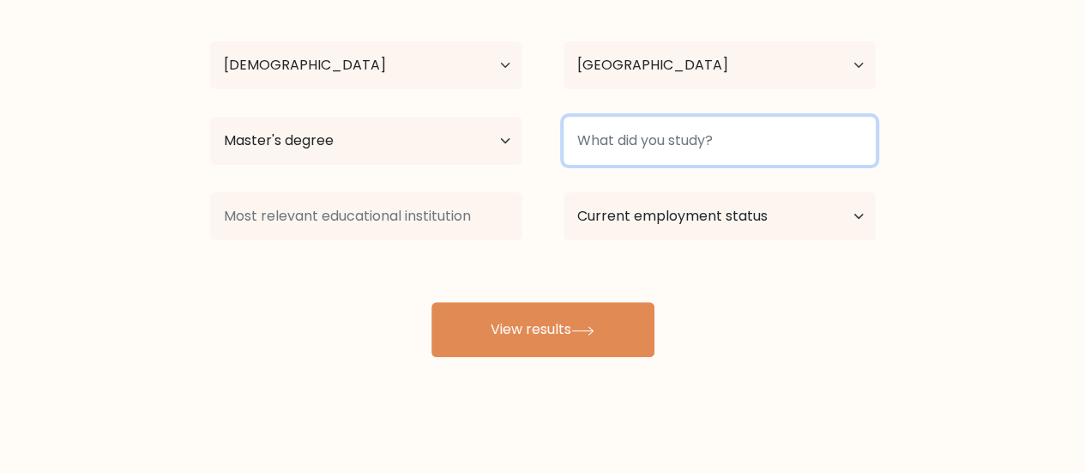
click at [784, 137] on input at bounding box center [719, 141] width 312 height 48
type input "F"
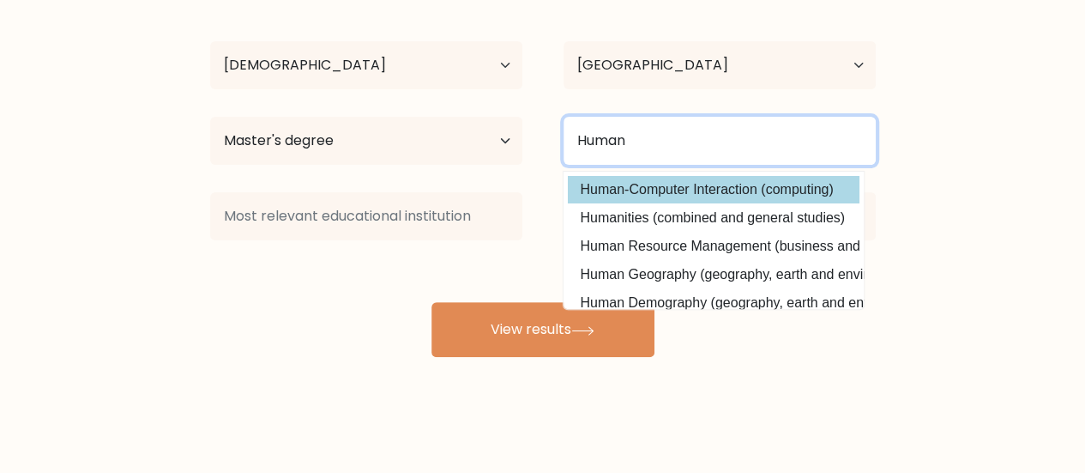
scroll to position [82, 0]
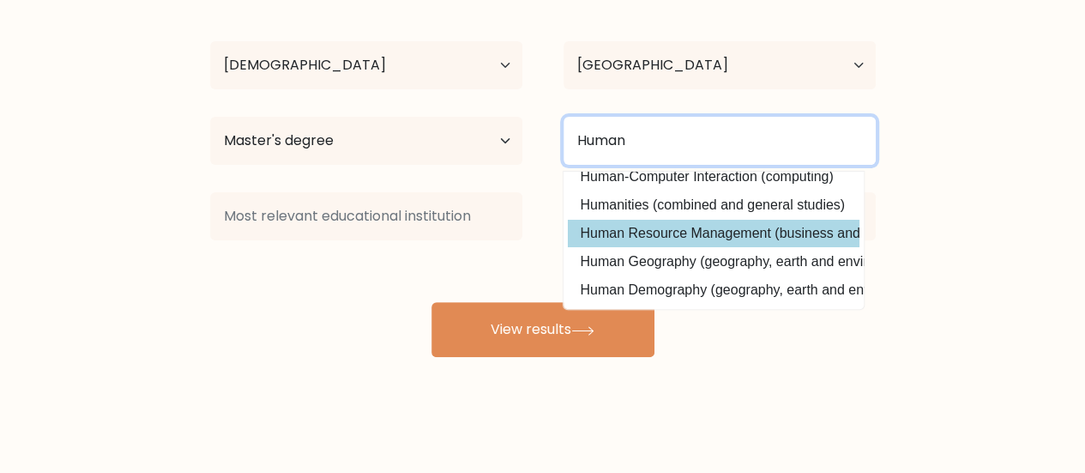
type input "Human"
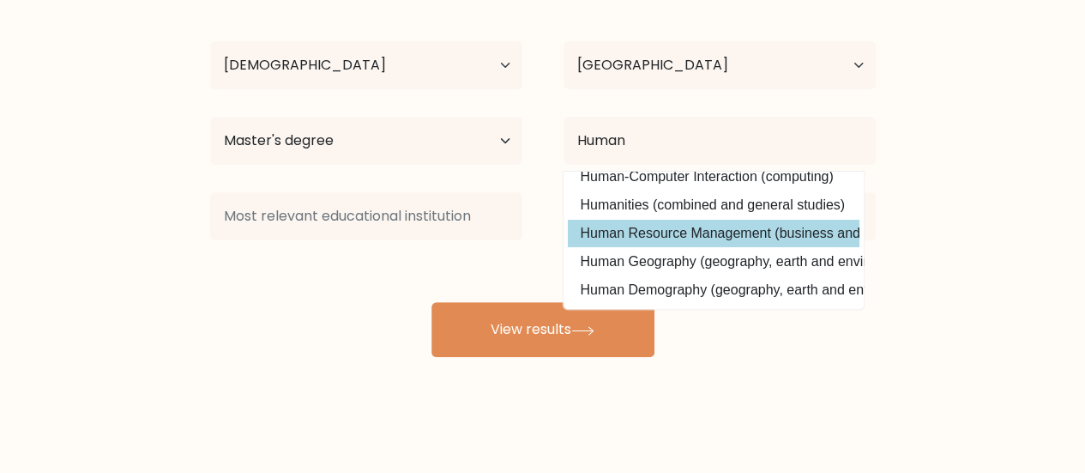
click at [727, 220] on div "Shiv Shrivastava Age Under 18 years old 18-24 years old 25-34 years old 35-44 y…" at bounding box center [543, 167] width 686 height 377
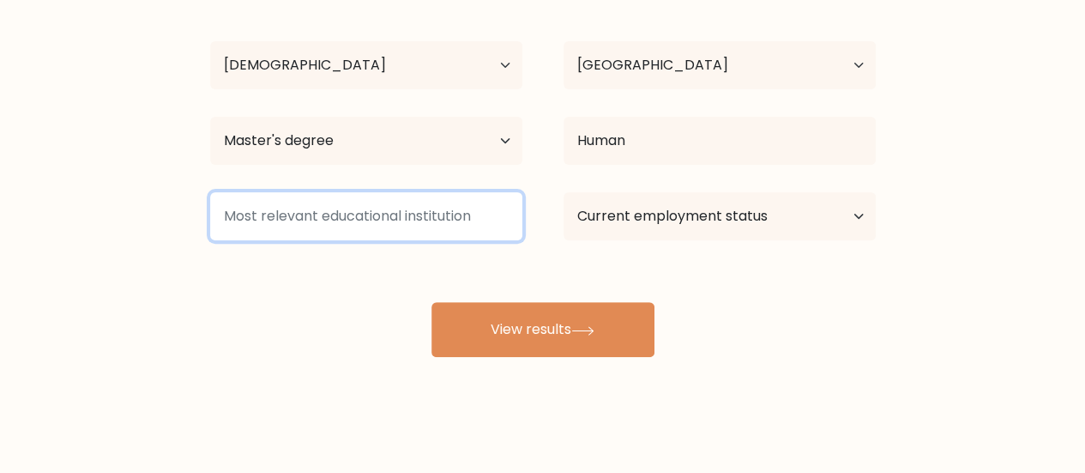
click at [405, 199] on input at bounding box center [366, 216] width 312 height 48
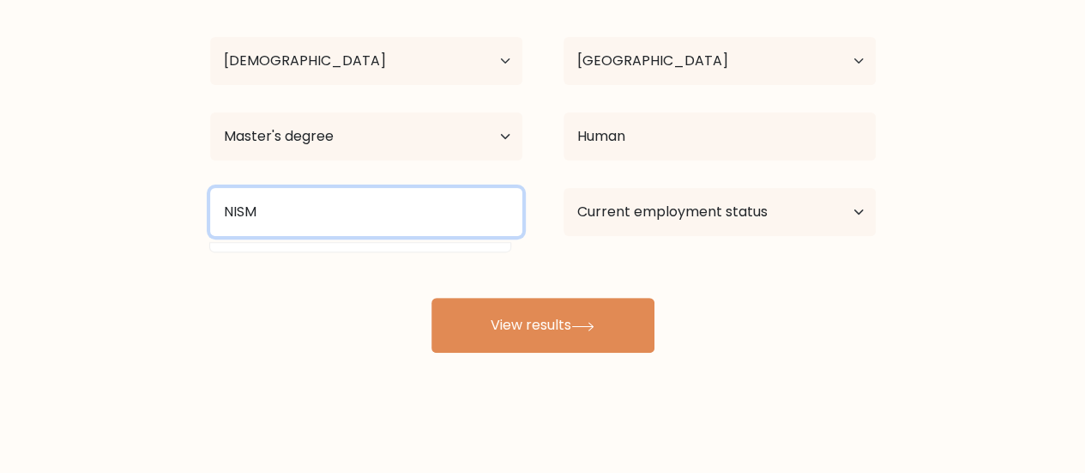
scroll to position [177, 0]
type input "NISM"
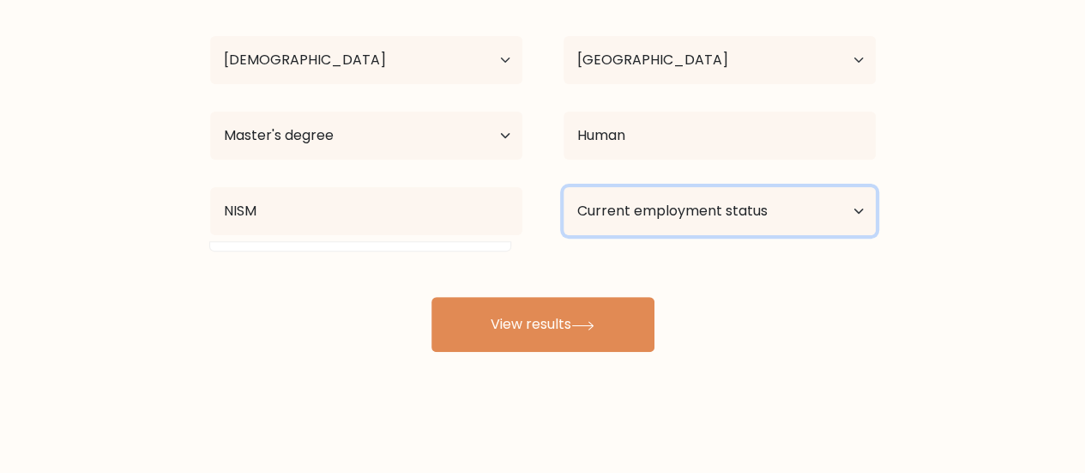
click at [660, 224] on select "Current employment status Employed Student Retired Other / prefer not to answer" at bounding box center [719, 211] width 312 height 48
select select "other"
click at [563, 187] on select "Current employment status Employed Student Retired Other / prefer not to answer" at bounding box center [719, 211] width 312 height 48
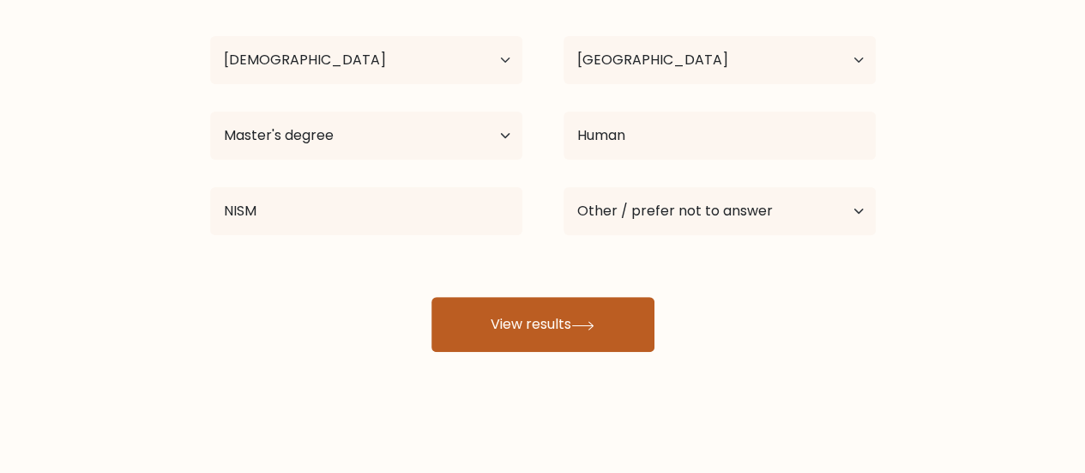
click at [613, 337] on button "View results" at bounding box center [542, 324] width 223 height 55
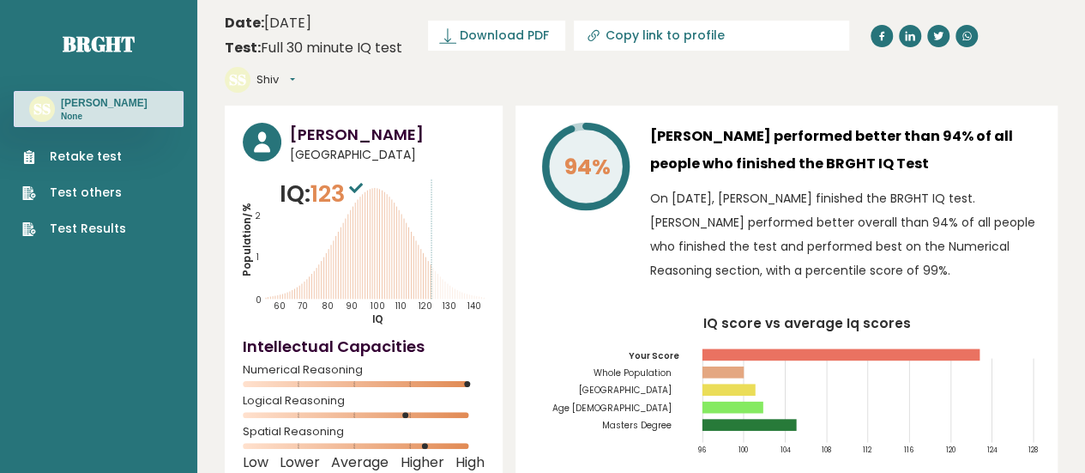
click at [295, 71] on button "Shiv" at bounding box center [275, 79] width 39 height 17
